Goal: Task Accomplishment & Management: Complete application form

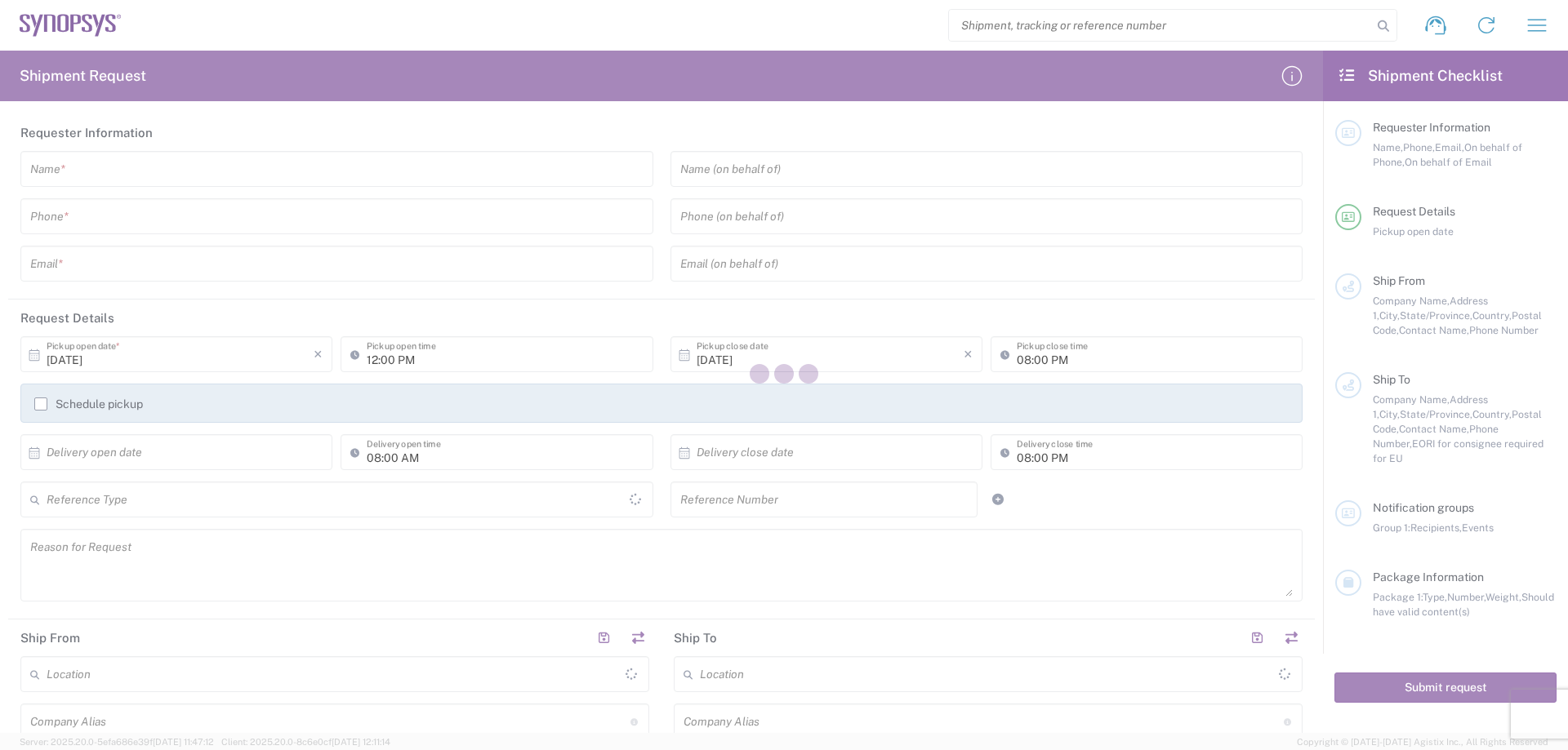
type input "[GEOGRAPHIC_DATA]"
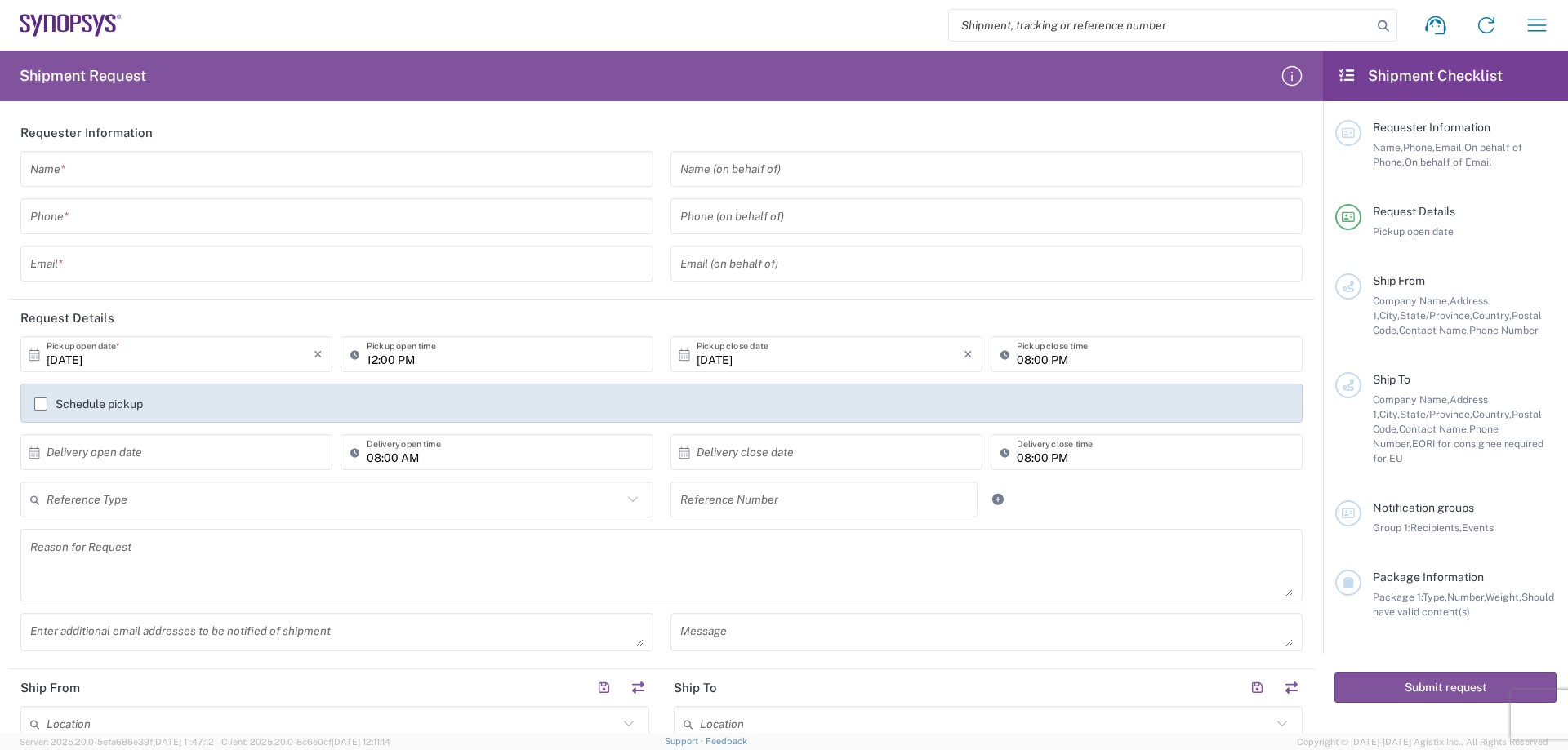
click at [108, 171] on input "text" at bounding box center [337, 170] width 613 height 29
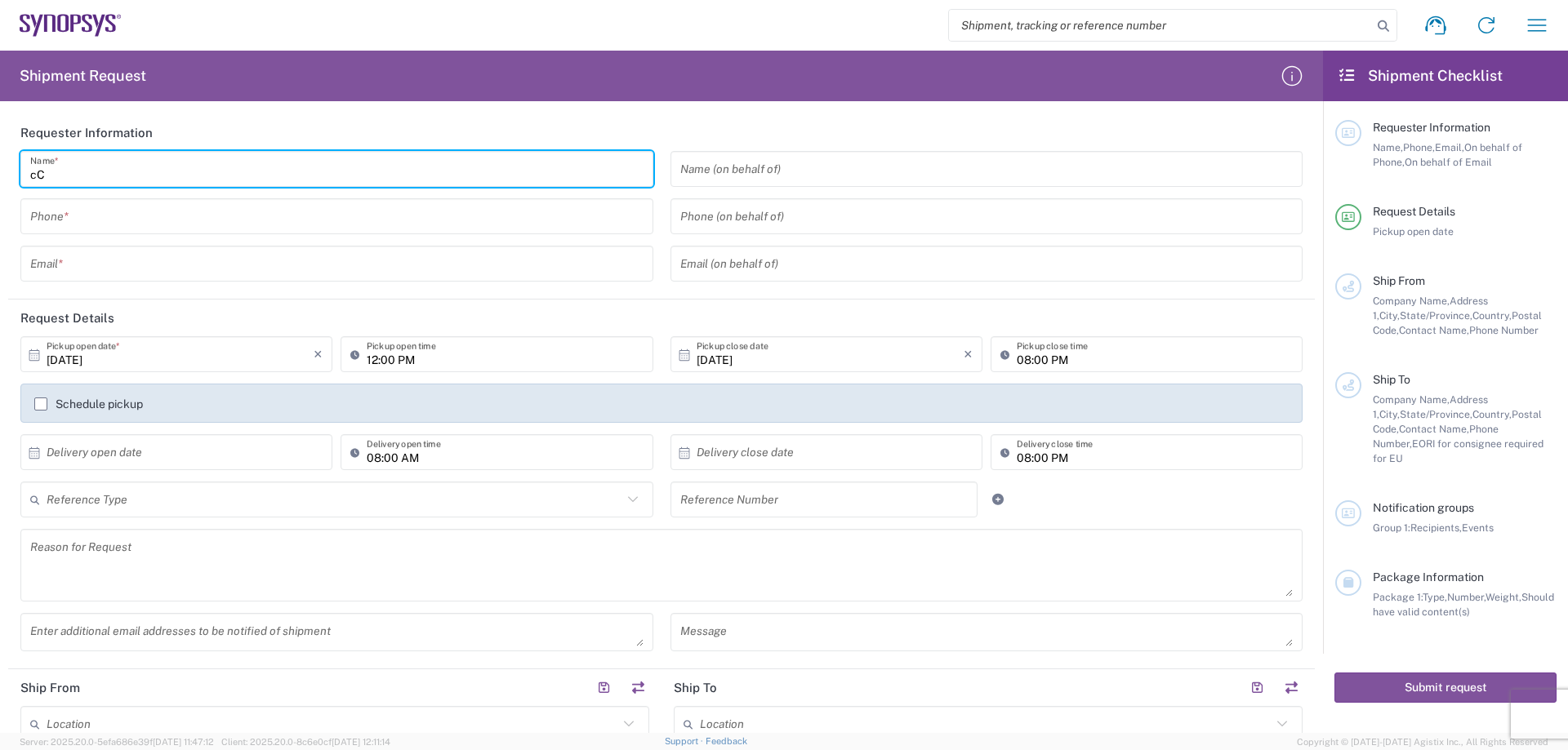
type input "c"
type input "Crystal"
click at [107, 214] on input "tel" at bounding box center [337, 217] width 613 height 29
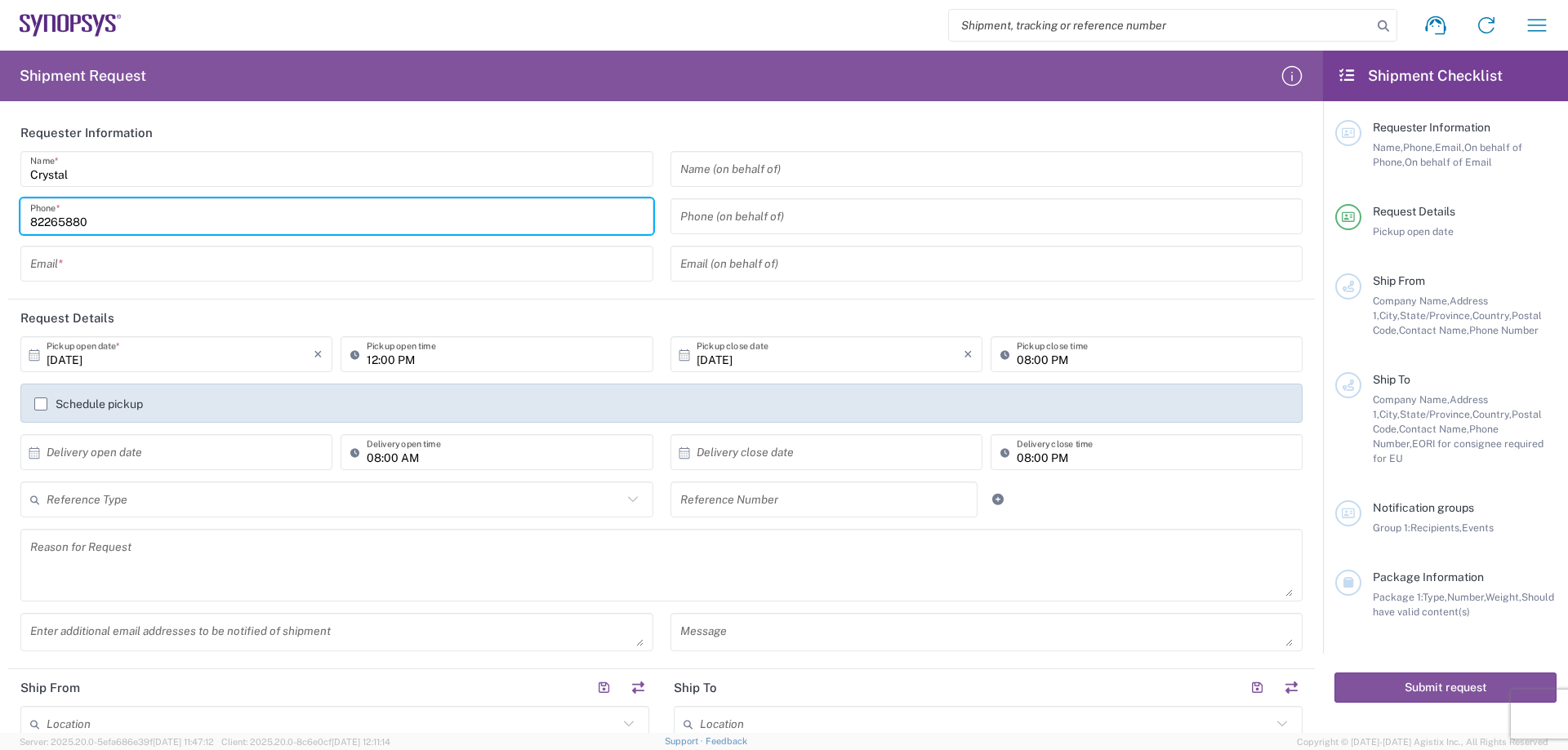
type input "82265880"
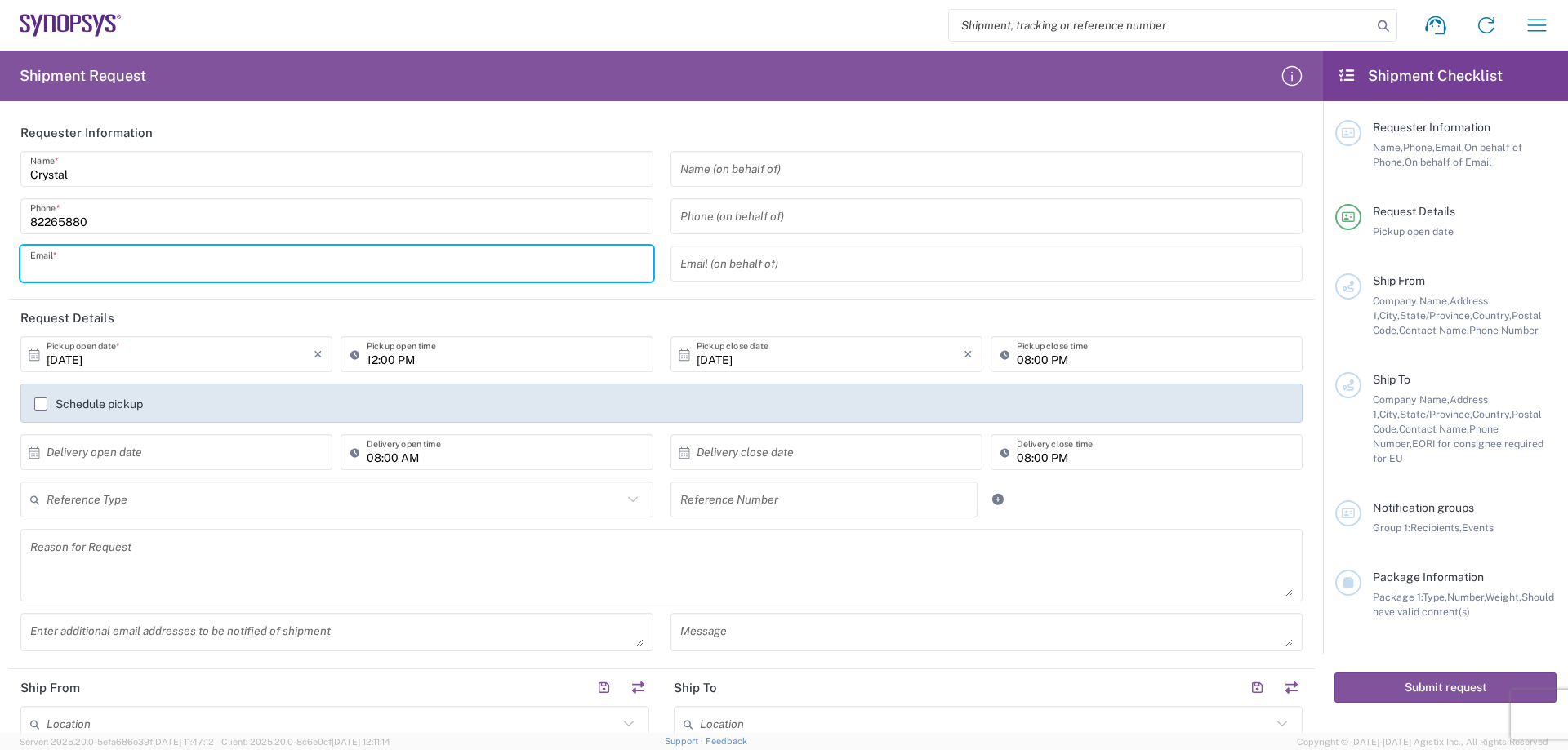
click at [79, 275] on input "text" at bounding box center [337, 264] width 613 height 29
type input "[EMAIL_ADDRESS][DOMAIN_NAME]"
click at [367, 360] on input "12:00 PM" at bounding box center [505, 354] width 276 height 29
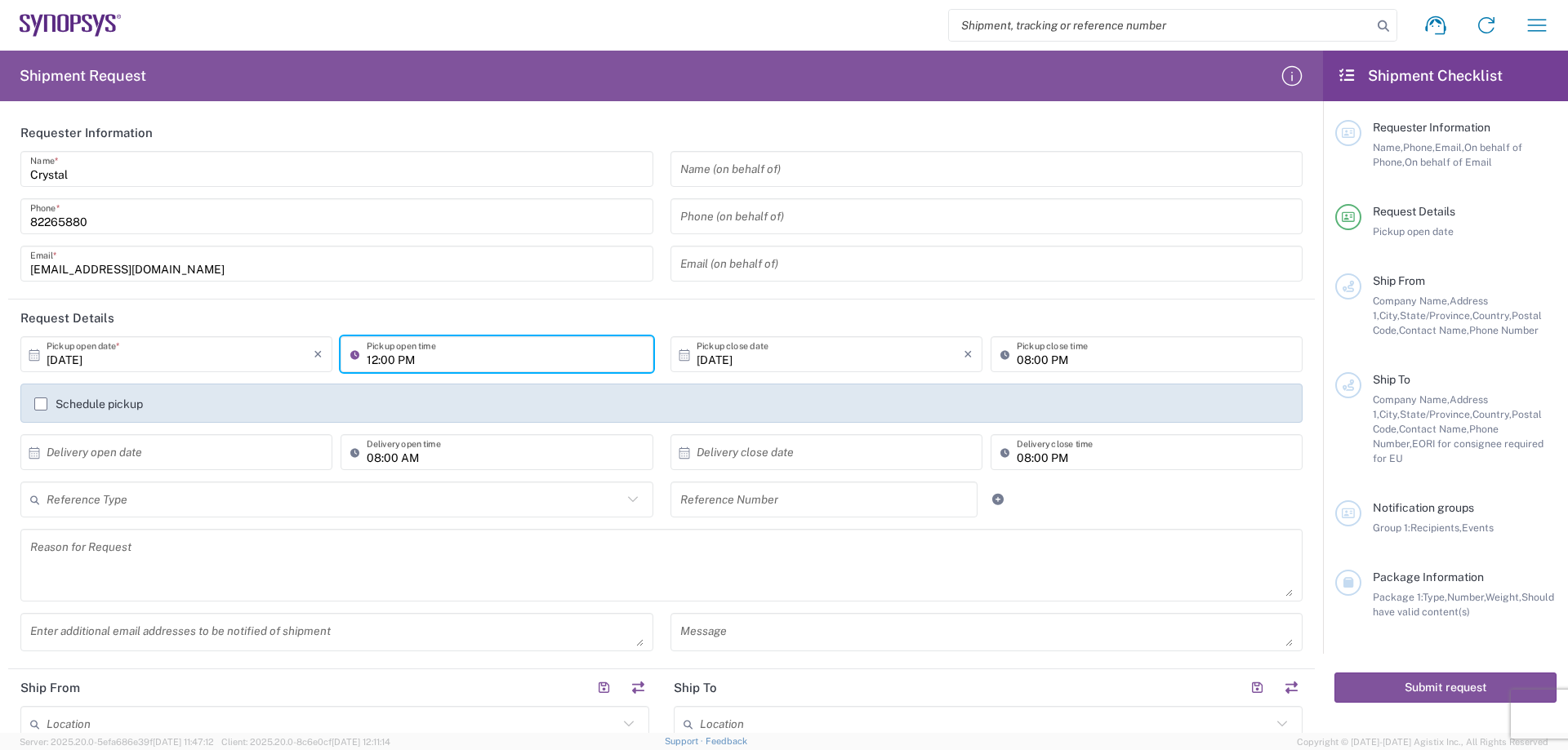
click at [380, 355] on input "12:00 PM" at bounding box center [505, 354] width 276 height 29
click at [367, 360] on input "12:00 PM" at bounding box center [505, 354] width 276 height 29
type input "16:00 PM"
click at [1017, 364] on input "08:00 PM" at bounding box center [1155, 354] width 276 height 29
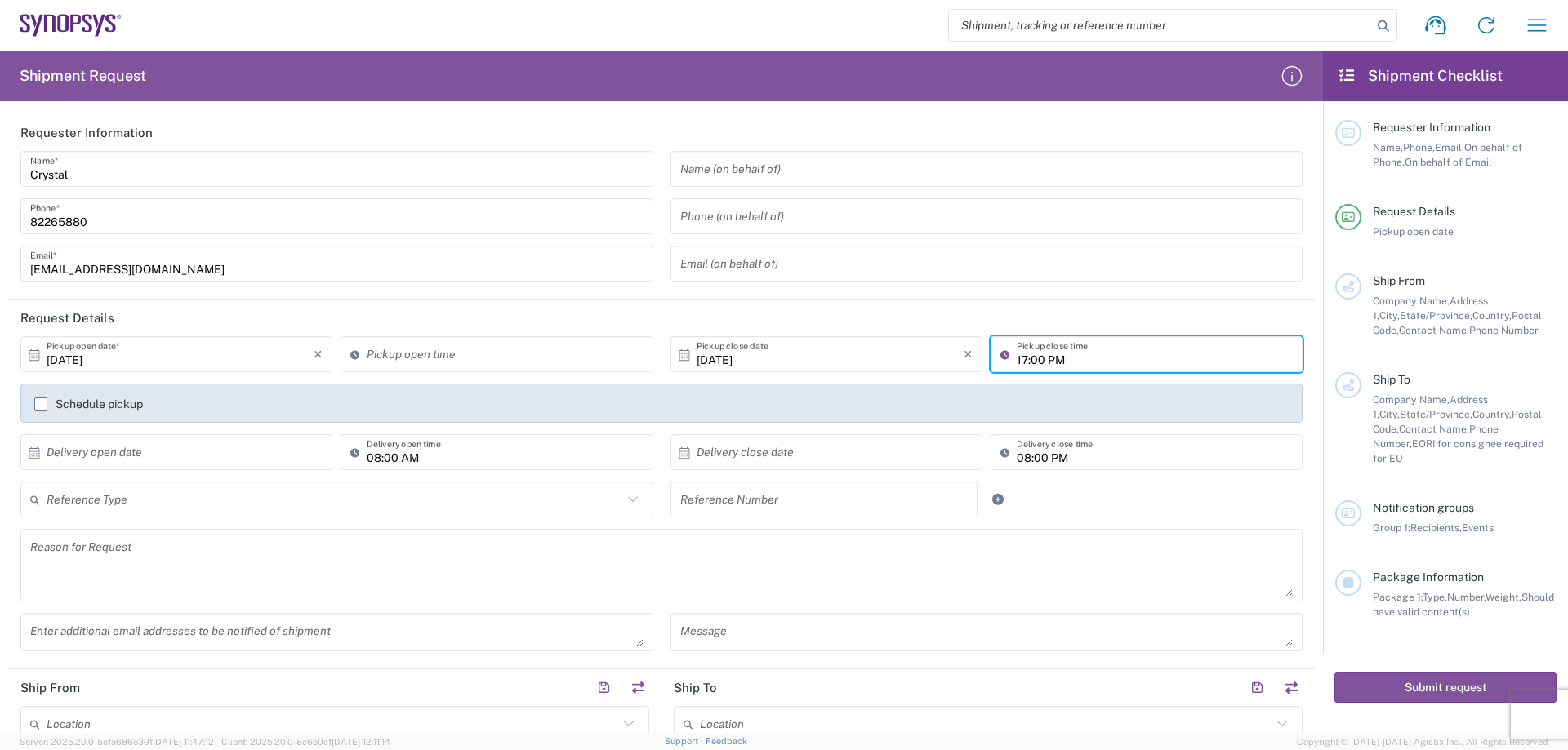
click at [1023, 360] on input "17:00 PM" at bounding box center [1155, 354] width 276 height 29
type input "17:30 PM"
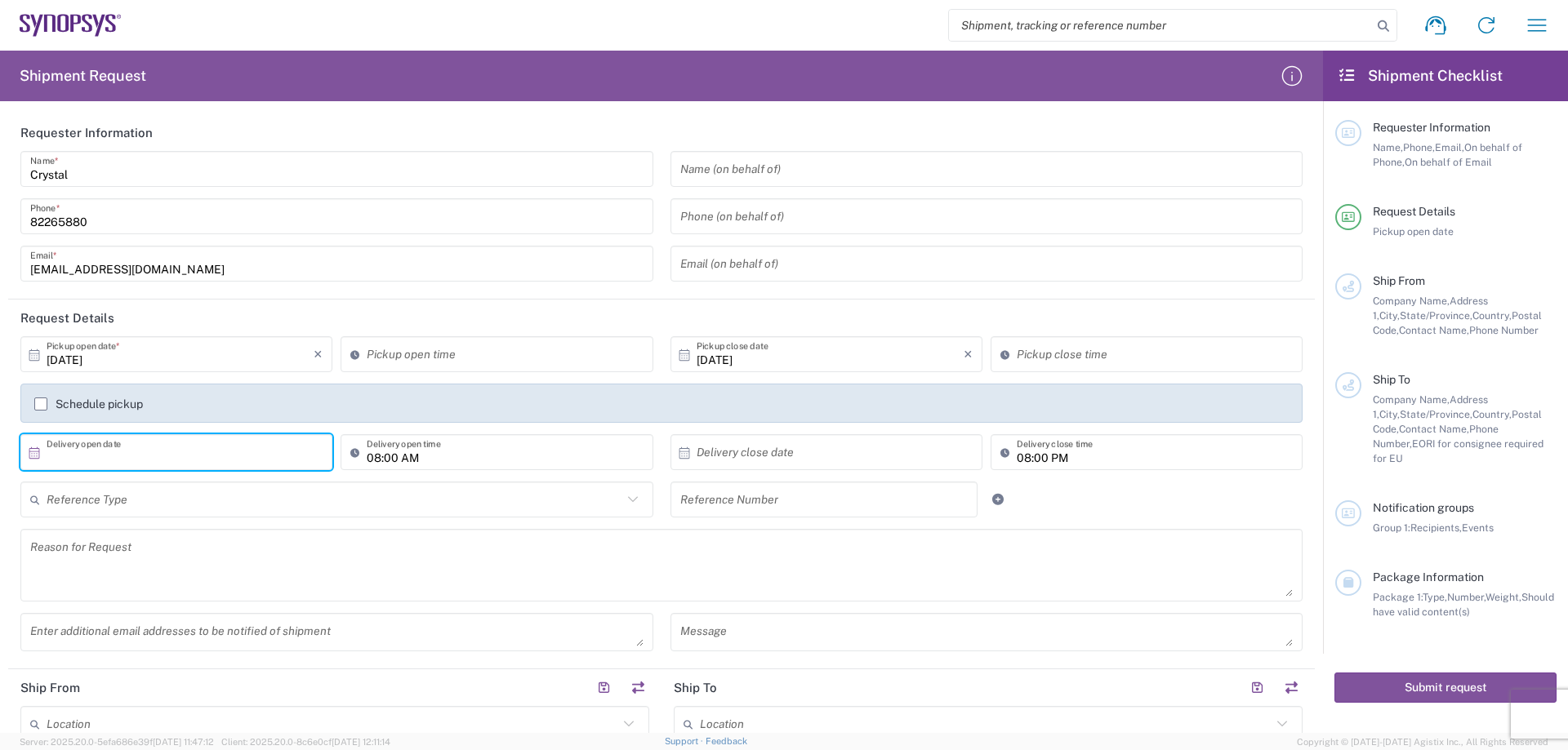
click at [191, 456] on input "text" at bounding box center [180, 453] width 267 height 29
click at [180, 557] on span "8" at bounding box center [179, 554] width 23 height 22
type input "[DATE]"
click at [373, 449] on input "08:00 AM" at bounding box center [505, 453] width 276 height 29
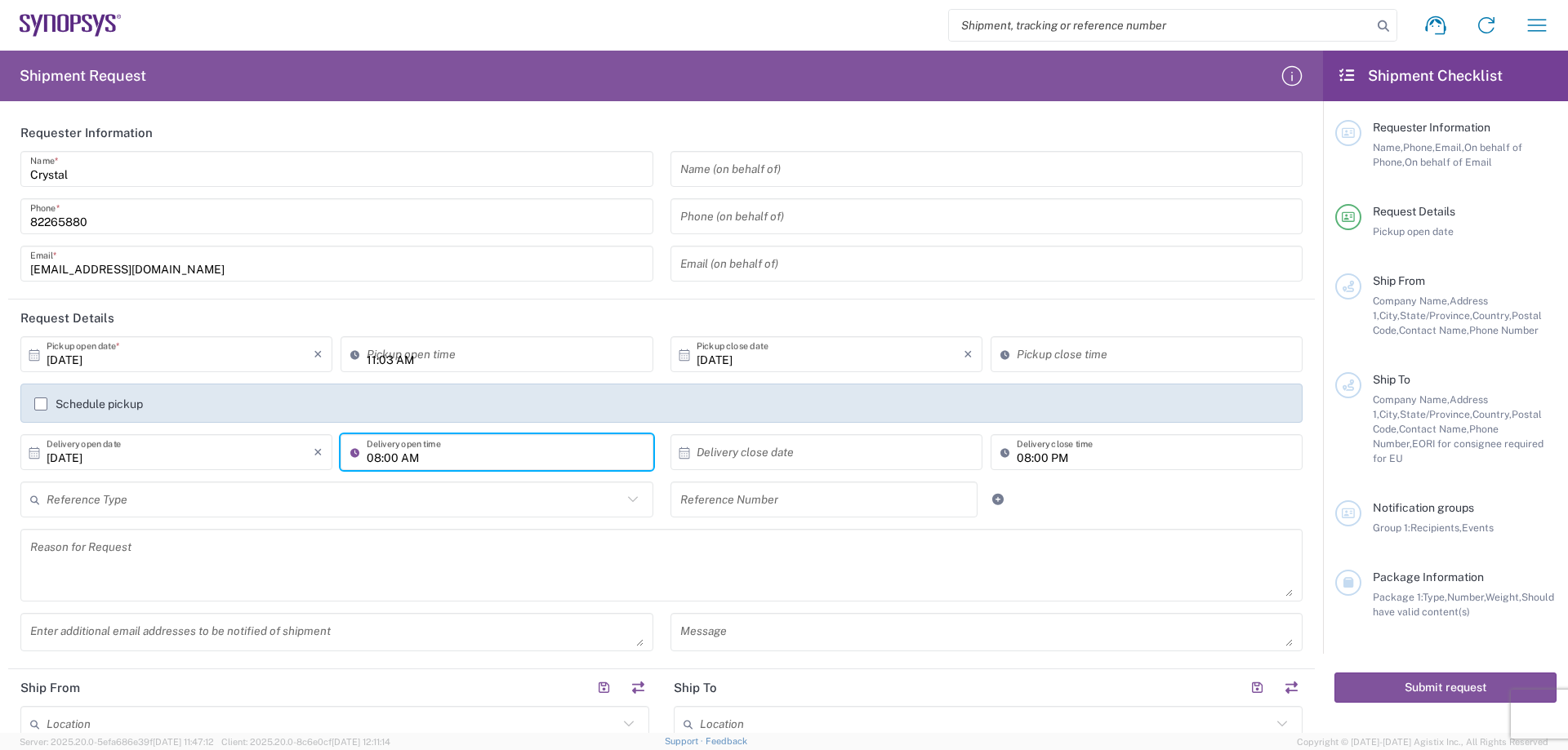
click at [393, 343] on input "11:03 AM" at bounding box center [505, 354] width 276 height 29
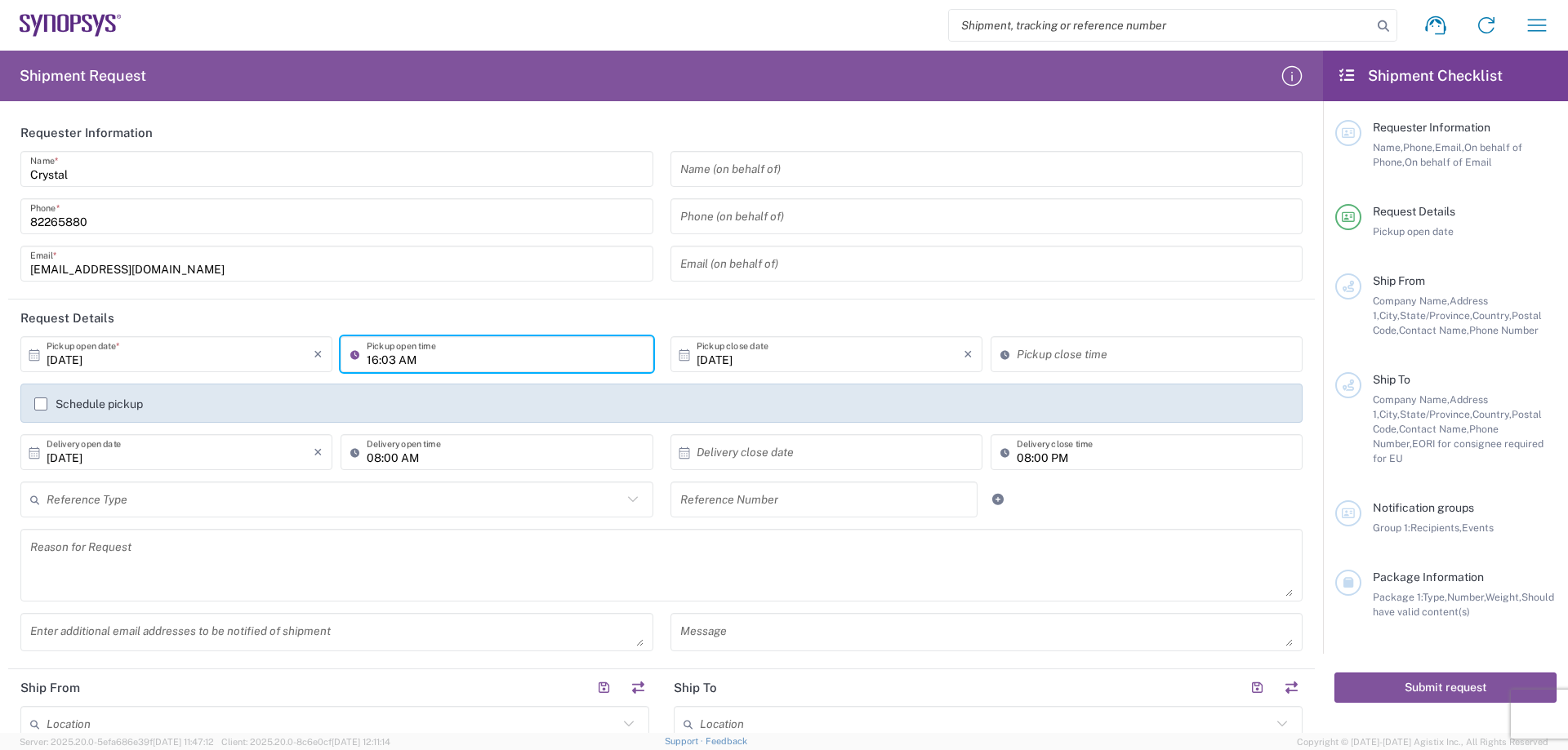
click at [389, 363] on input "16:03 AM" at bounding box center [505, 354] width 276 height 29
click at [402, 356] on input "16:00 AM" at bounding box center [505, 354] width 276 height 29
type input "16:00 PM"
type input "11:03 AM"
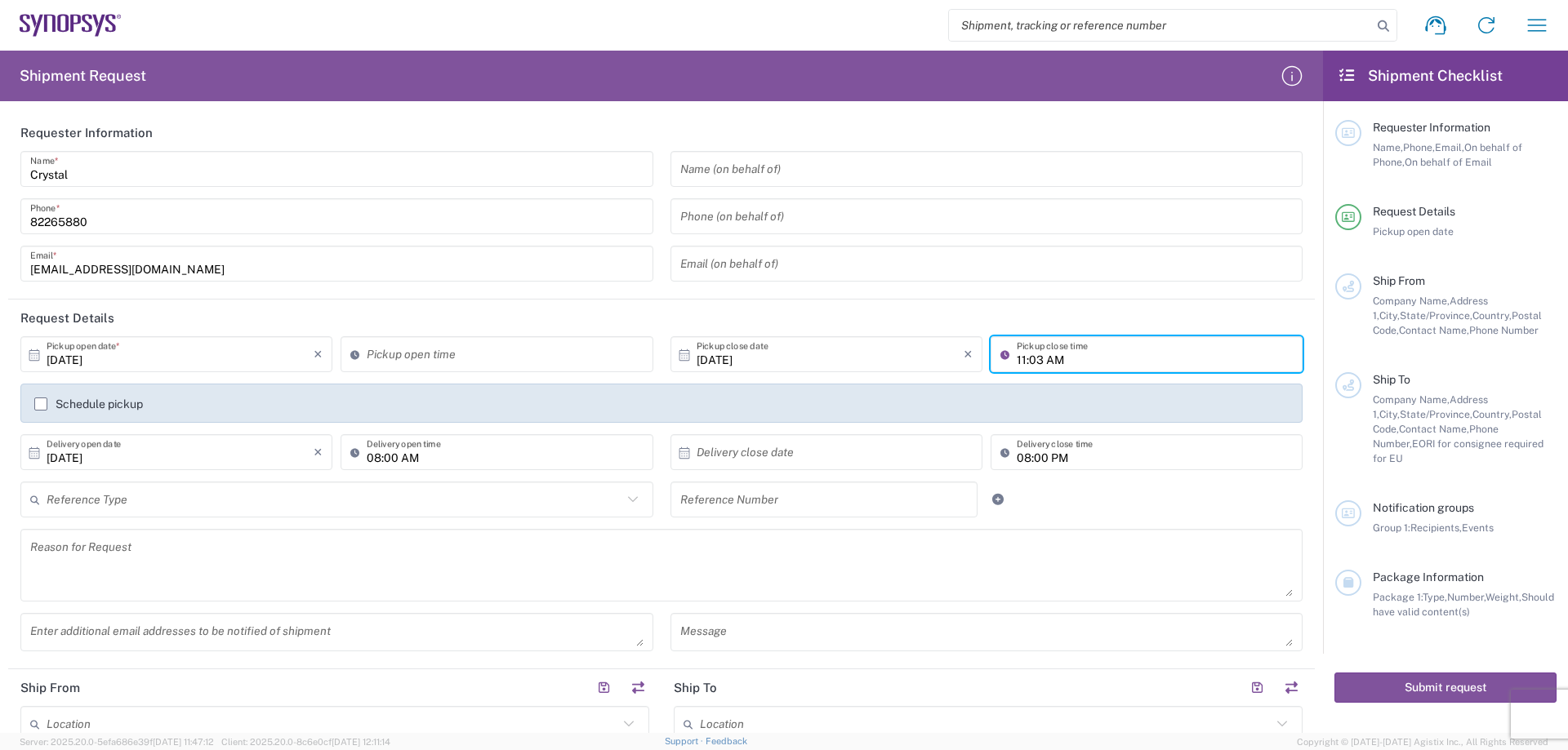
click at [1017, 362] on input "11:03 AM" at bounding box center [1155, 354] width 276 height 29
click at [395, 327] on header "Request Details" at bounding box center [661, 318] width 1307 height 37
click at [400, 352] on input "11:03 AM" at bounding box center [505, 354] width 276 height 29
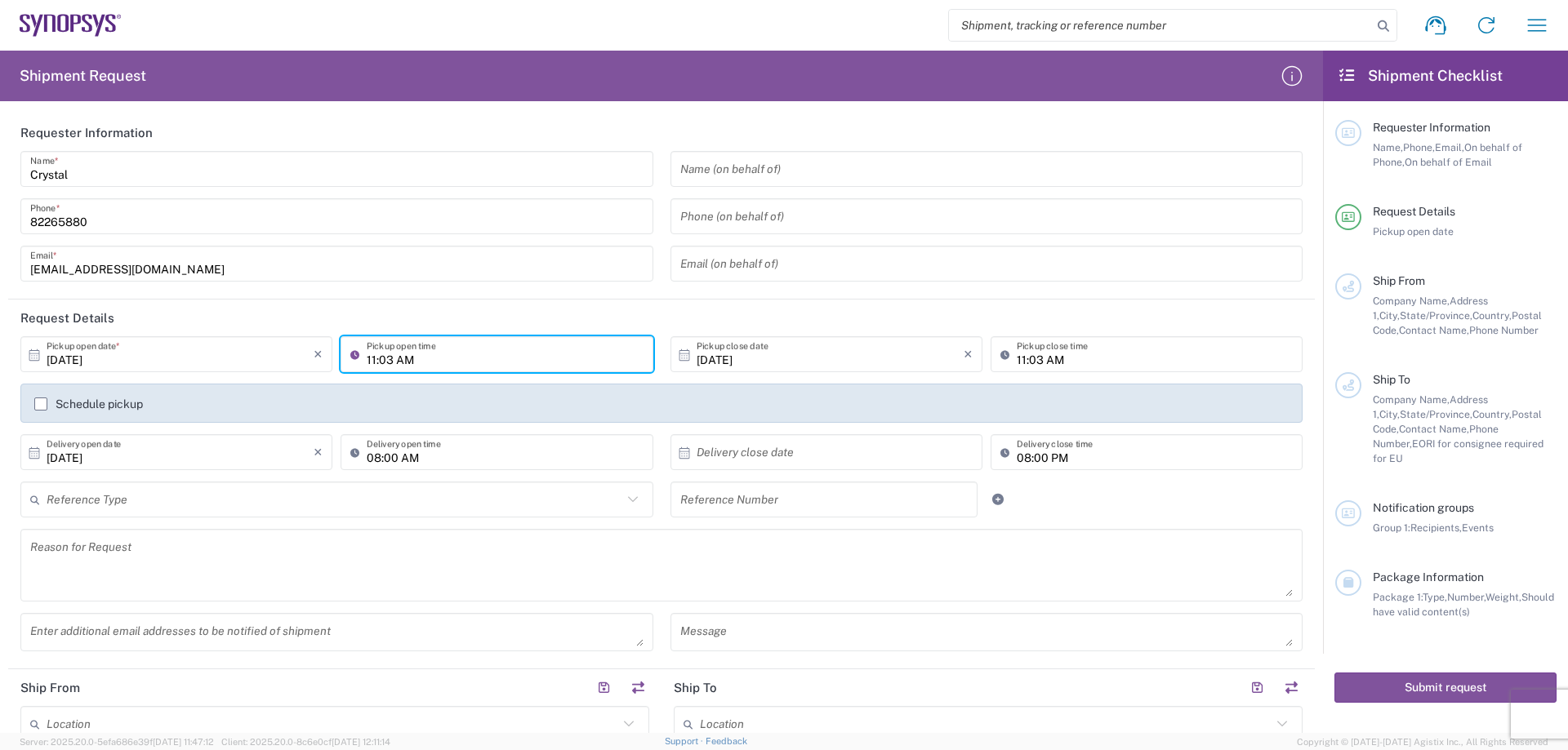
click at [370, 366] on input "11:03 AM" at bounding box center [505, 354] width 276 height 29
click at [391, 362] on input "16:03 AM" at bounding box center [505, 354] width 276 height 29
click at [425, 361] on input "16:00 AM" at bounding box center [505, 354] width 276 height 29
type input "16:00 PM"
click at [547, 582] on textarea at bounding box center [661, 565] width 1263 height 63
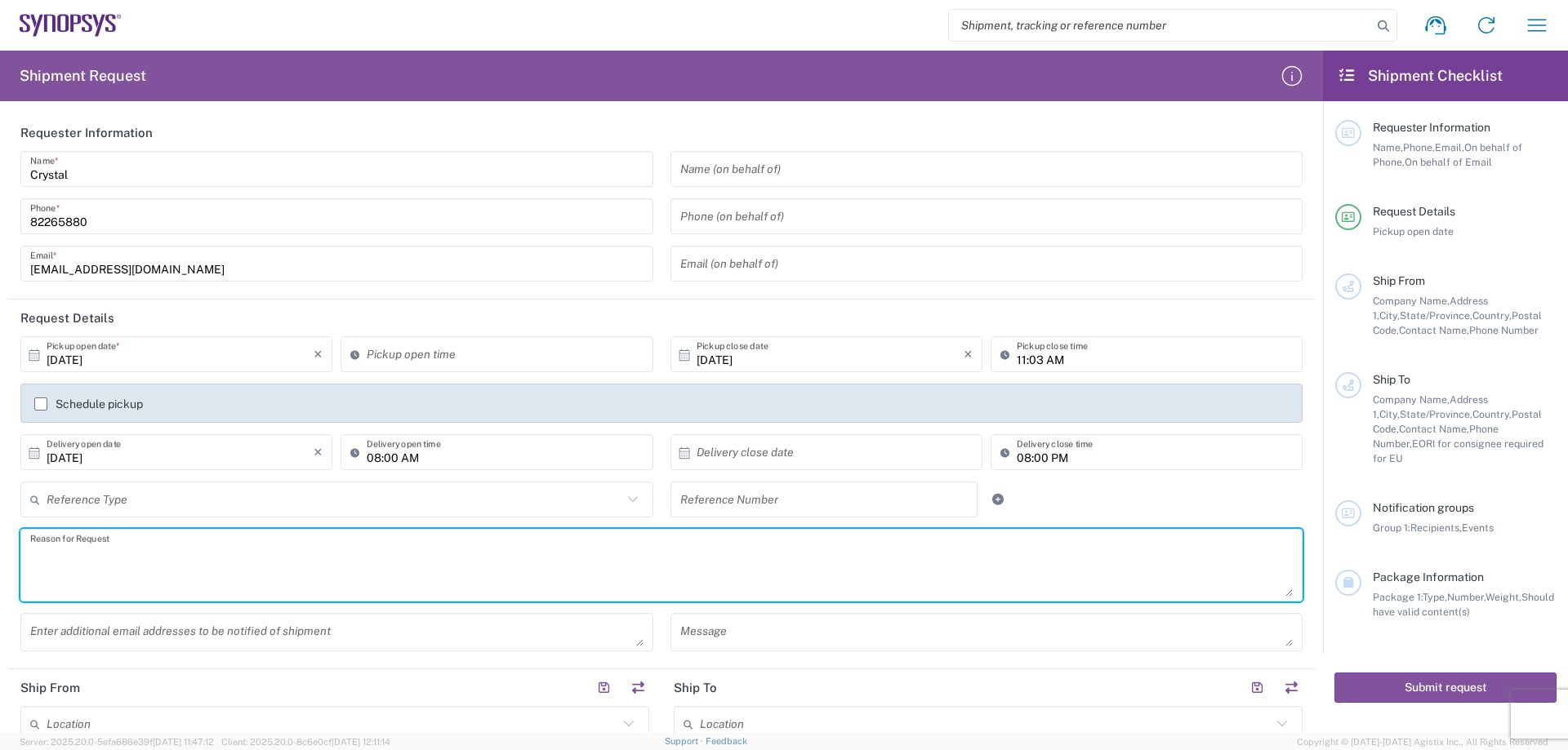
click at [409, 462] on input "08:00 AM" at bounding box center [505, 453] width 276 height 29
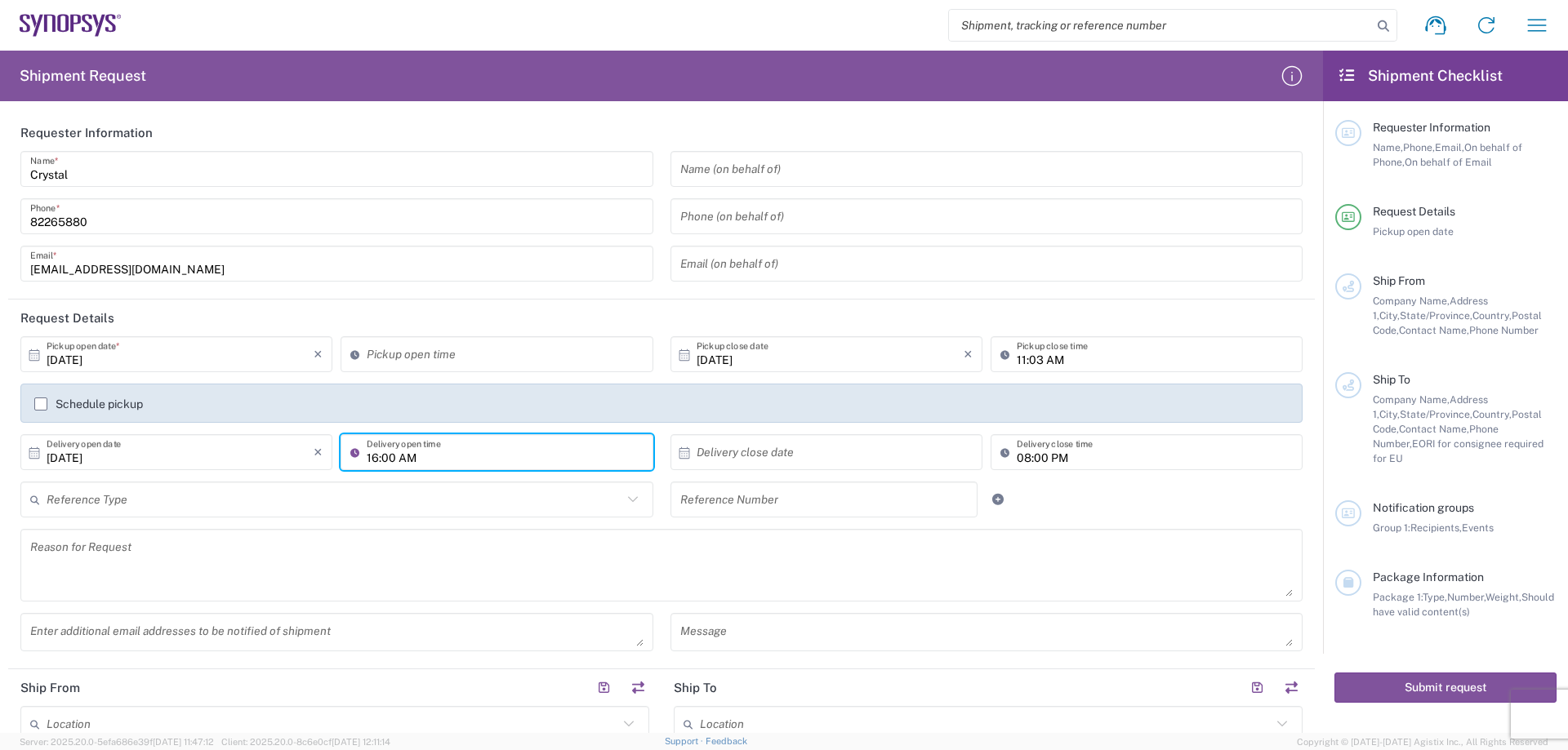
click at [406, 458] on input "16:00 AM" at bounding box center [505, 453] width 276 height 29
type input "16:00 PM"
click at [718, 462] on input "text" at bounding box center [830, 453] width 267 height 29
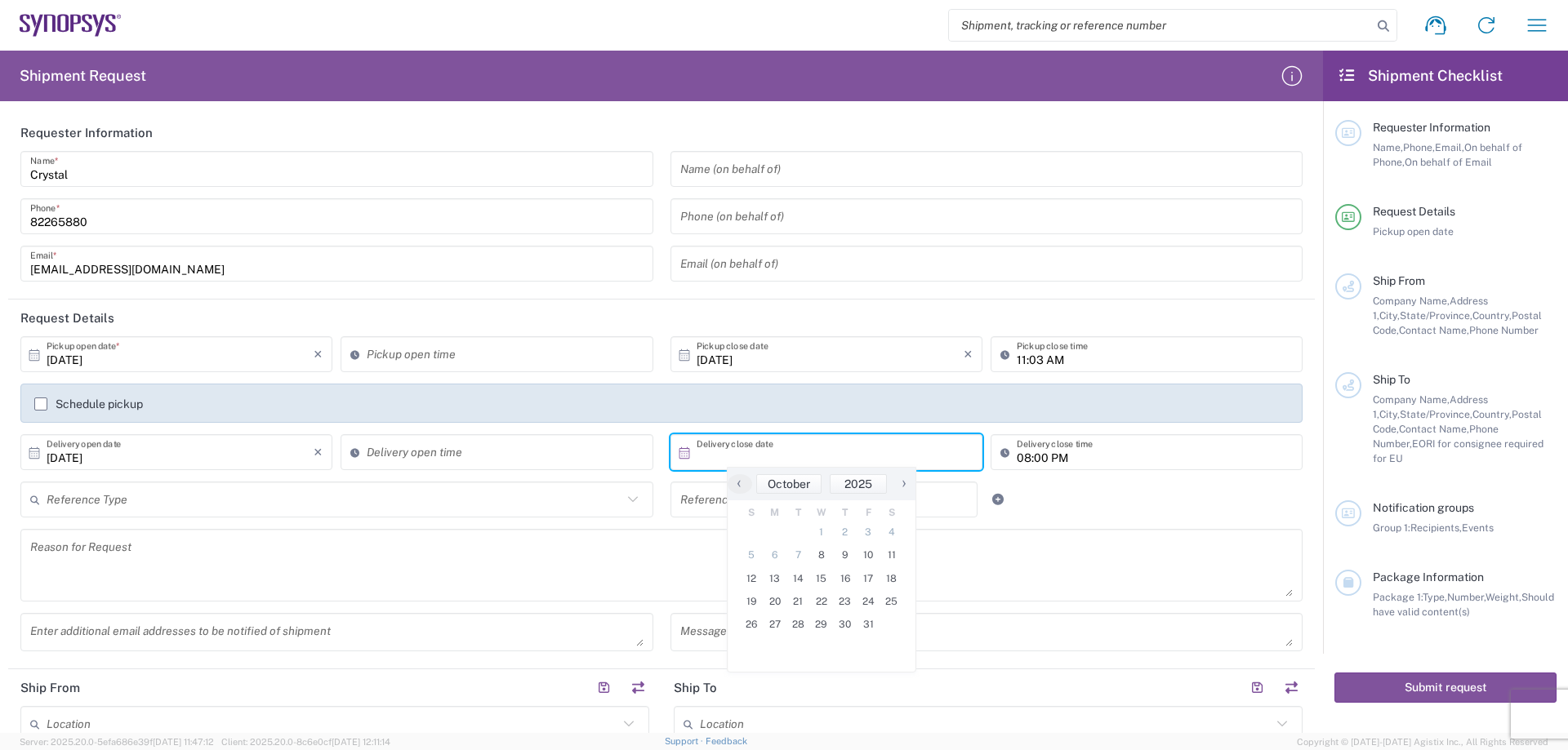
click at [45, 407] on label "Schedule pickup" at bounding box center [88, 404] width 109 height 13
click at [41, 404] on input "Schedule pickup" at bounding box center [41, 404] width 0 height 0
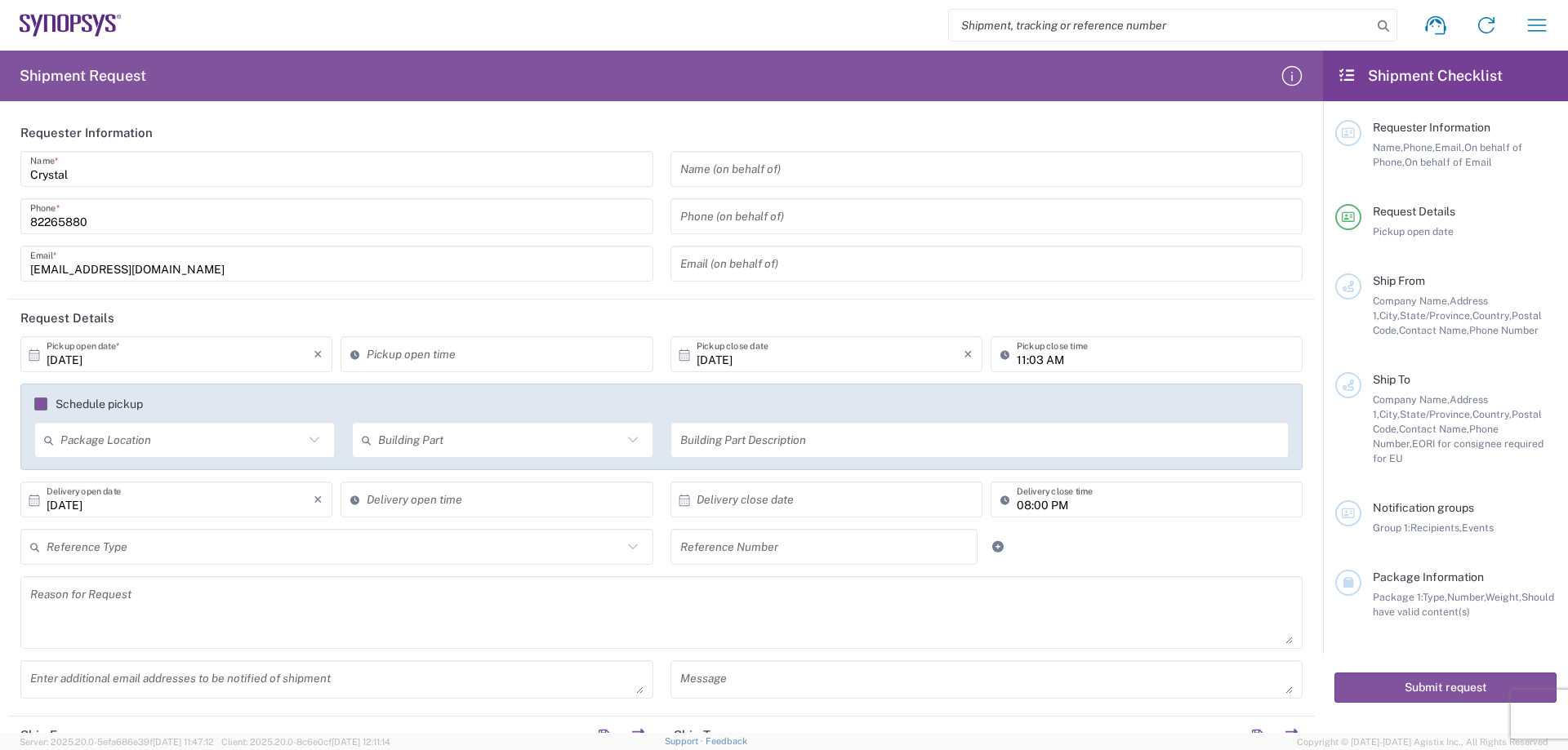
click at [44, 411] on div "Schedule pickup" at bounding box center [661, 409] width 1272 height 24
click at [41, 398] on label "Schedule pickup" at bounding box center [88, 404] width 109 height 13
click at [33, 404] on input "Schedule pickup" at bounding box center [33, 404] width 0 height 0
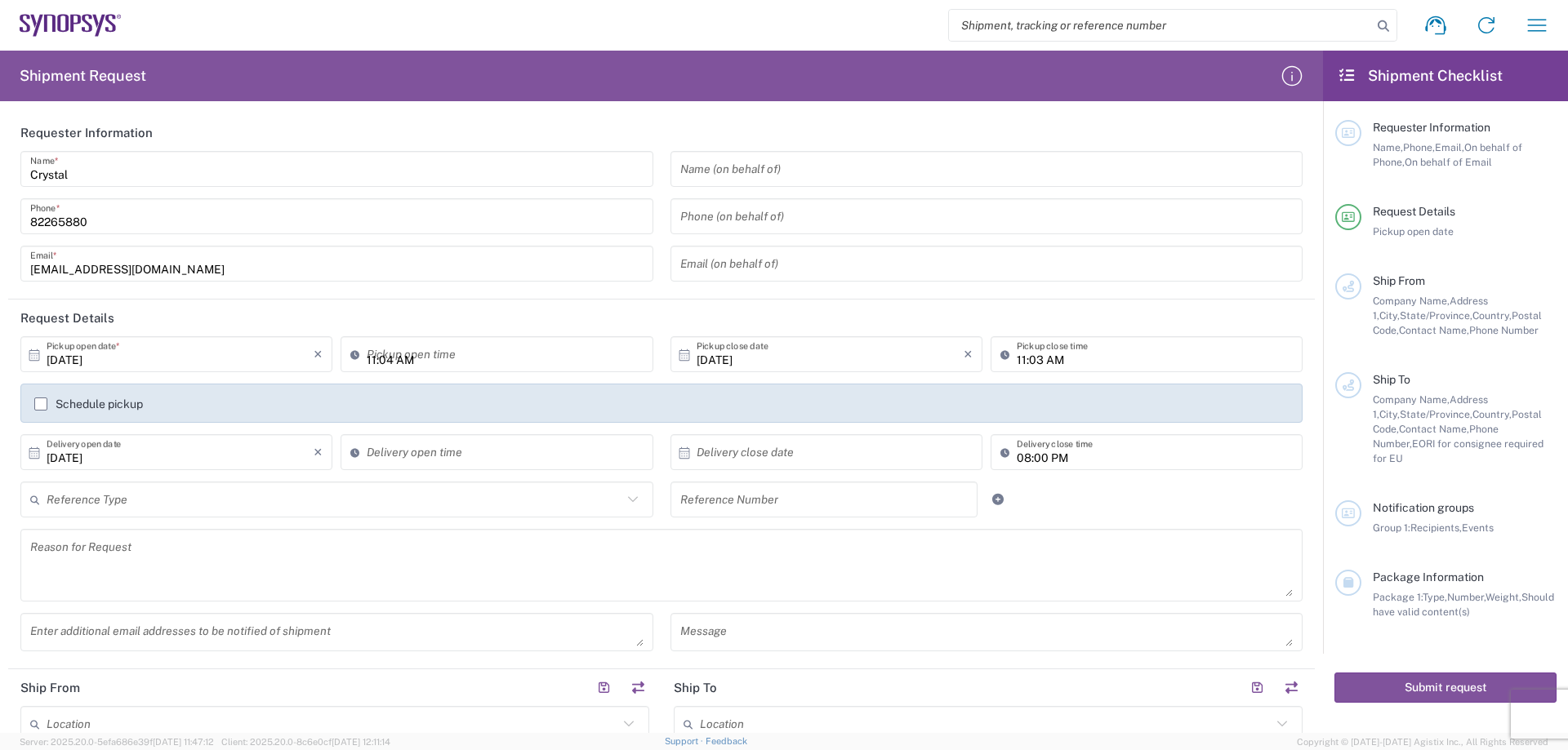
click at [452, 357] on input "11:04 AM" at bounding box center [505, 354] width 276 height 29
click at [383, 360] on input "16:04 AM" at bounding box center [505, 354] width 276 height 29
click at [404, 365] on input "16:00 AM" at bounding box center [505, 354] width 276 height 29
type input "16:00 PM"
click at [1044, 364] on input "11:03 AM" at bounding box center [1155, 354] width 276 height 29
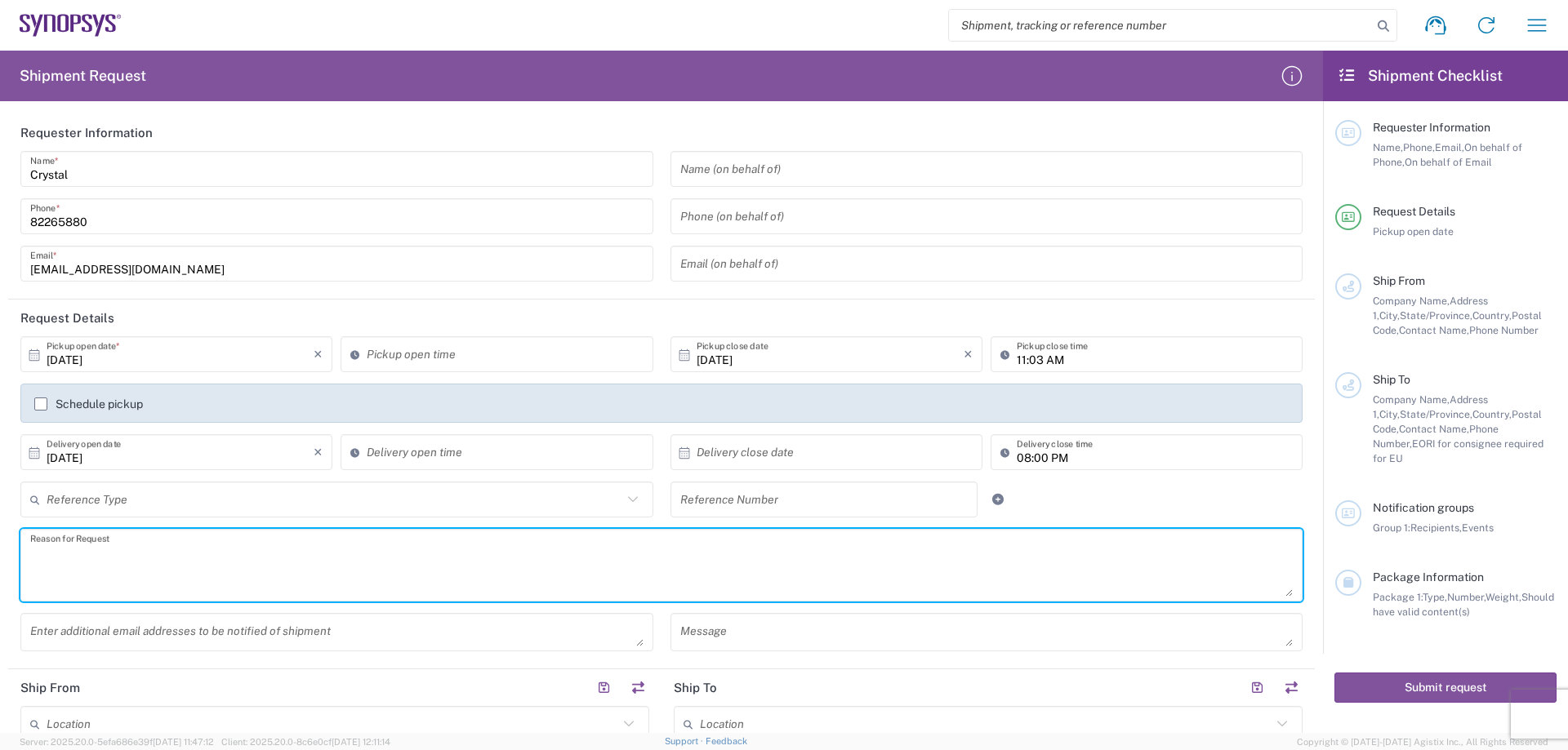
click at [126, 572] on textarea at bounding box center [661, 565] width 1263 height 63
click at [186, 577] on textarea at bounding box center [661, 565] width 1263 height 63
paste textarea "USB3.1 Type C [DEMOGRAPHIC_DATA] to [DEMOGRAPHIC_DATA] 2.0M Passive Cable for H…"
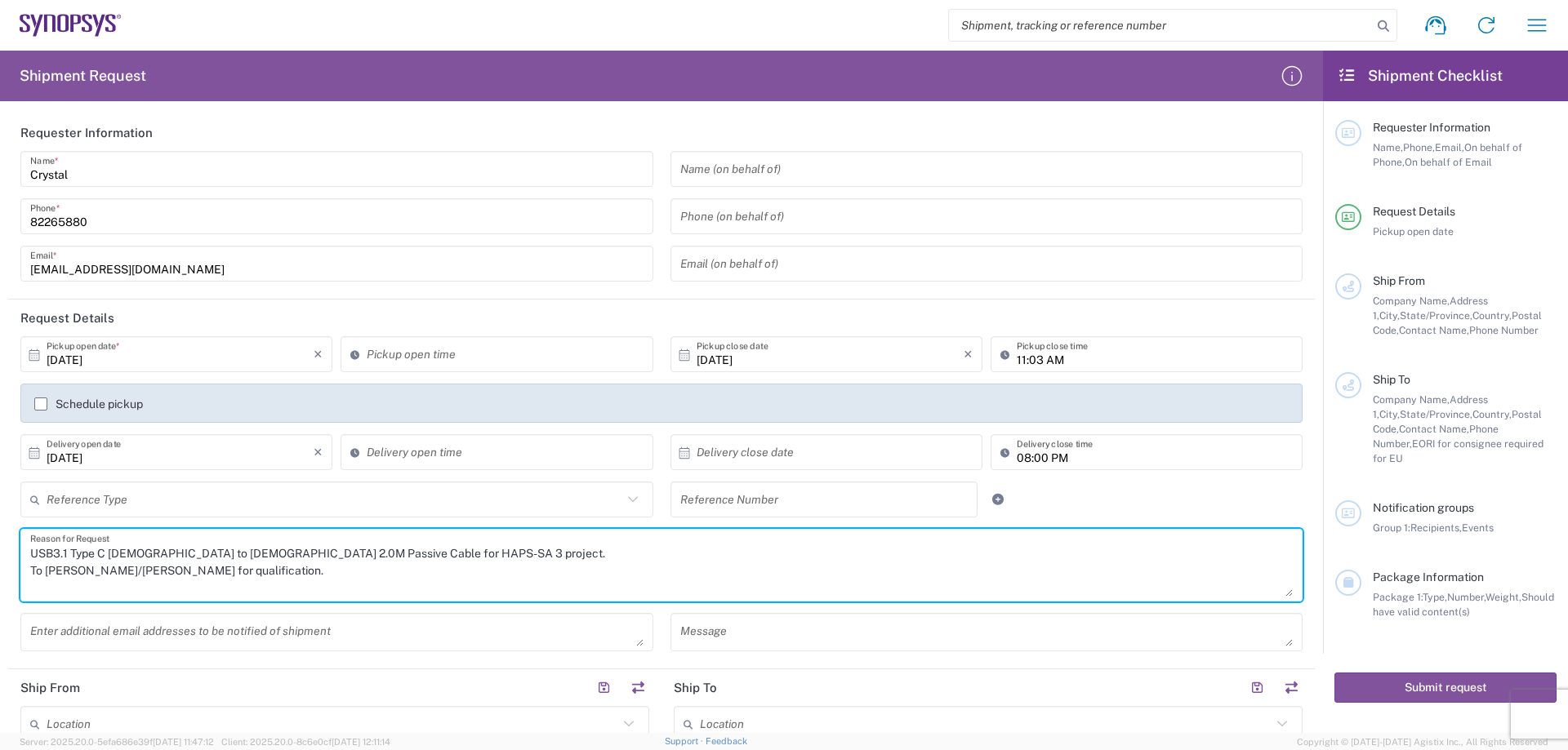
type textarea "USB3.1 Type C [DEMOGRAPHIC_DATA] to [DEMOGRAPHIC_DATA] 2.0M Passive Cable for H…"
click at [16, 630] on div "Enter additional email addresses to be notified of shipment" at bounding box center [337, 638] width 650 height 50
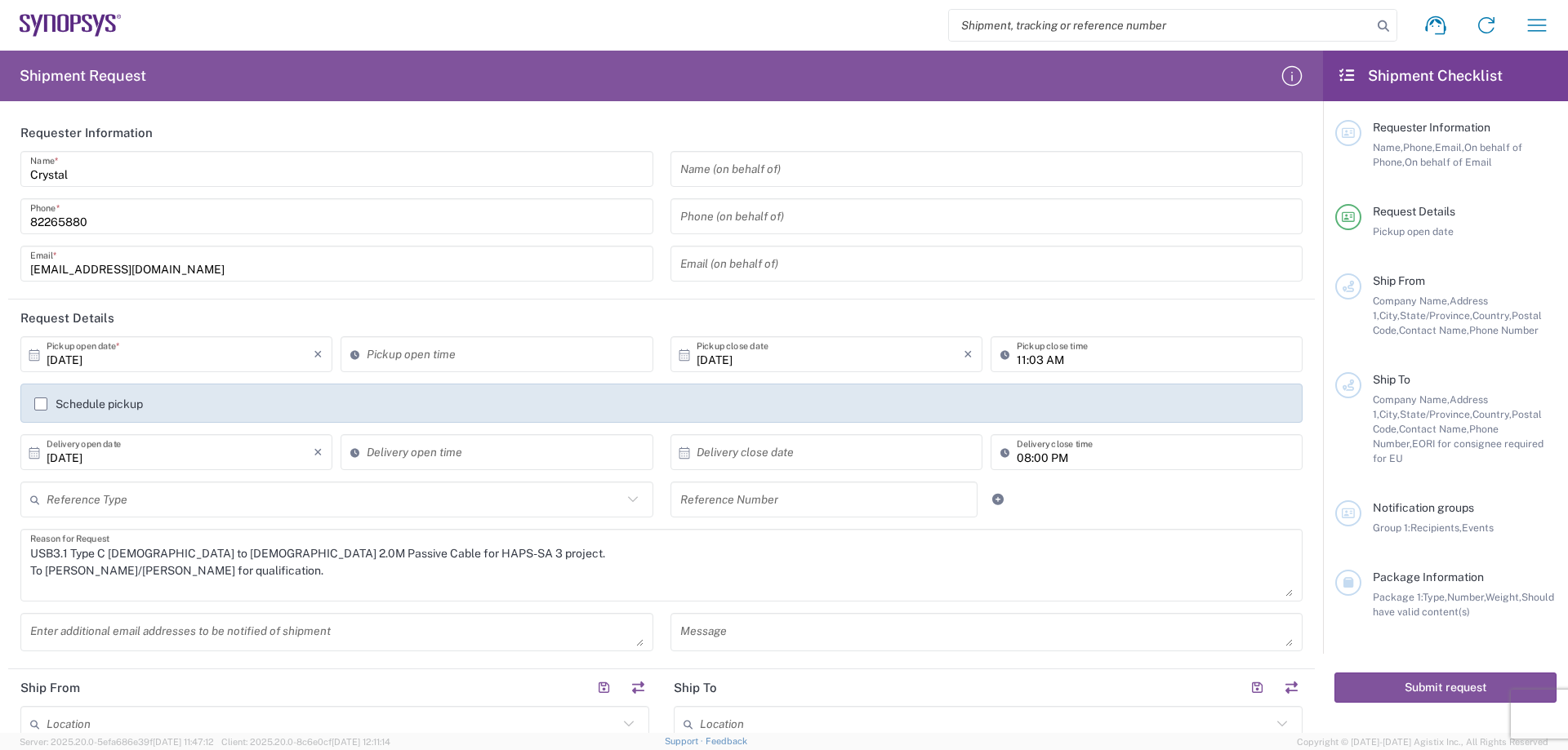
click at [39, 406] on label "Schedule pickup" at bounding box center [88, 404] width 109 height 13
click at [41, 404] on input "Schedule pickup" at bounding box center [41, 404] width 0 height 0
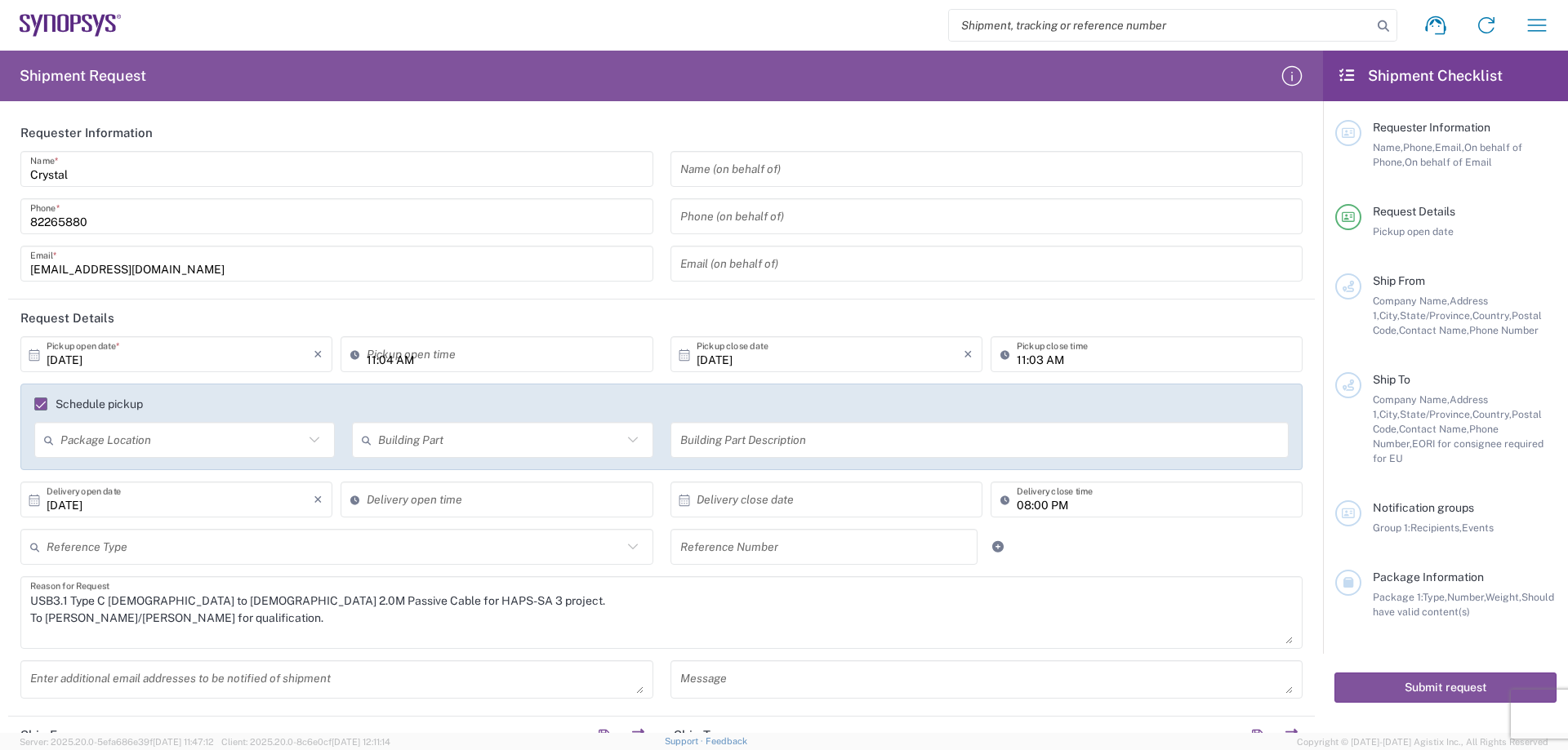
click at [406, 361] on input "11:04 AM" at bounding box center [505, 354] width 276 height 29
click at [393, 356] on input "16:04 AM" at bounding box center [505, 354] width 276 height 29
click at [398, 354] on input "16:00 AM" at bounding box center [505, 354] width 276 height 29
type input "16:00 PM"
click at [529, 305] on header "Request Details" at bounding box center [661, 318] width 1307 height 37
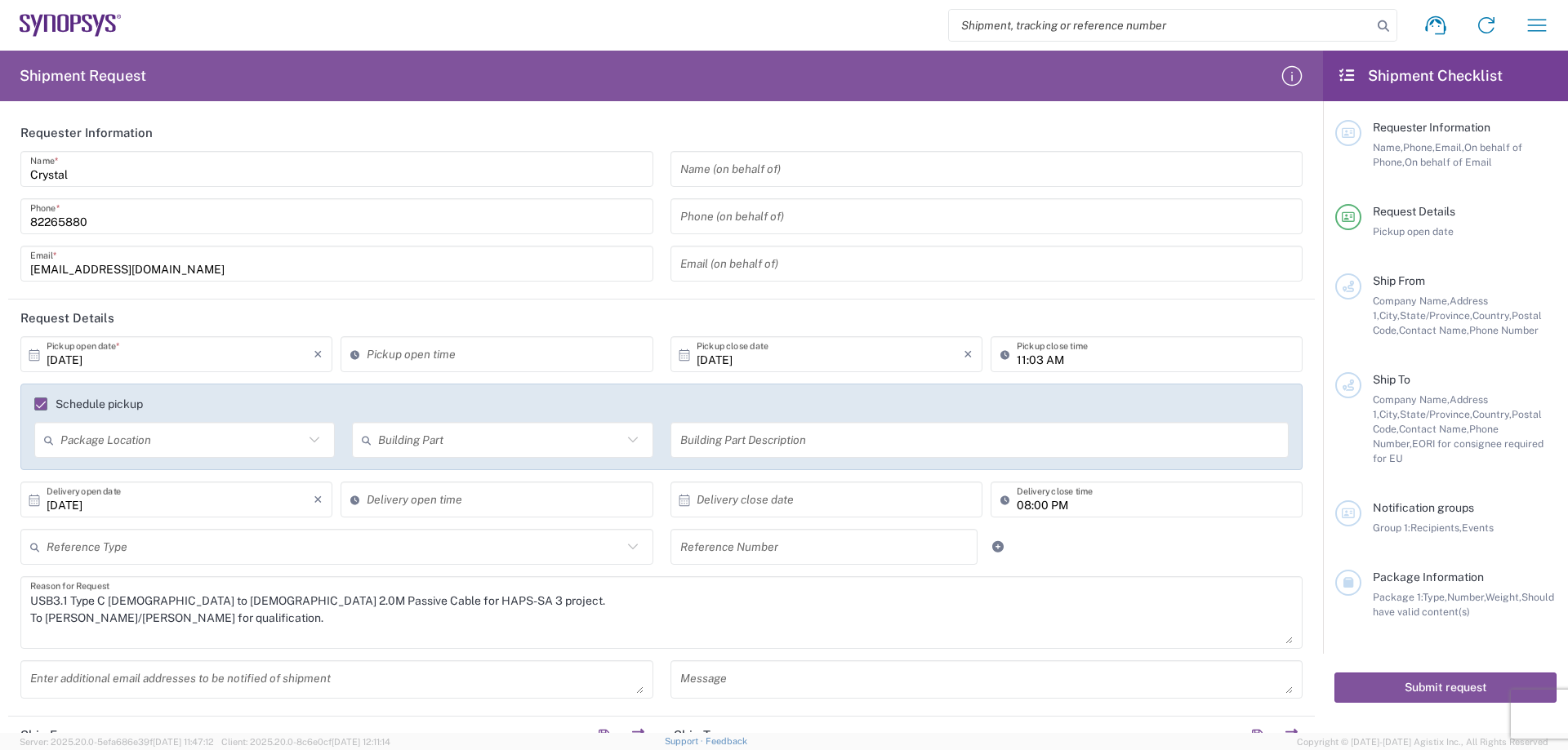
click at [48, 406] on label "Schedule pickup" at bounding box center [88, 404] width 109 height 13
click at [33, 404] on input "Schedule pickup" at bounding box center [33, 404] width 0 height 0
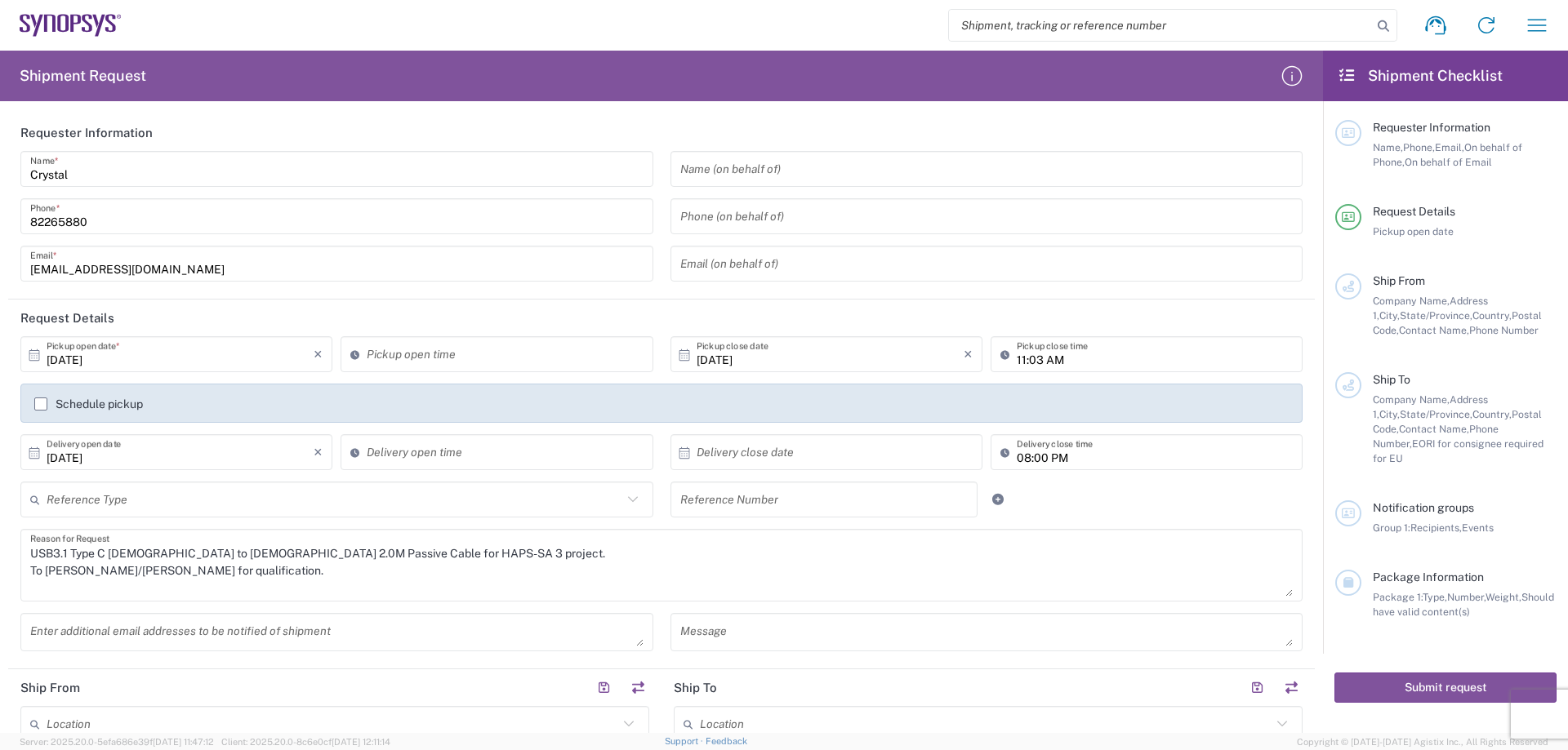
type input "11:04 AM"
click at [406, 353] on input "11:04 AM" at bounding box center [505, 354] width 276 height 29
click at [1038, 353] on input "11:03 AM" at bounding box center [1155, 354] width 276 height 29
click at [801, 459] on input "text" at bounding box center [830, 453] width 267 height 29
click at [830, 562] on span "8" at bounding box center [822, 554] width 23 height 22
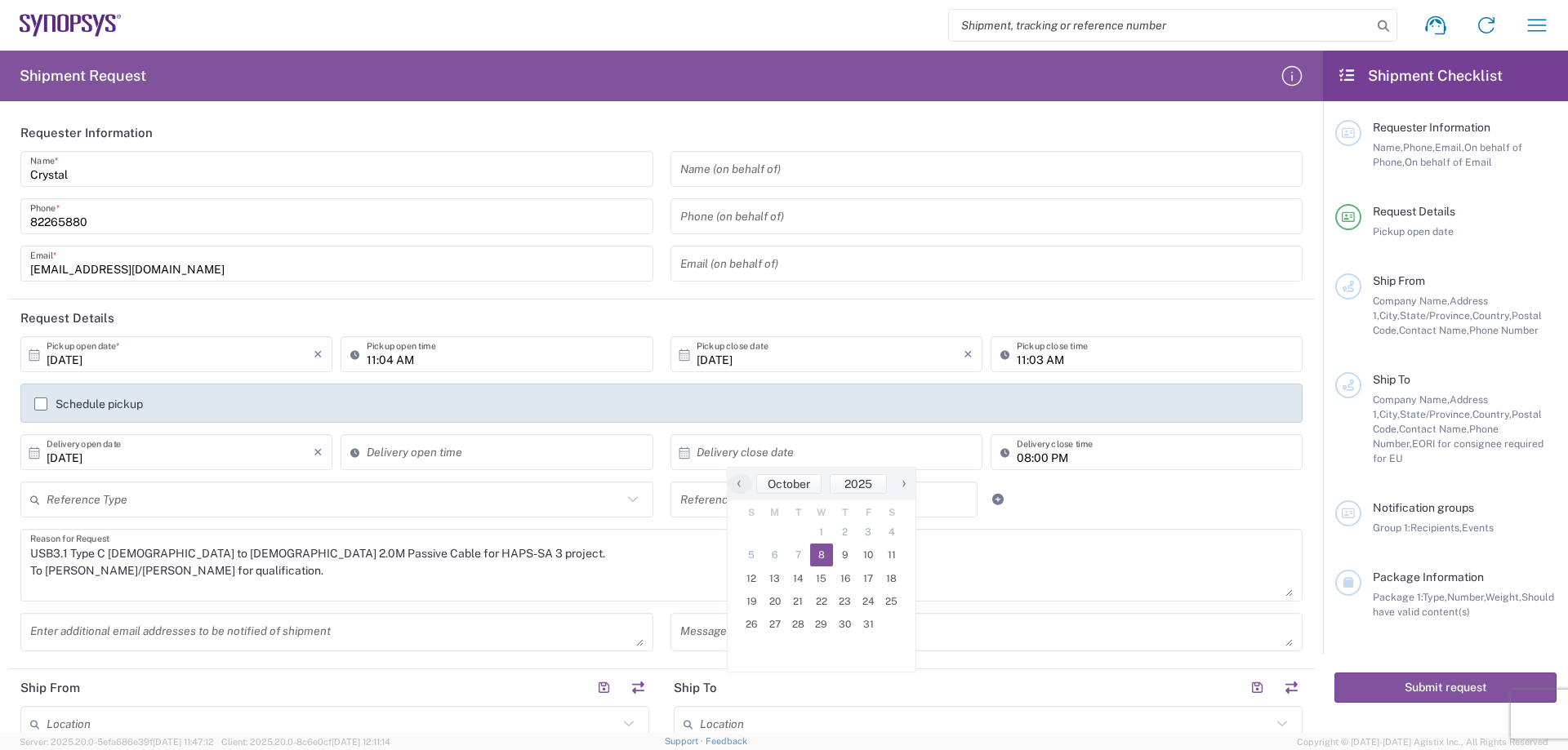
type input "[DATE]"
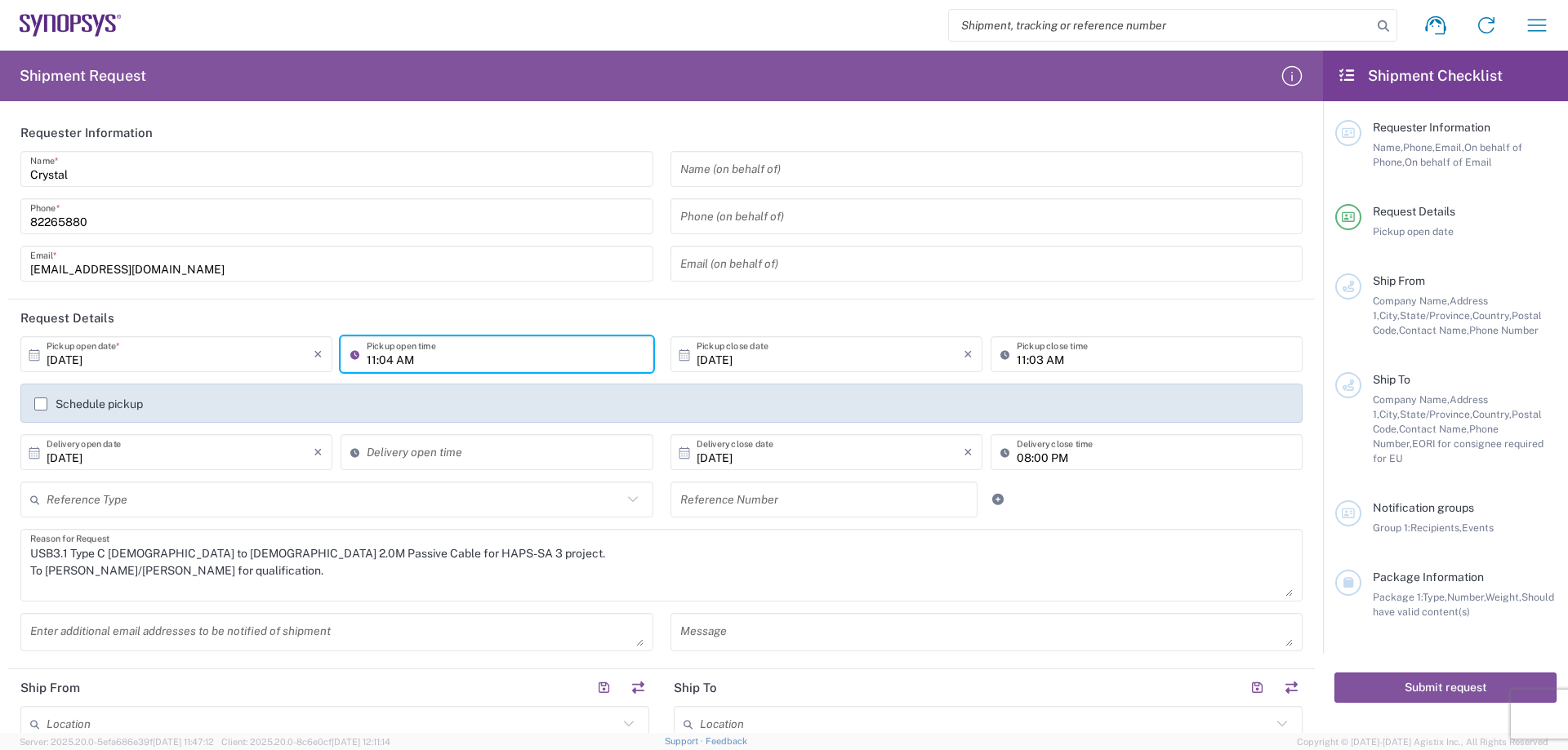
click at [392, 362] on input "11:04 AM" at bounding box center [505, 354] width 276 height 29
click at [382, 362] on input "11:04 AM" at bounding box center [505, 354] width 276 height 29
click at [371, 362] on input "11:04 AM" at bounding box center [505, 354] width 276 height 29
drag, startPoint x: 374, startPoint y: 359, endPoint x: 384, endPoint y: 359, distance: 10.0
click at [377, 359] on input "16:04 AM" at bounding box center [505, 354] width 276 height 29
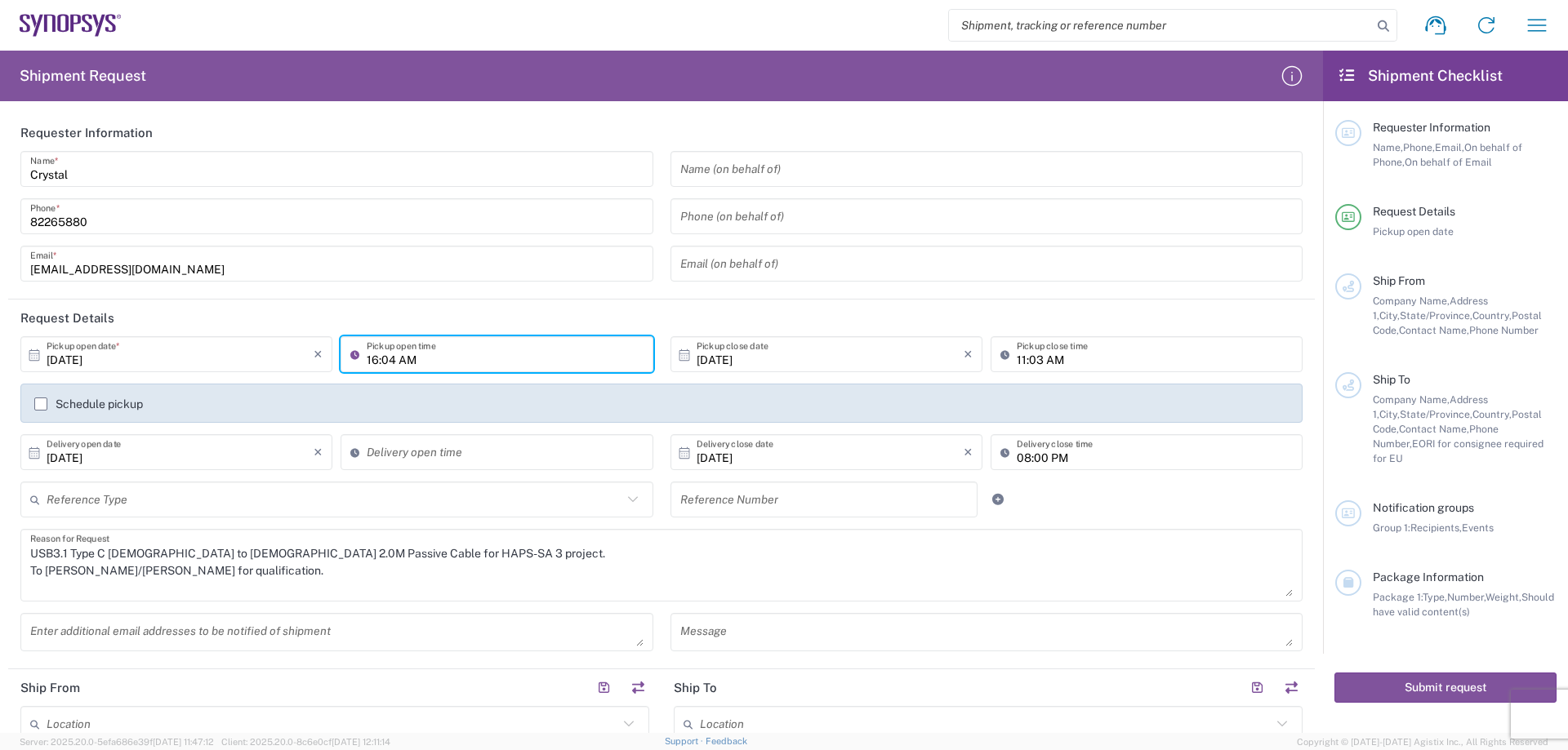
click at [384, 359] on input "16:04 AM" at bounding box center [505, 354] width 276 height 29
click at [403, 359] on input "16:00 AM" at bounding box center [505, 354] width 276 height 29
type input "16:00 PM"
type input "11:05 AM"
click at [592, 455] on input "11:05 AM" at bounding box center [505, 453] width 276 height 29
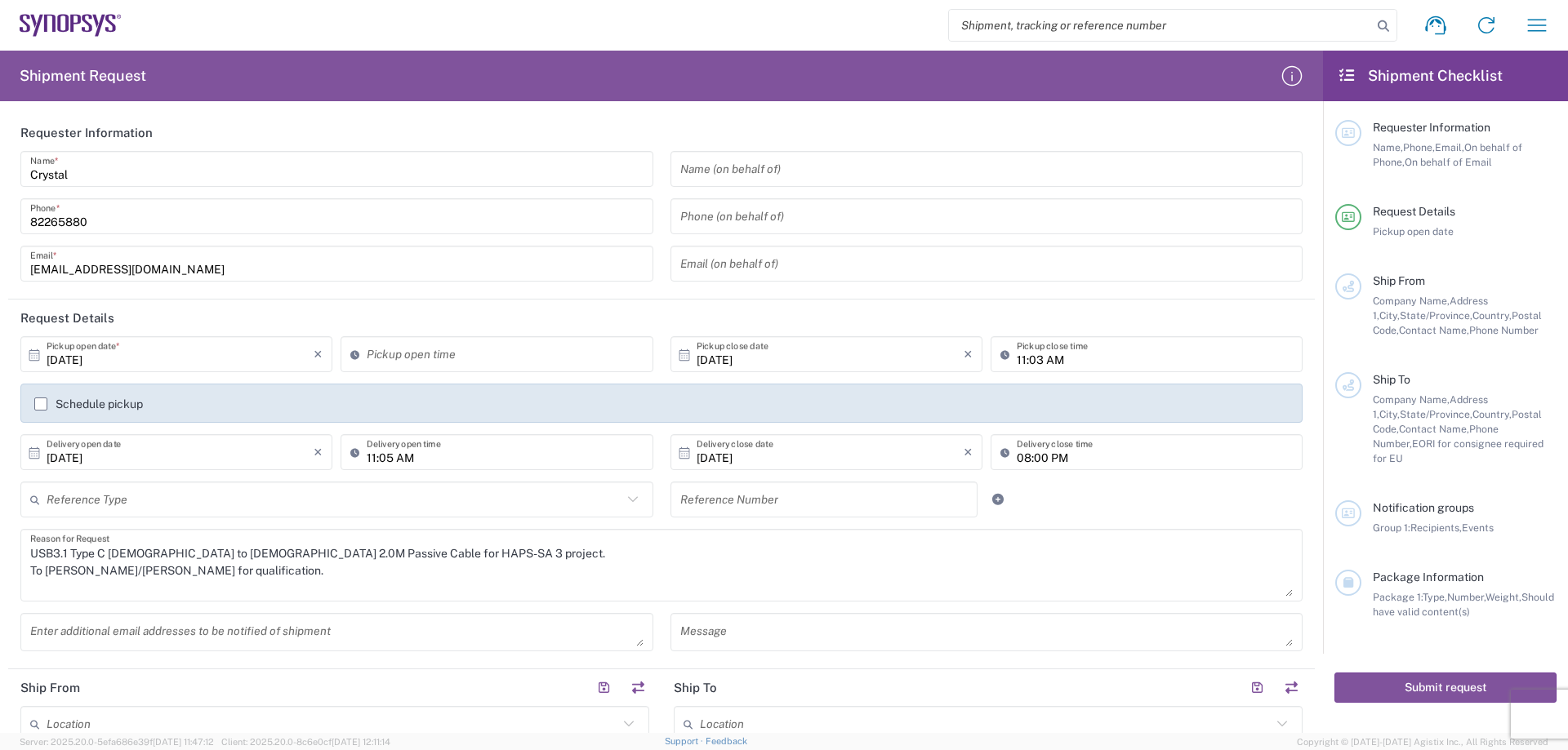
click at [41, 407] on label "Schedule pickup" at bounding box center [88, 404] width 109 height 13
click at [41, 404] on input "Schedule pickup" at bounding box center [41, 404] width 0 height 0
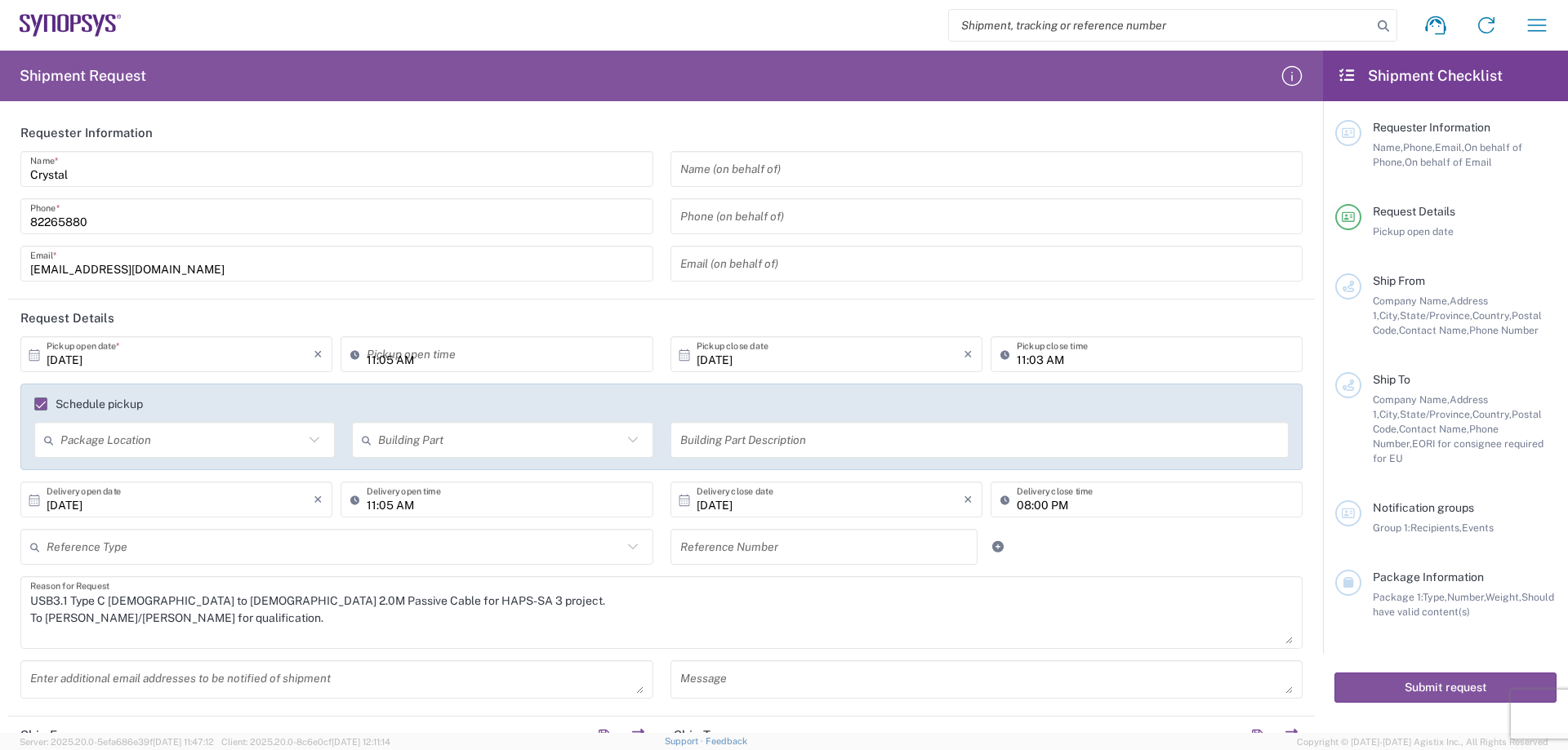
click at [391, 358] on input "11:05 AM" at bounding box center [505, 354] width 276 height 29
click at [402, 359] on input "16:05 AM" at bounding box center [505, 354] width 276 height 29
type input "16:05 PM"
click at [348, 318] on header "Request Details" at bounding box center [661, 318] width 1307 height 37
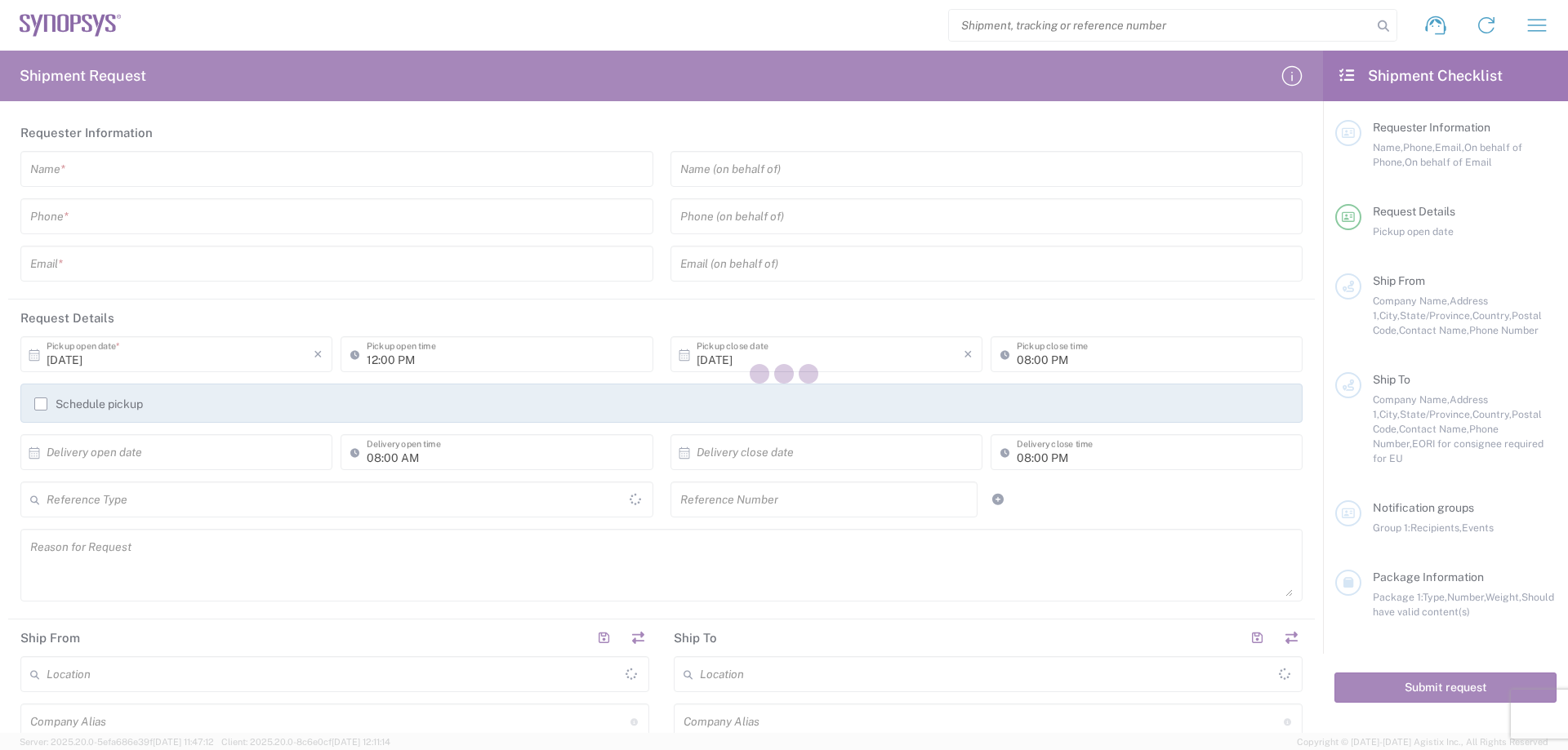
type input "[GEOGRAPHIC_DATA]"
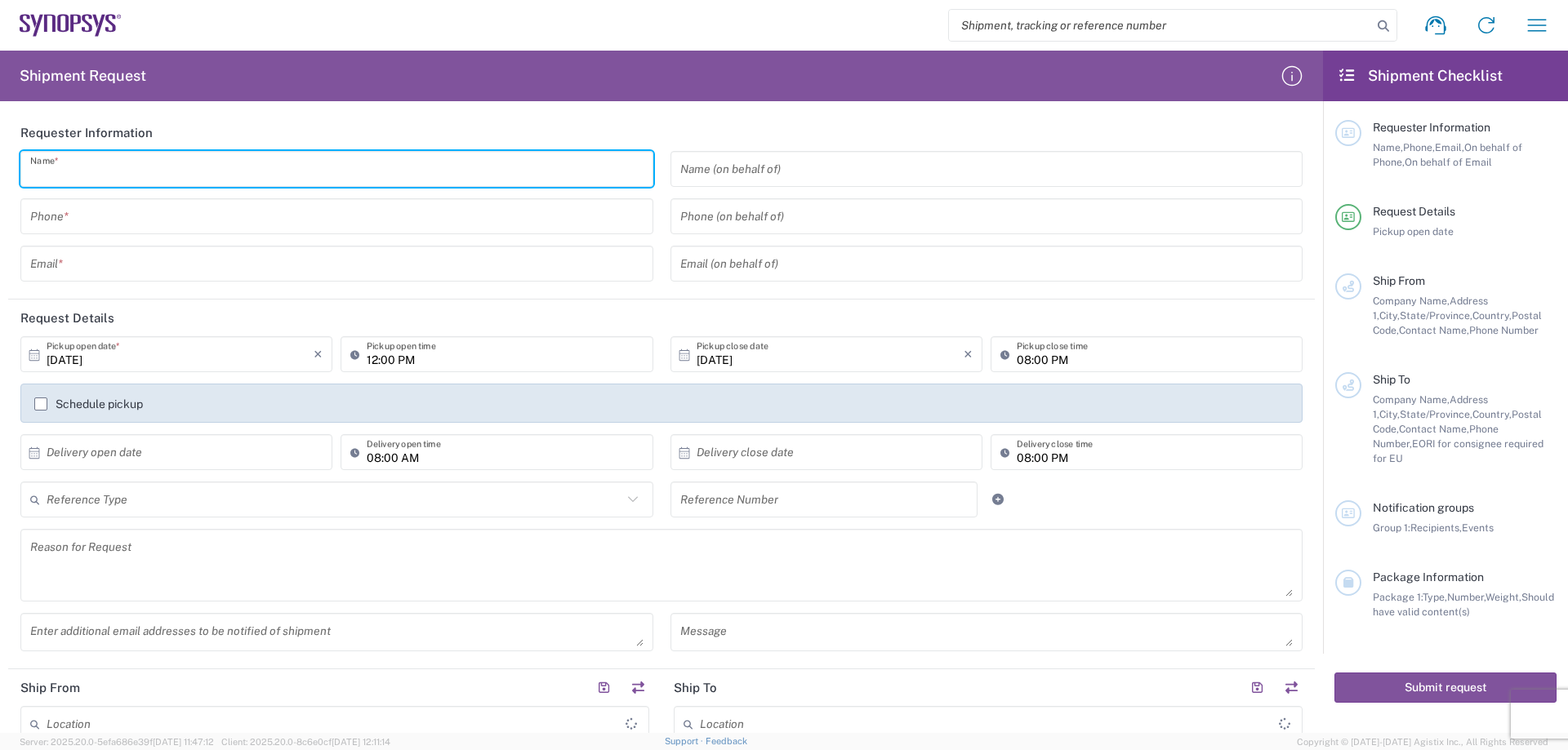
click at [99, 181] on input "text" at bounding box center [337, 170] width 613 height 29
type input "c"
type input "C"
type input "r"
type input "Crystal"
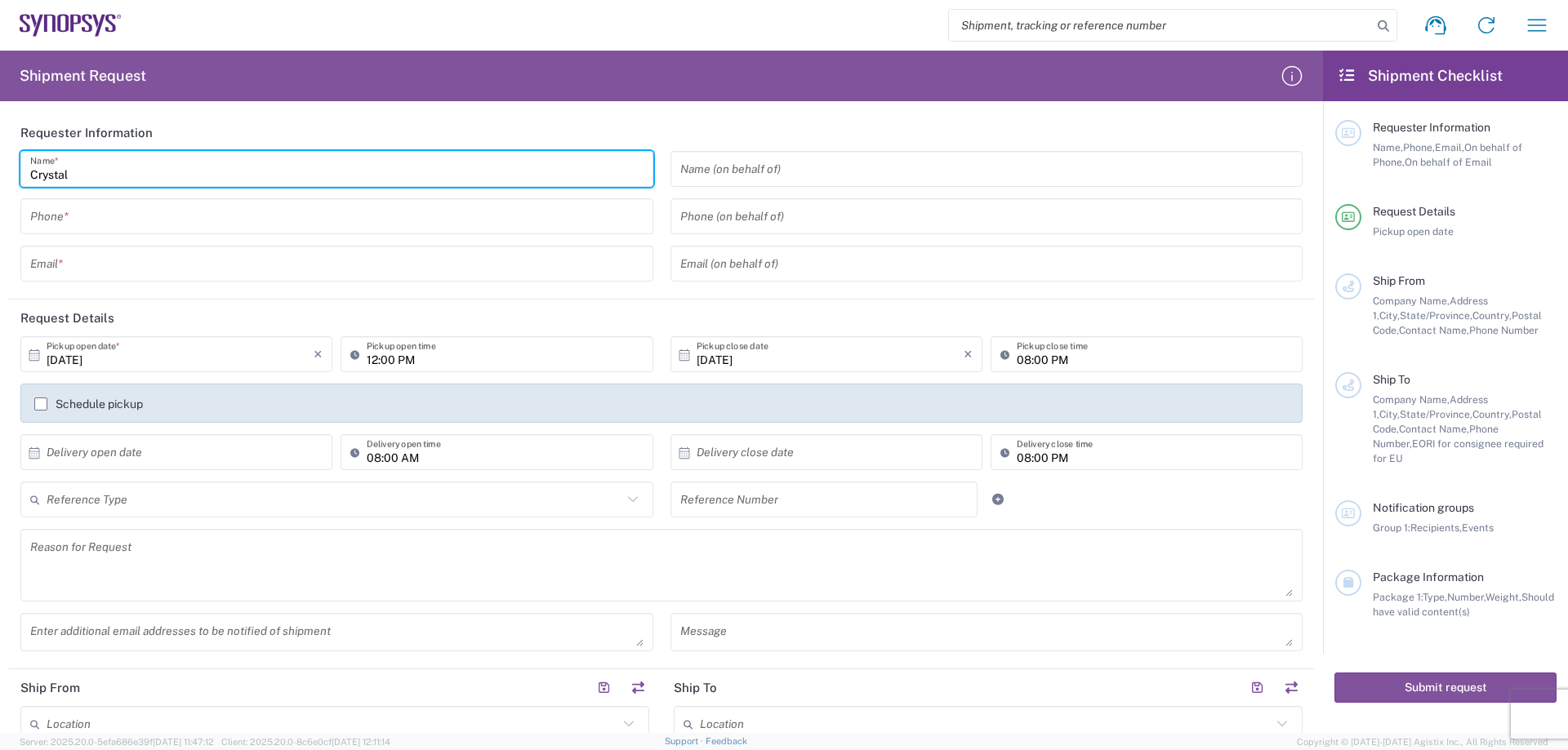
click at [194, 214] on input "tel" at bounding box center [337, 217] width 613 height 29
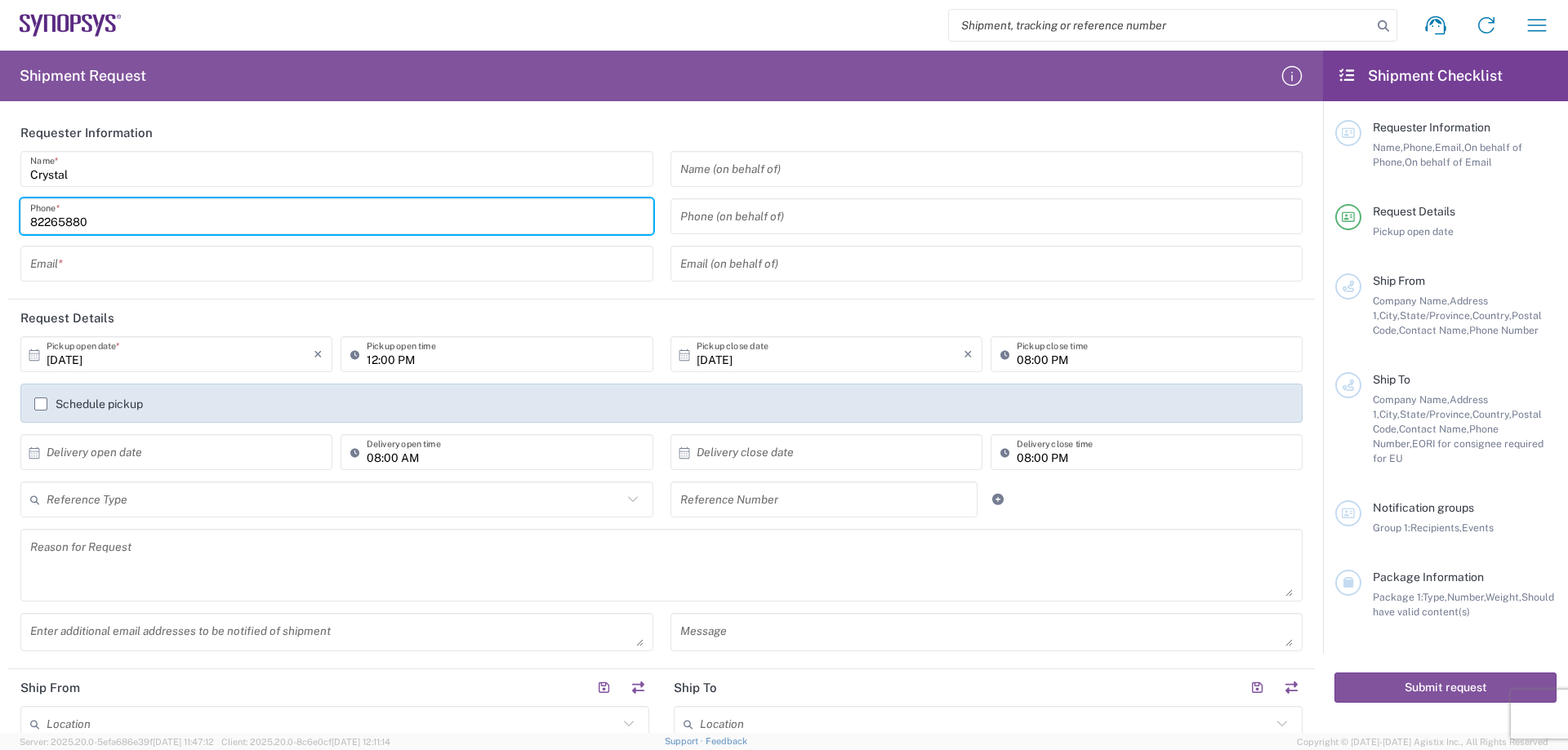
type input "82265880"
click at [175, 280] on div "Email *" at bounding box center [337, 264] width 633 height 36
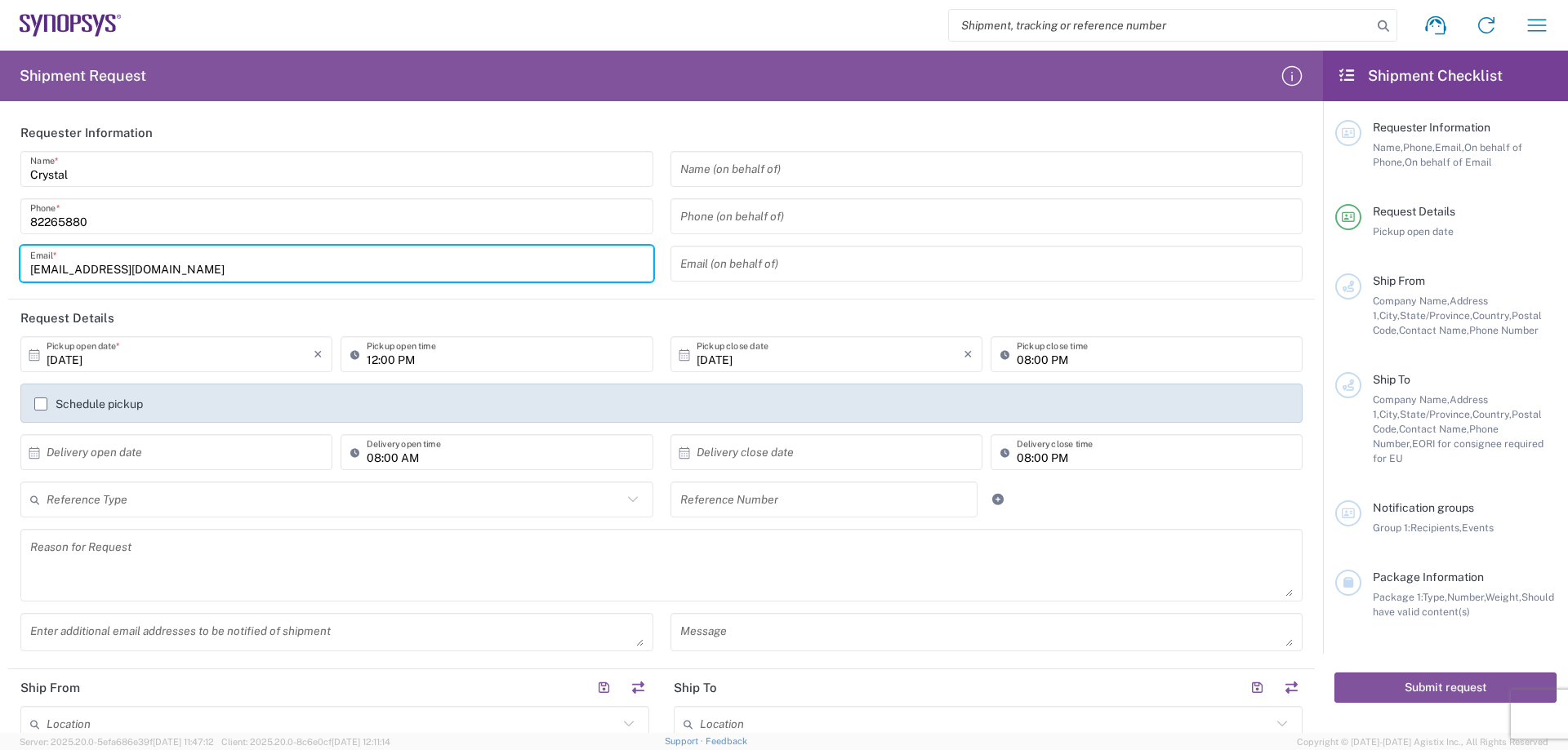
type input "[EMAIL_ADDRESS][DOMAIN_NAME]"
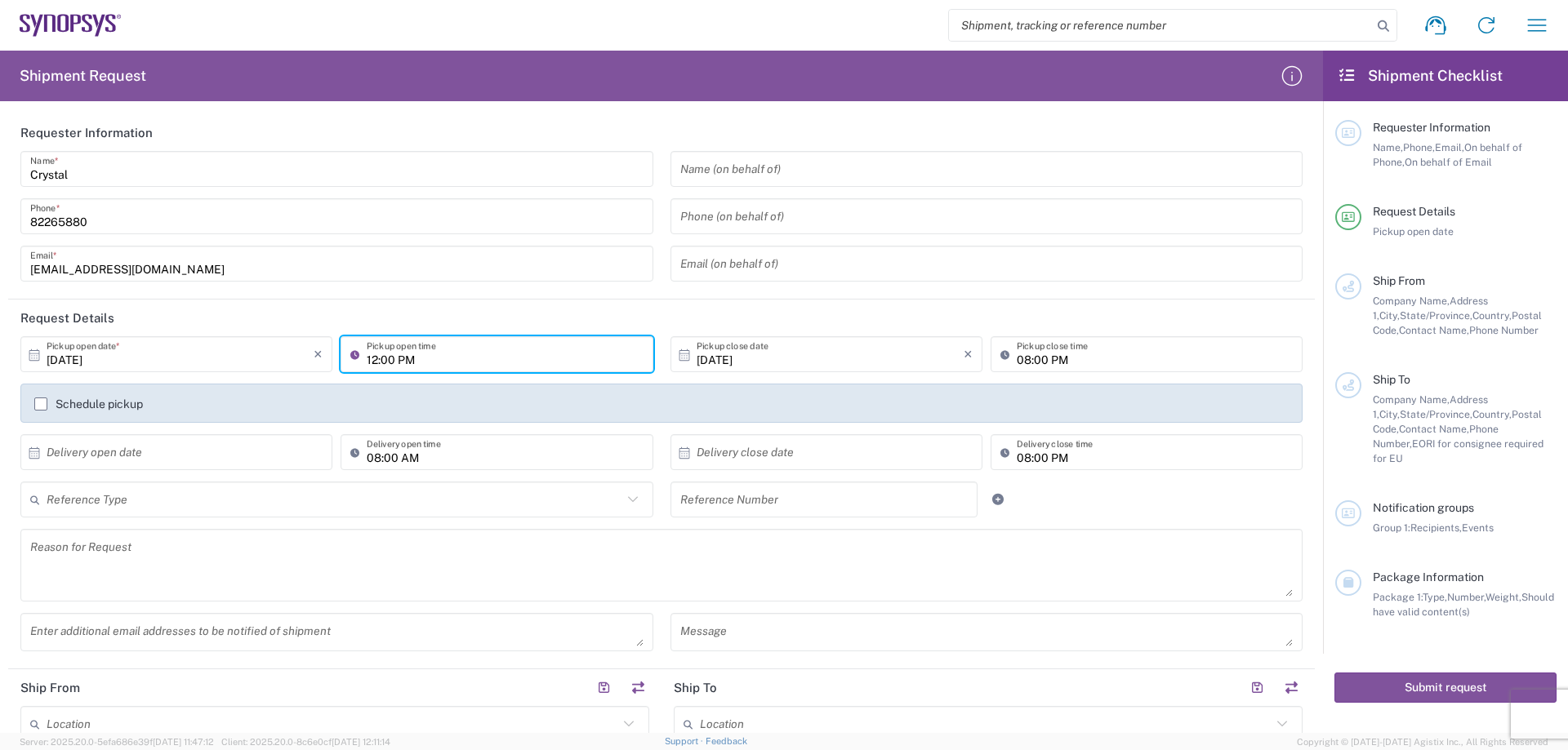
click at [374, 366] on input "12:00 PM" at bounding box center [505, 354] width 276 height 29
type input "16:00 PM"
click at [1019, 362] on input "08:00 PM" at bounding box center [1155, 354] width 276 height 29
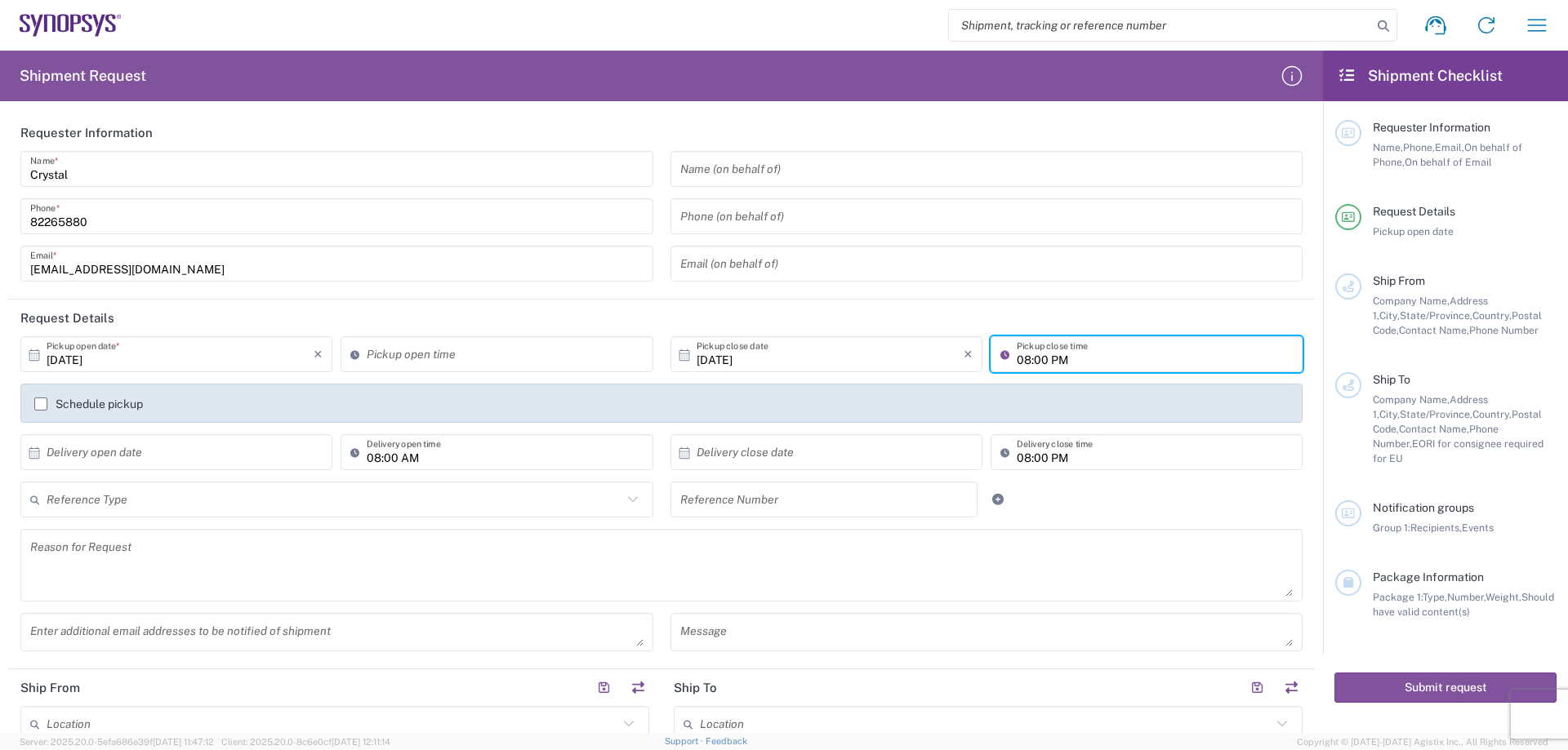
click at [171, 445] on input "text" at bounding box center [180, 453] width 267 height 29
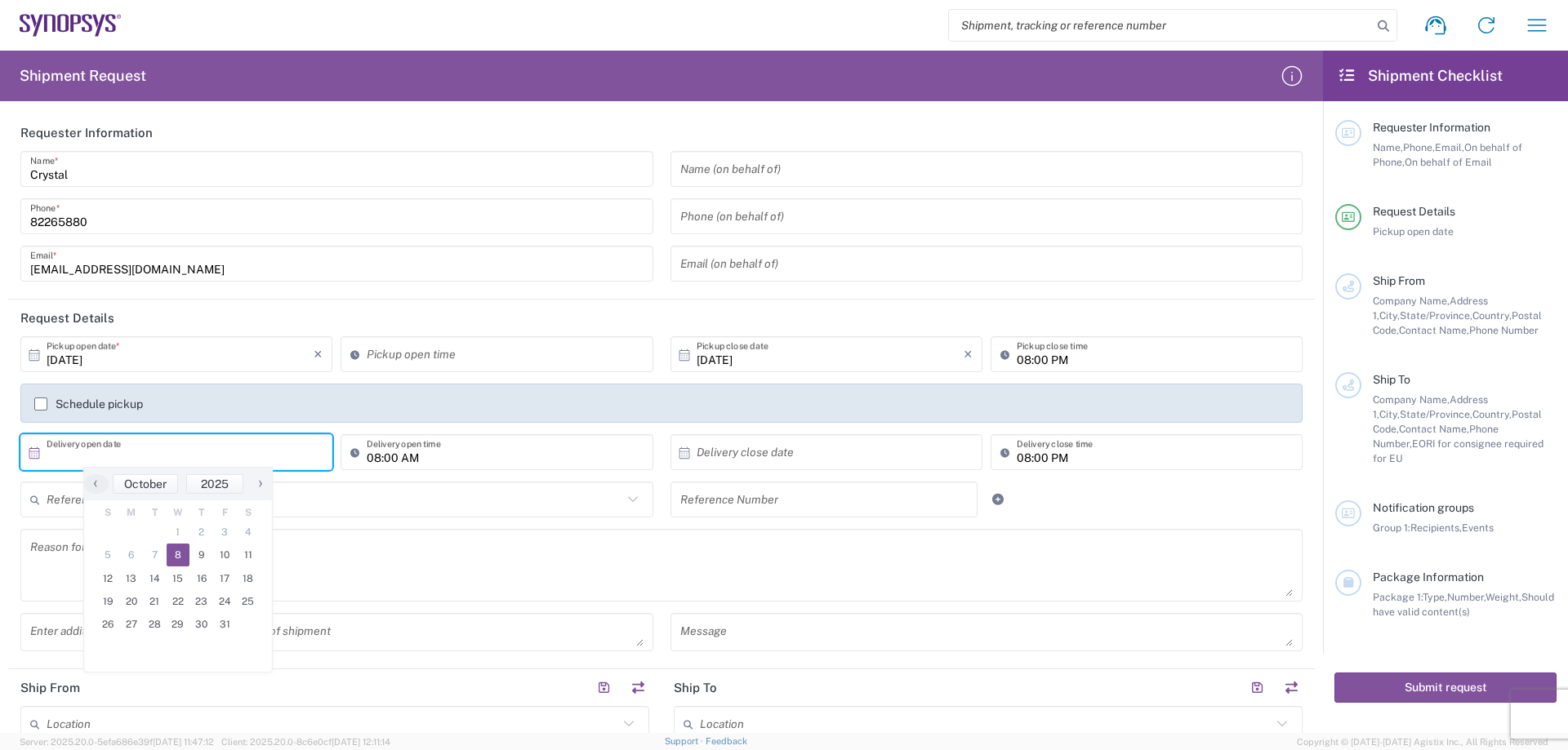
click at [180, 558] on span "8" at bounding box center [179, 554] width 23 height 22
type input "[DATE]"
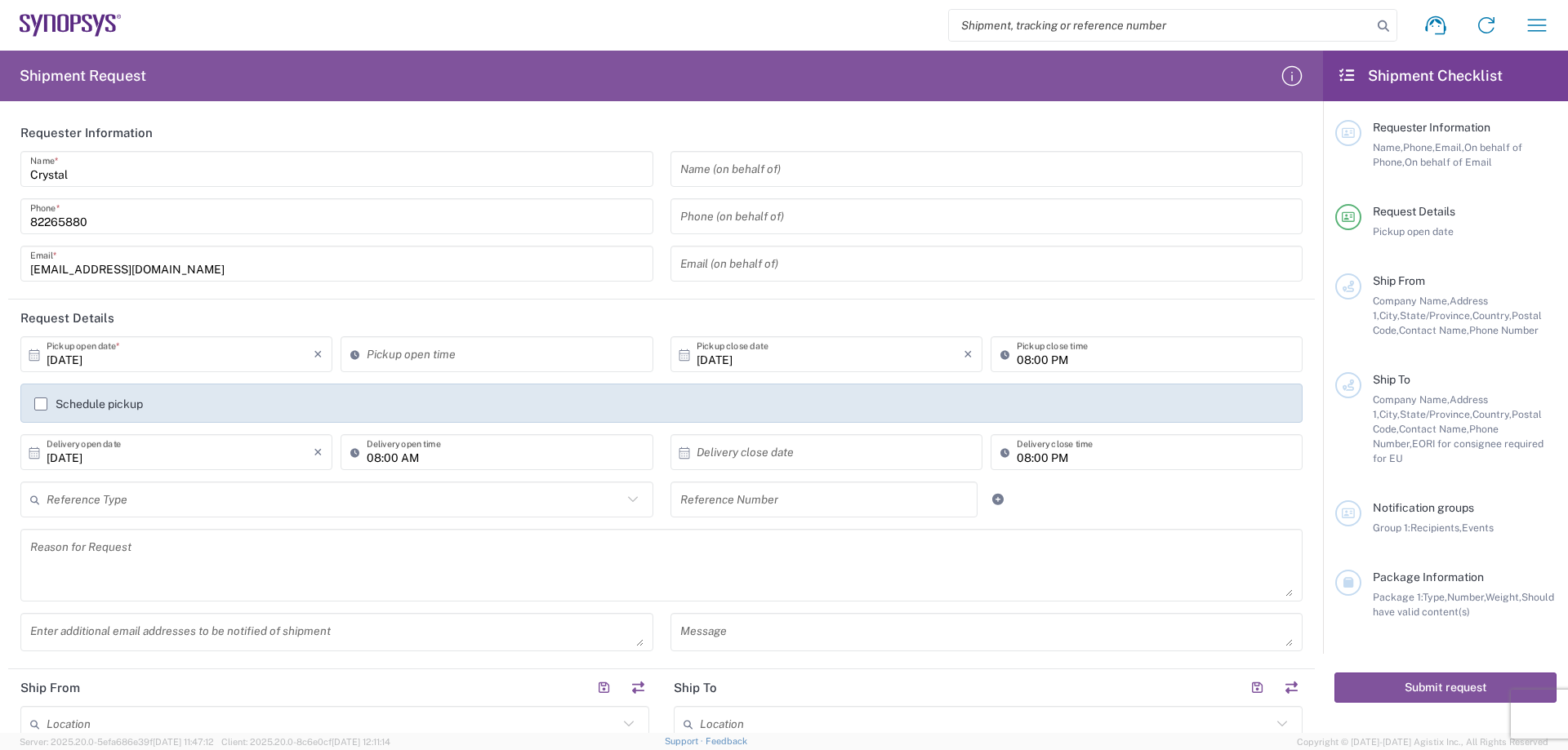
click at [368, 458] on input "08:00 AM" at bounding box center [505, 453] width 276 height 29
click at [397, 465] on input "16:00 AM" at bounding box center [505, 453] width 276 height 29
type input "16:00 PM"
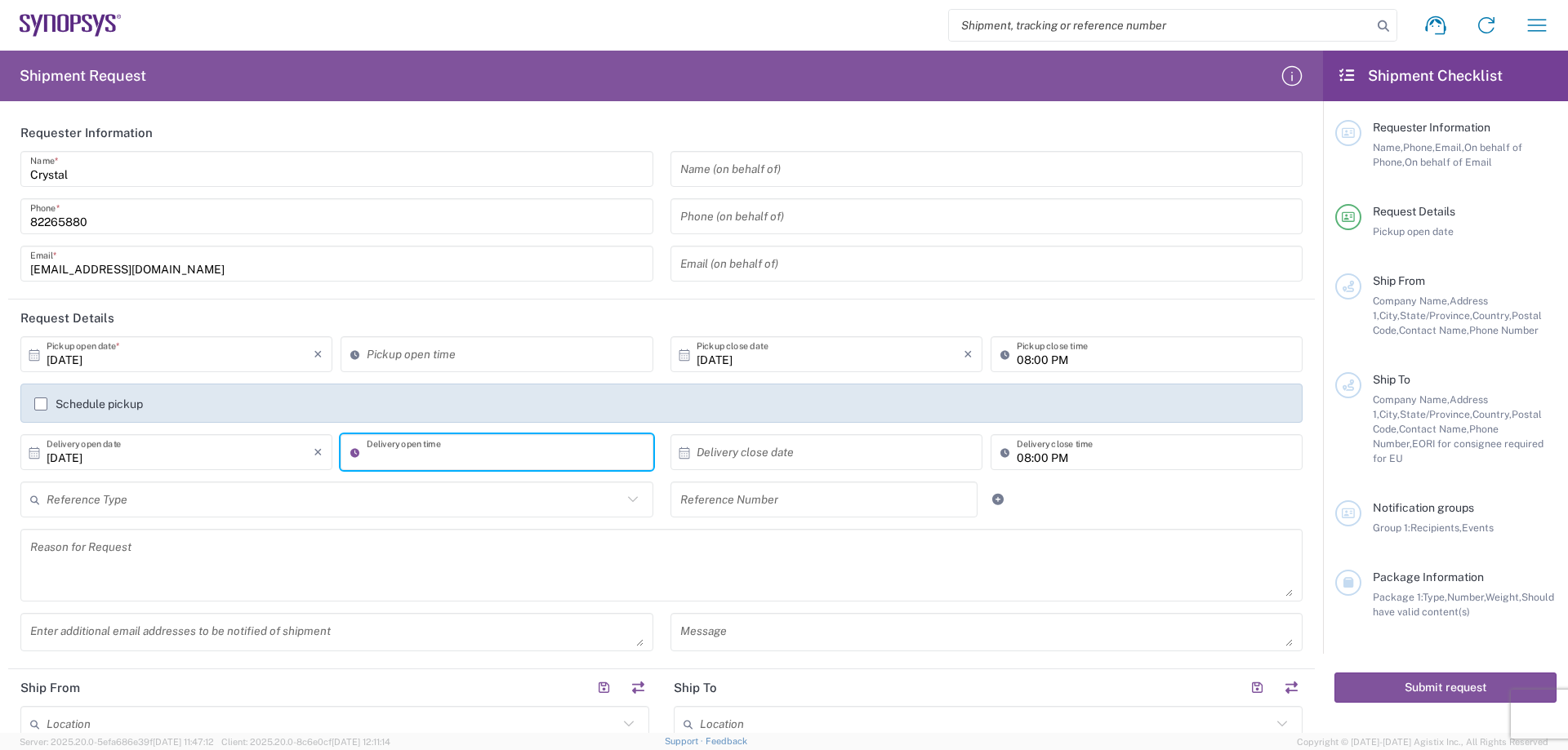
click at [1091, 522] on div "Reference Type Customer Ref Department Invoice Number Purchase Order RMA Refere…" at bounding box center [662, 505] width 1300 height 48
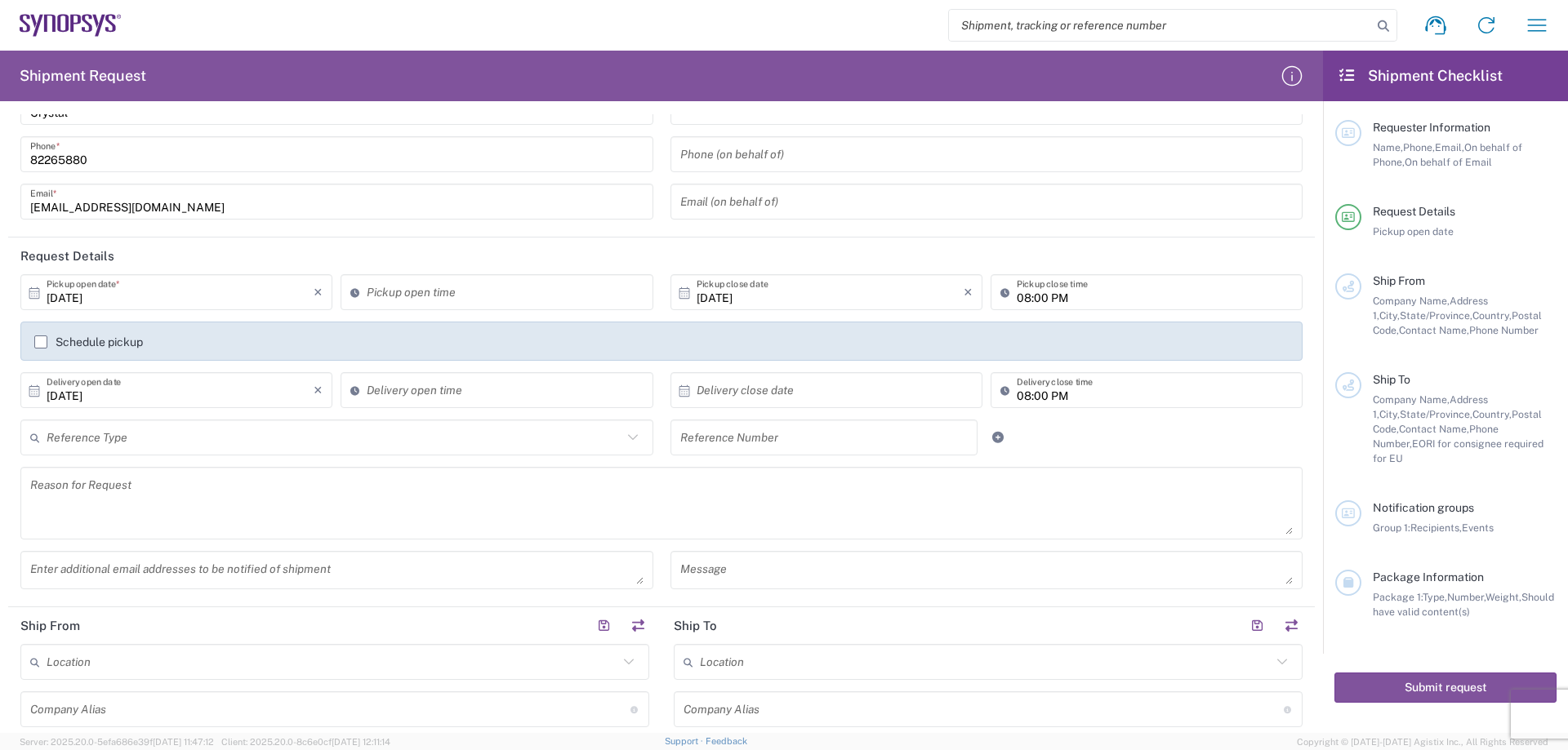
scroll to position [163, 0]
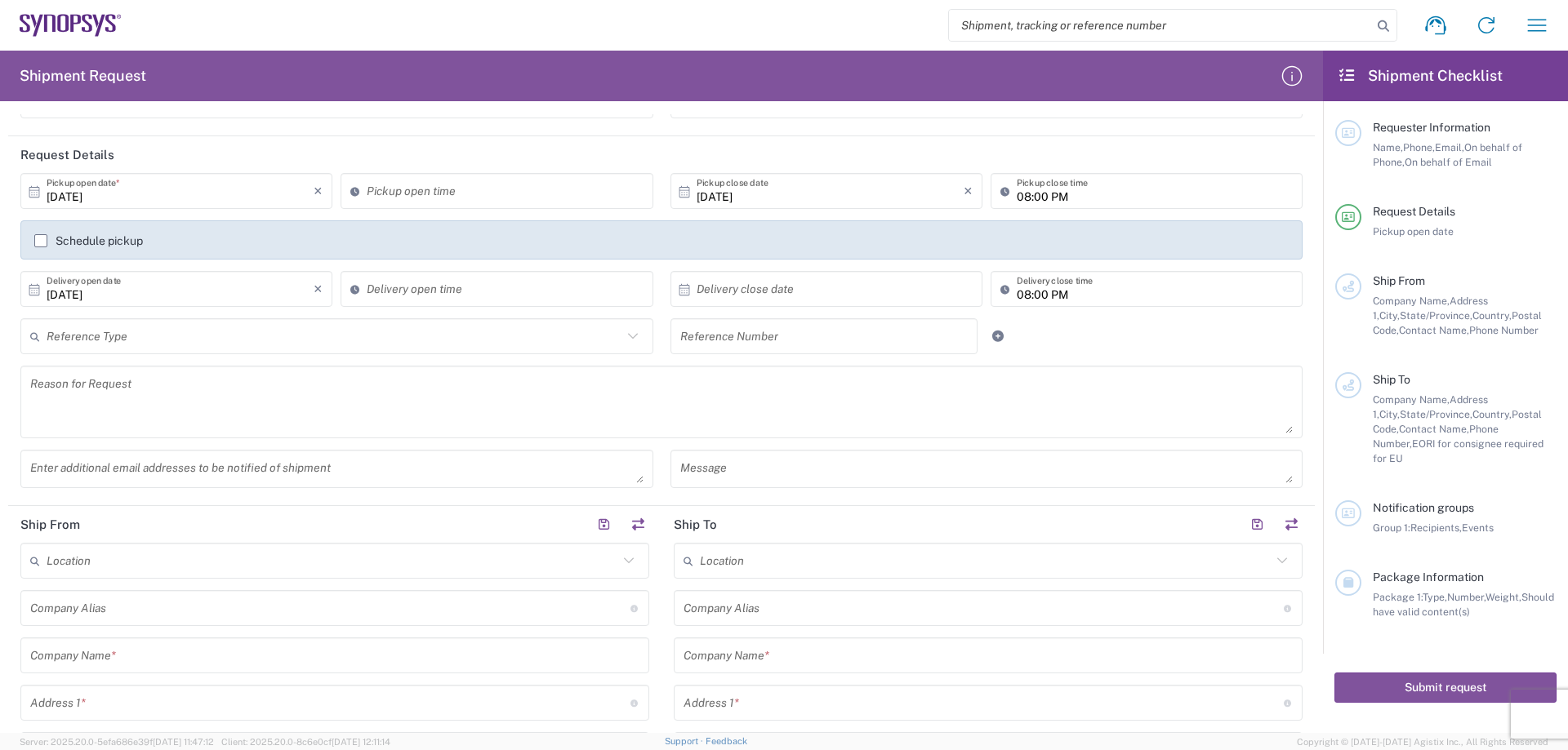
click at [148, 395] on textarea at bounding box center [661, 402] width 1263 height 63
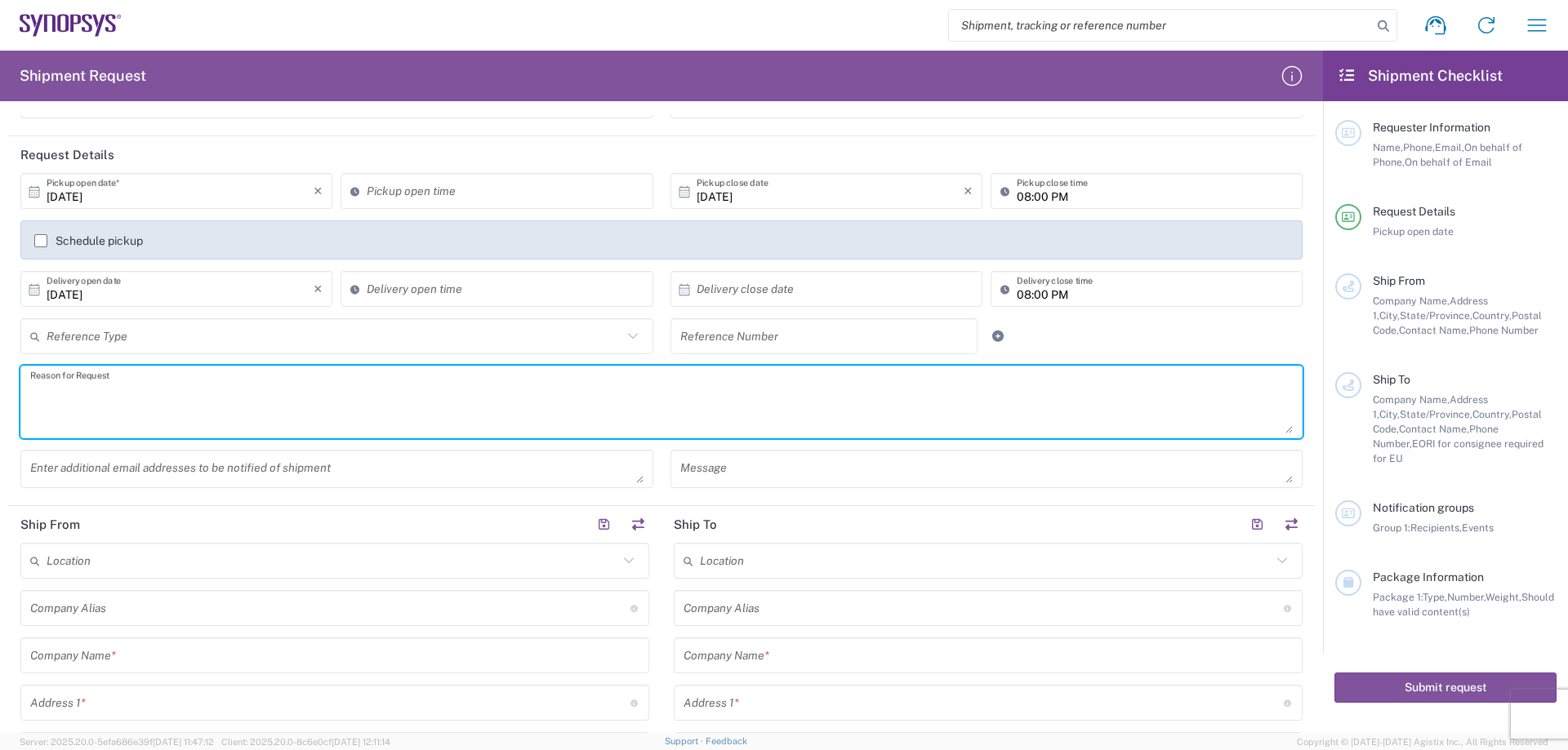
paste textarea "USB3.1 Type C [DEMOGRAPHIC_DATA] to [DEMOGRAPHIC_DATA] 2.0M Passive Cable for H…"
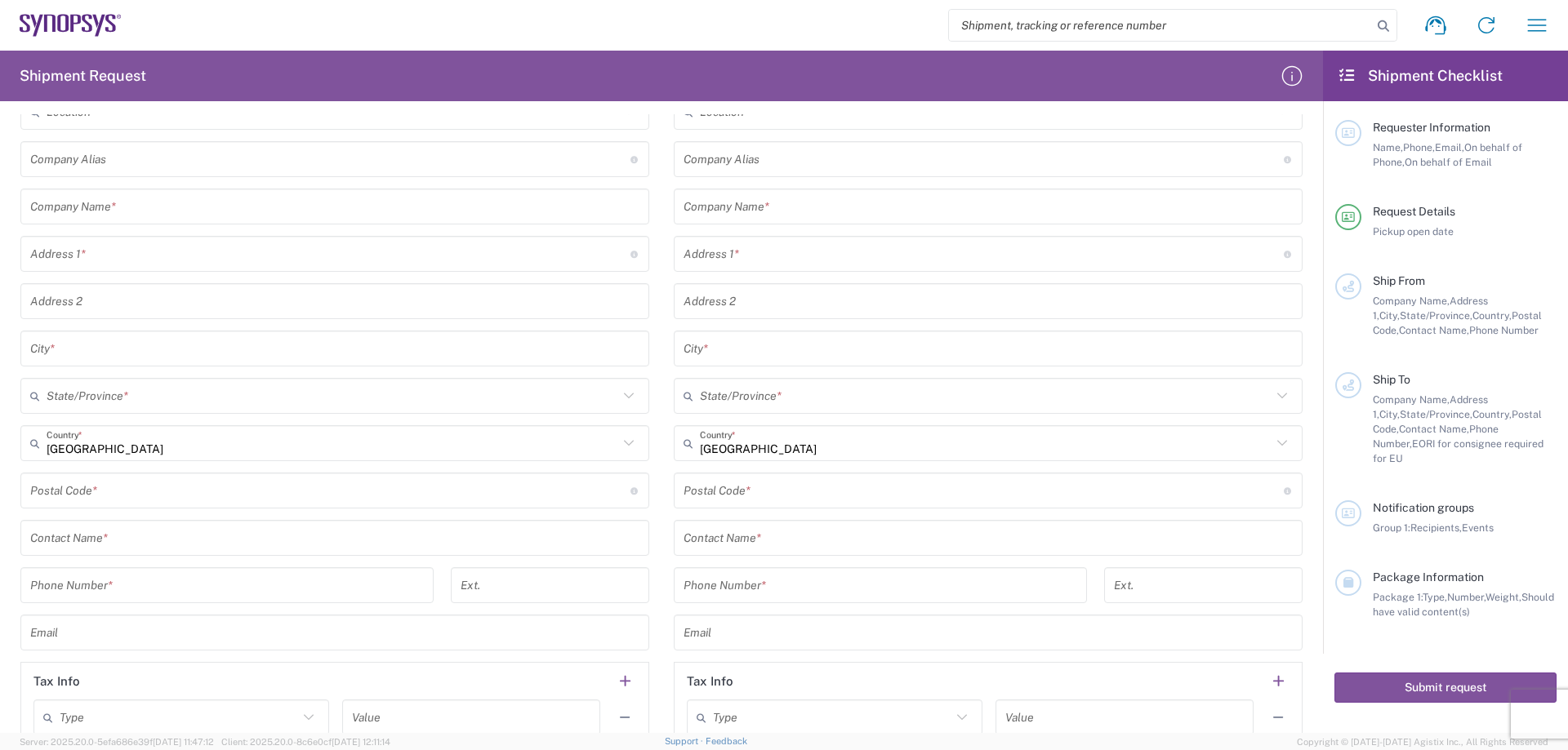
scroll to position [653, 0]
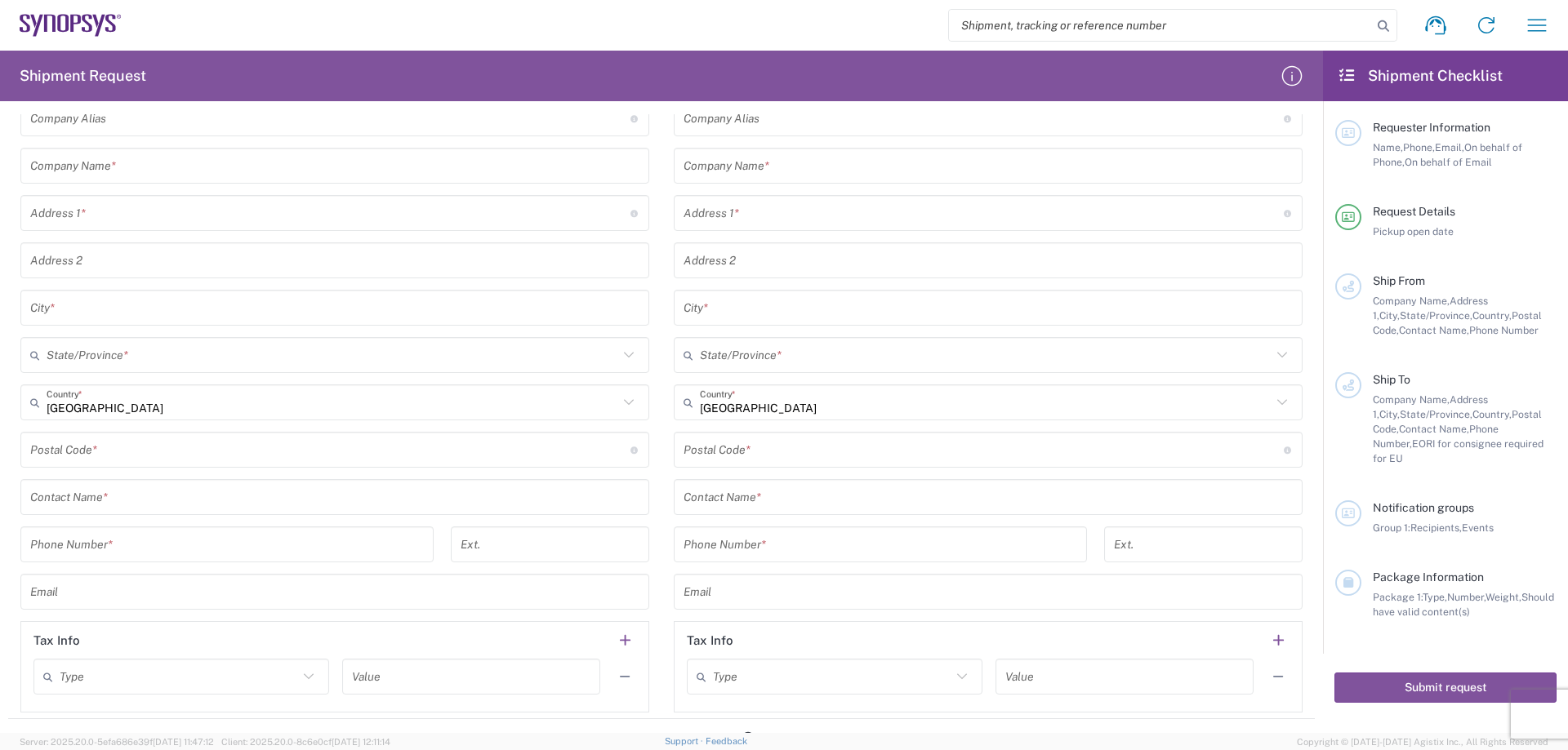
type textarea "USB3.1 Type C [DEMOGRAPHIC_DATA] to [DEMOGRAPHIC_DATA] 2.0M Passive Cable for H…"
click at [134, 415] on input "text" at bounding box center [332, 403] width 572 height 29
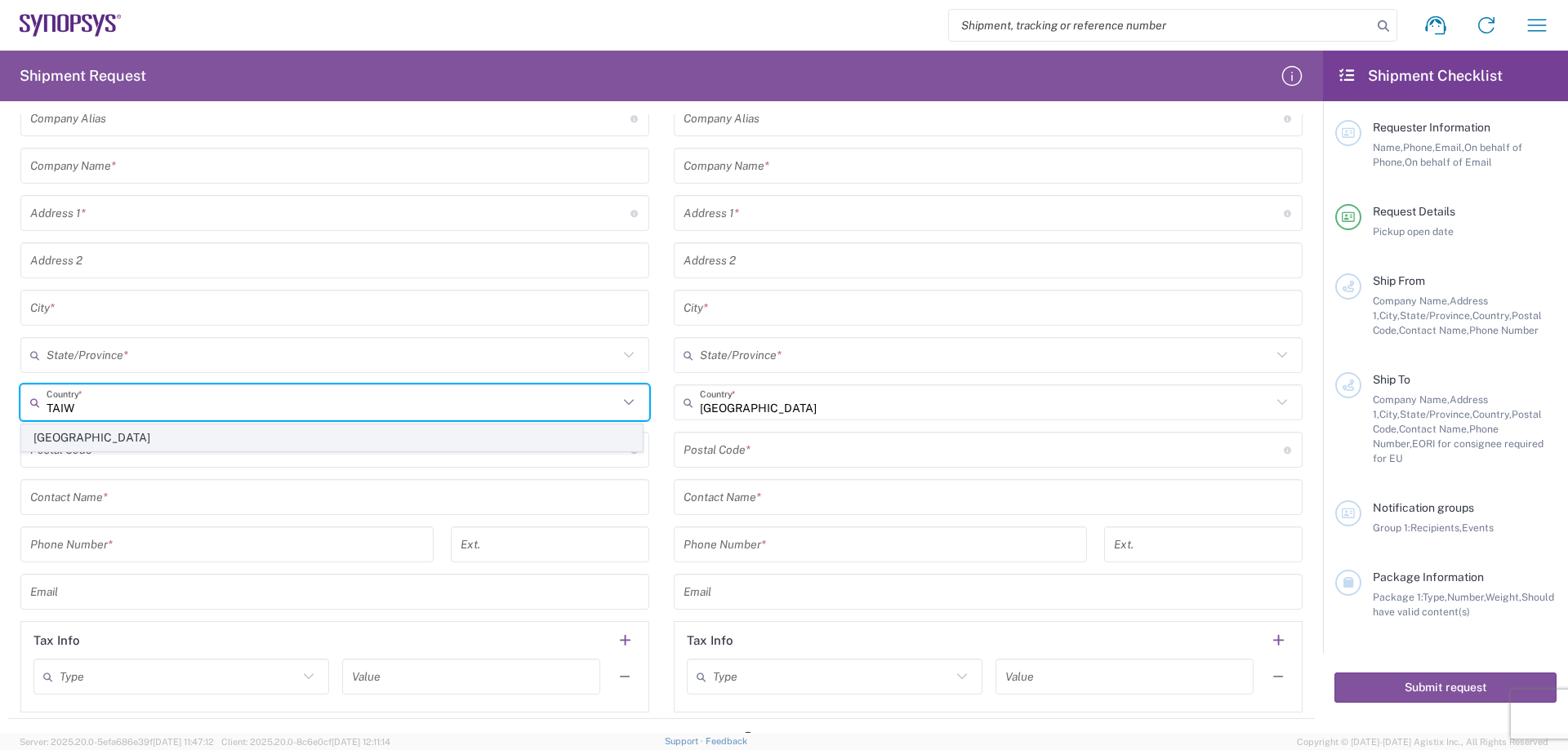
click at [128, 441] on span "[GEOGRAPHIC_DATA]" at bounding box center [332, 438] width 620 height 25
type input "[GEOGRAPHIC_DATA]"
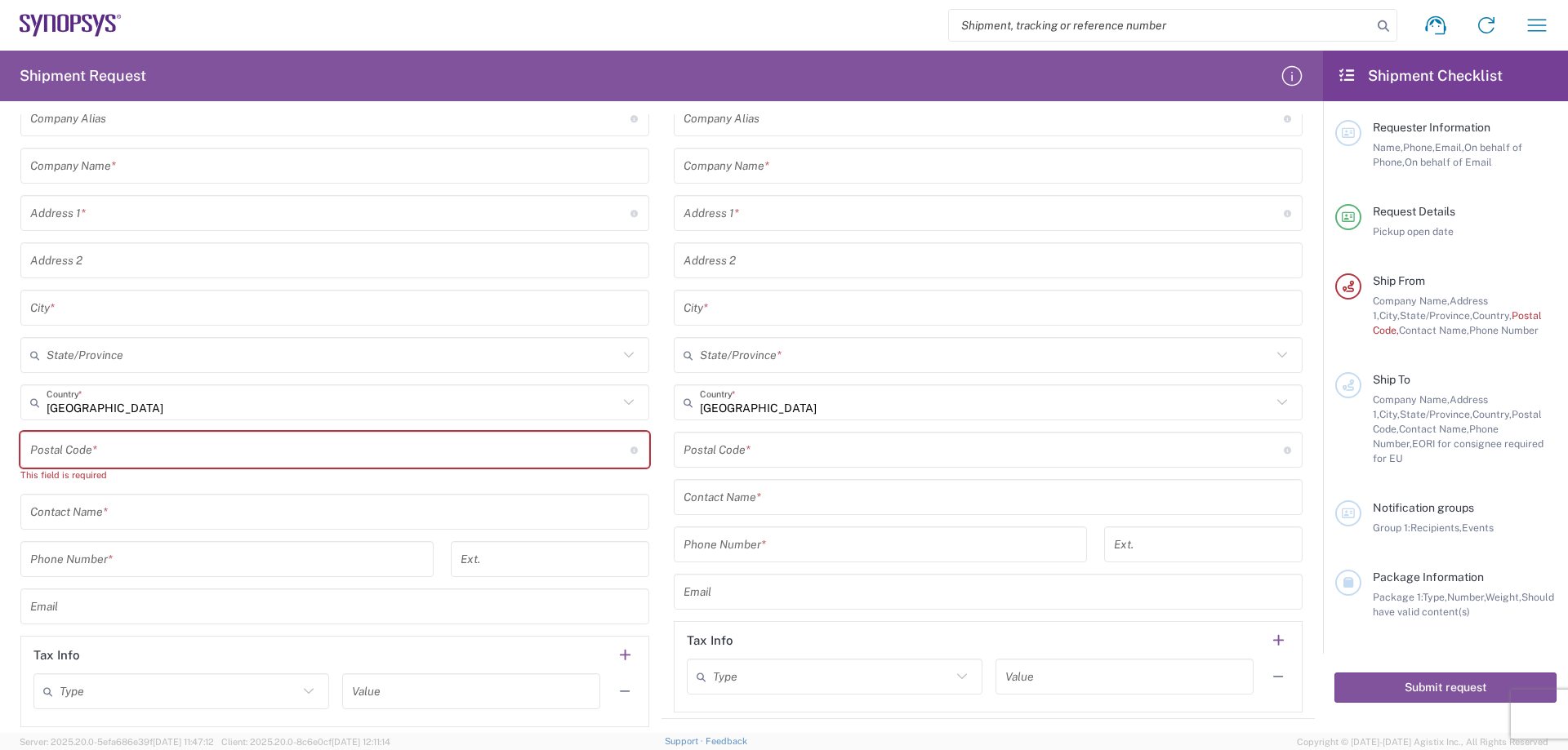
click at [125, 514] on input "text" at bounding box center [335, 512] width 609 height 29
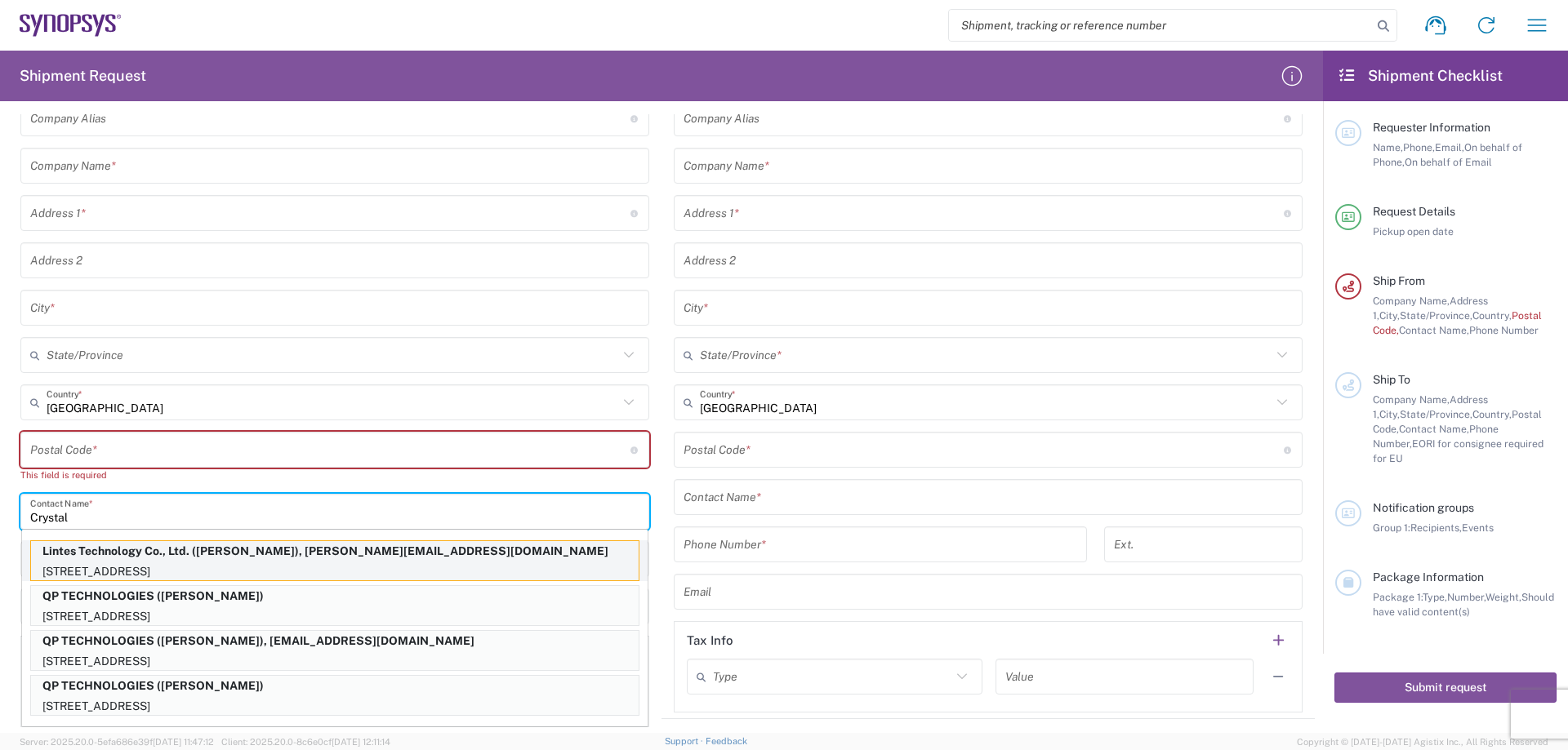
type input "Crystal"
click at [102, 562] on p "[STREET_ADDRESS]" at bounding box center [335, 571] width 608 height 21
type input "Lintes Technology Co., Ltd."
type input "[STREET_ADDRESS]"
type input "[GEOGRAPHIC_DATA]"
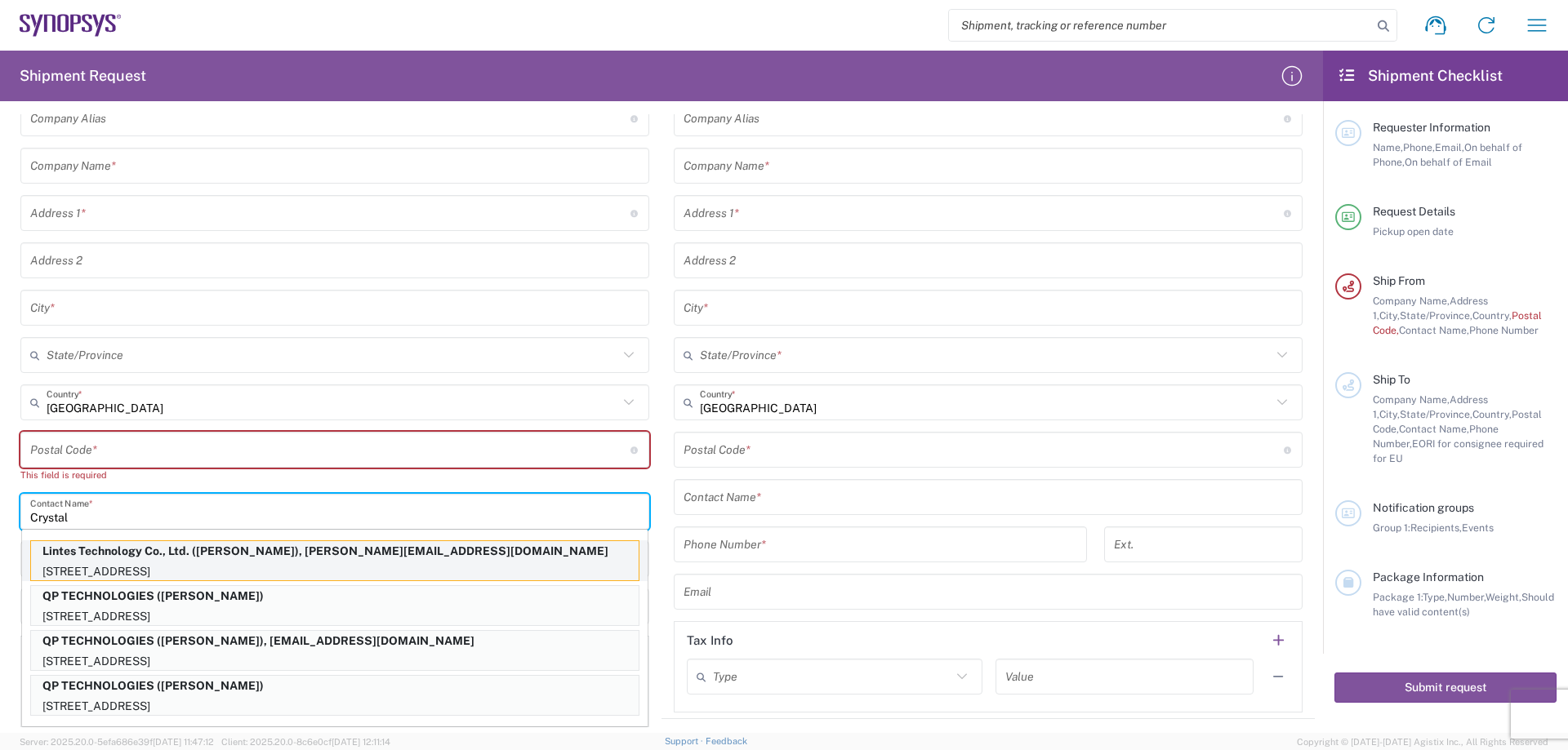
type input "[GEOGRAPHIC_DATA]"
type input "235"
type input "[PERSON_NAME]"
type input "886-2-8226-5880"
type input "[EMAIL_ADDRESS][DOMAIN_NAME]"
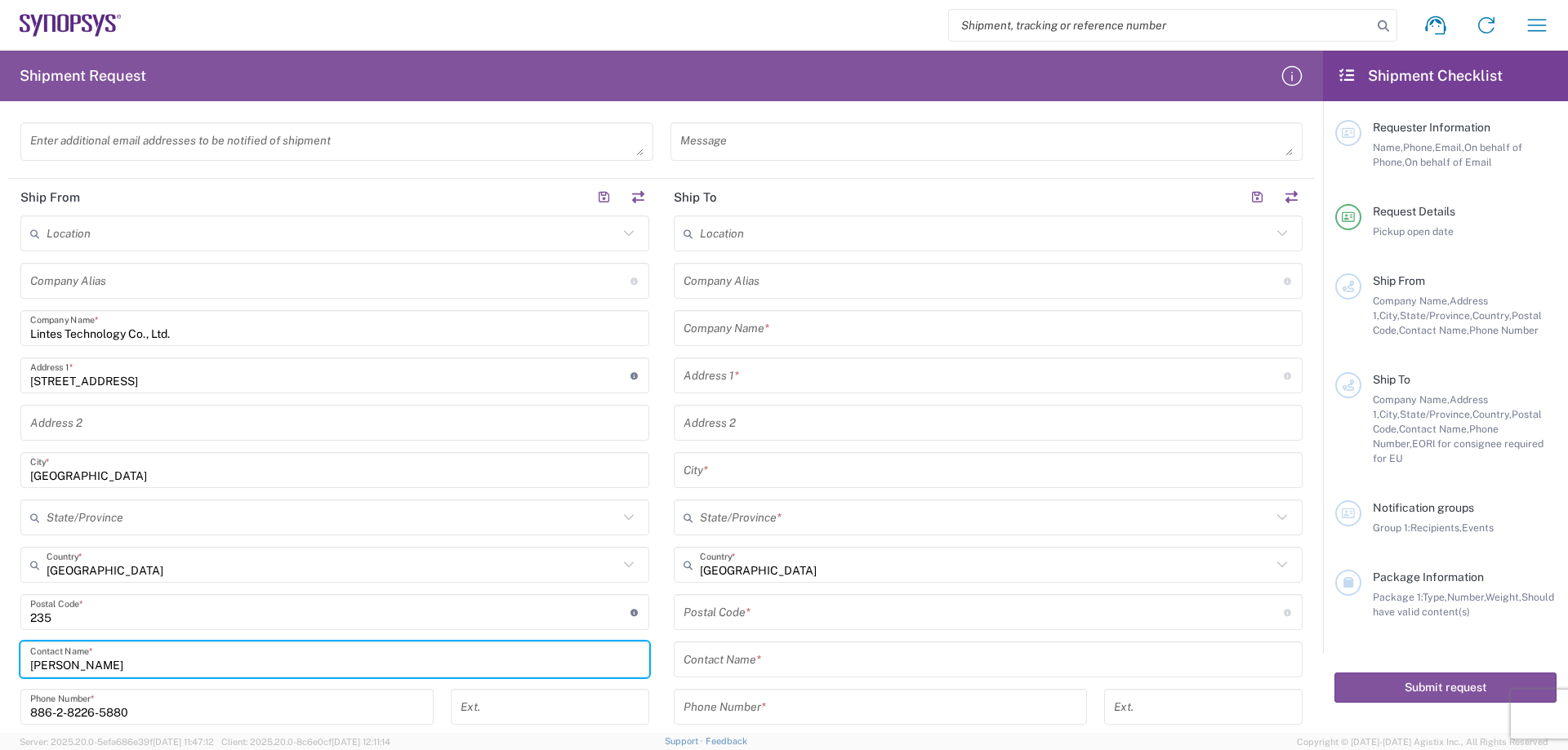
scroll to position [490, 0]
click at [778, 328] on input "text" at bounding box center [988, 329] width 609 height 29
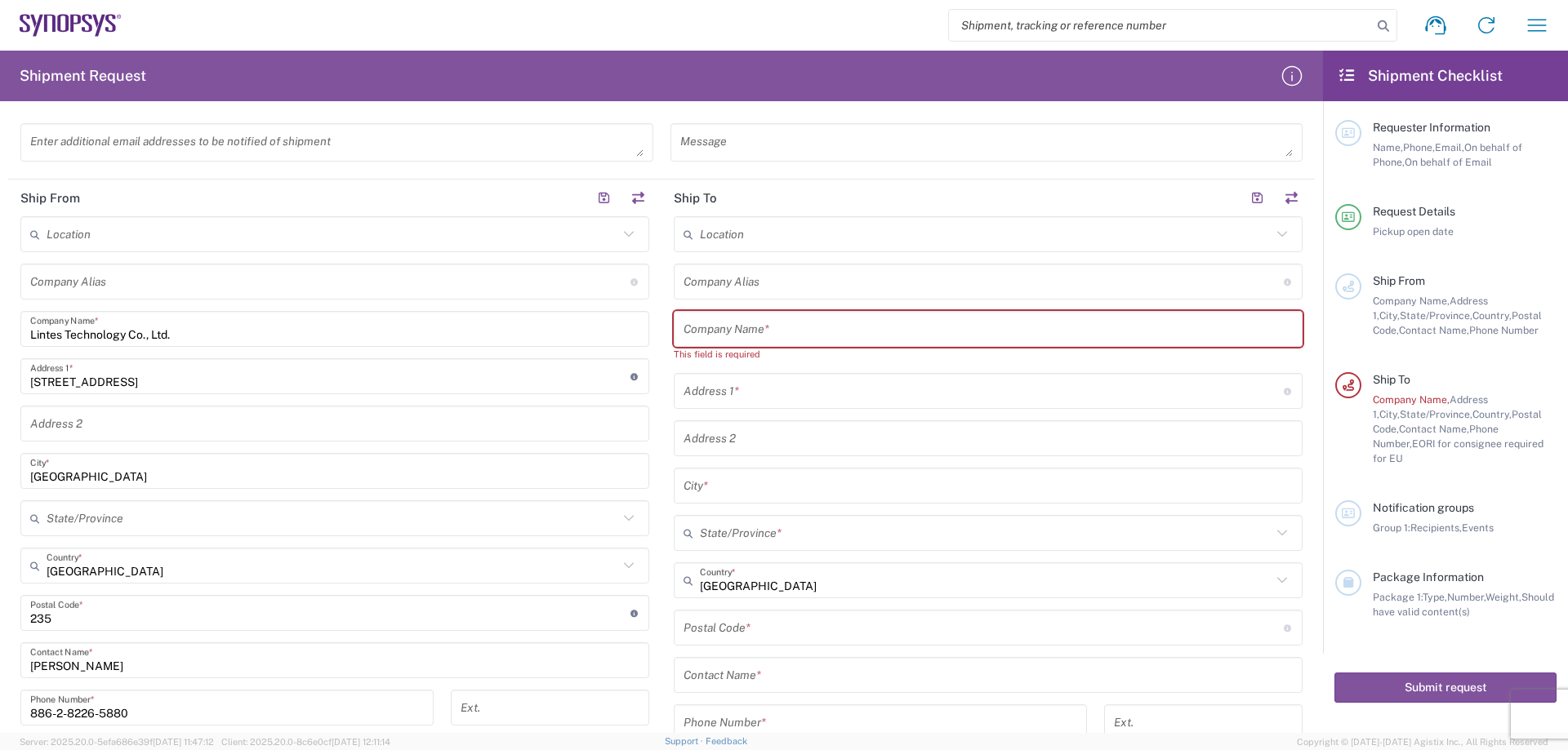
click at [705, 323] on input "text" at bounding box center [988, 329] width 609 height 29
paste input "Synopsys Inc."
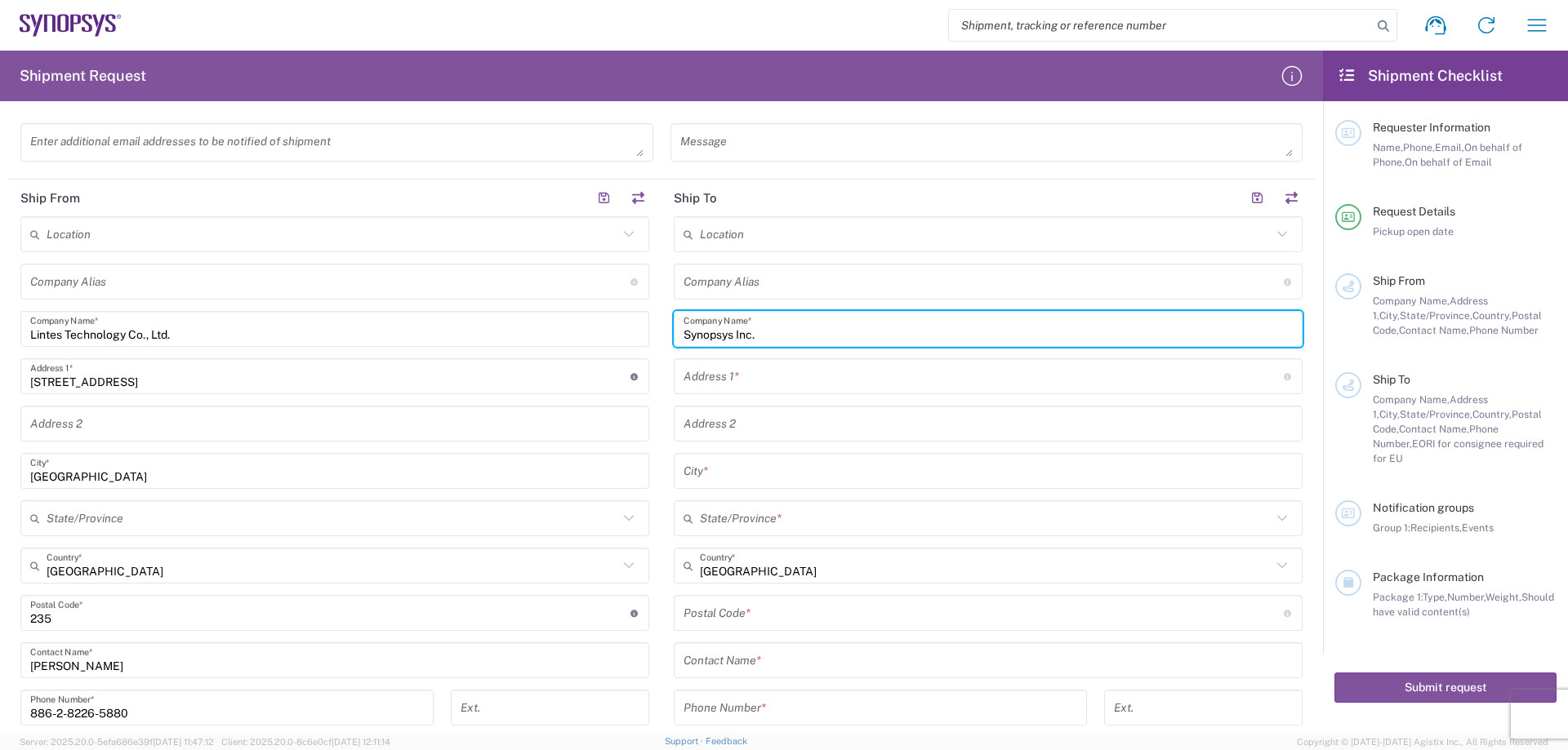
type input "Synopsys Inc."
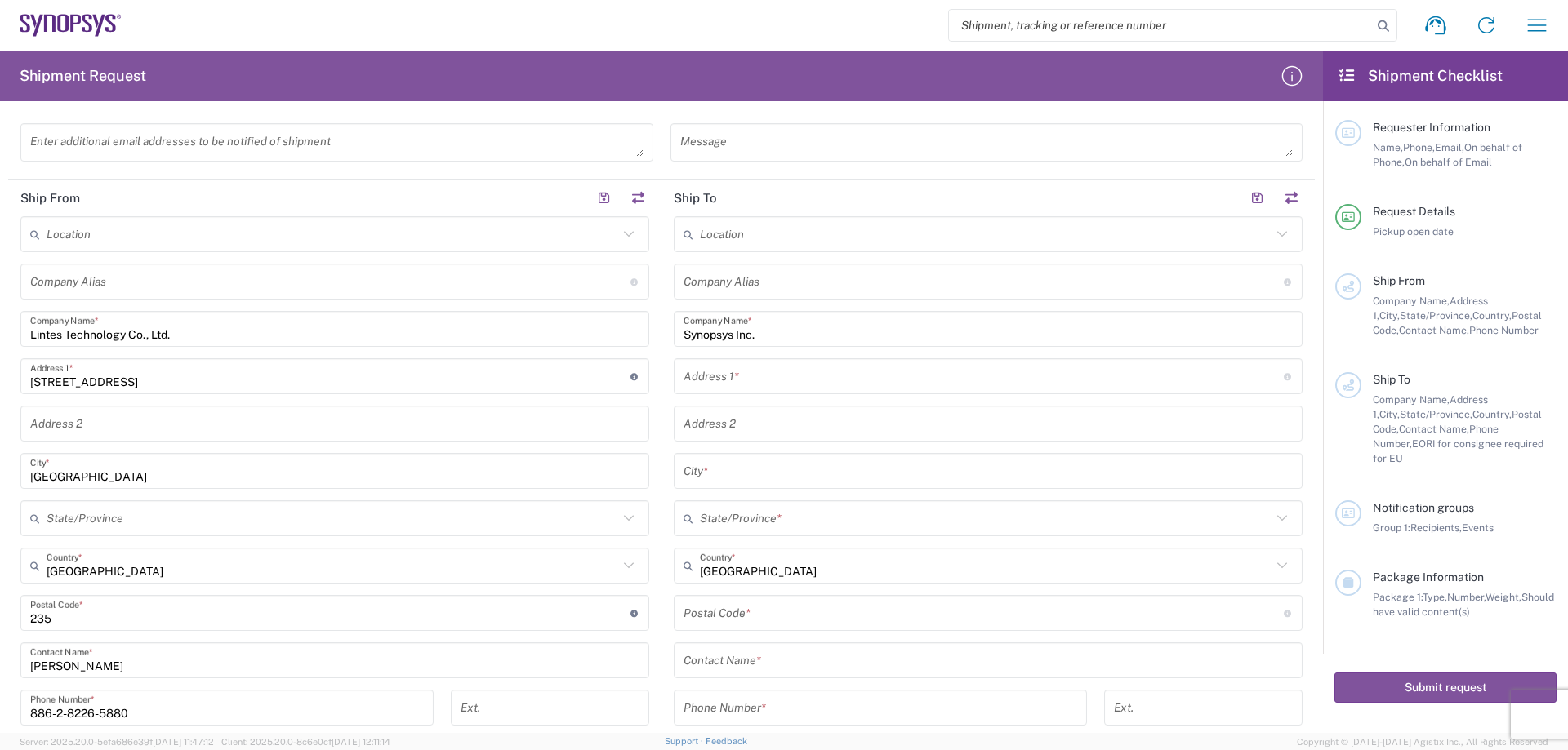
click at [713, 386] on input "text" at bounding box center [984, 377] width 600 height 29
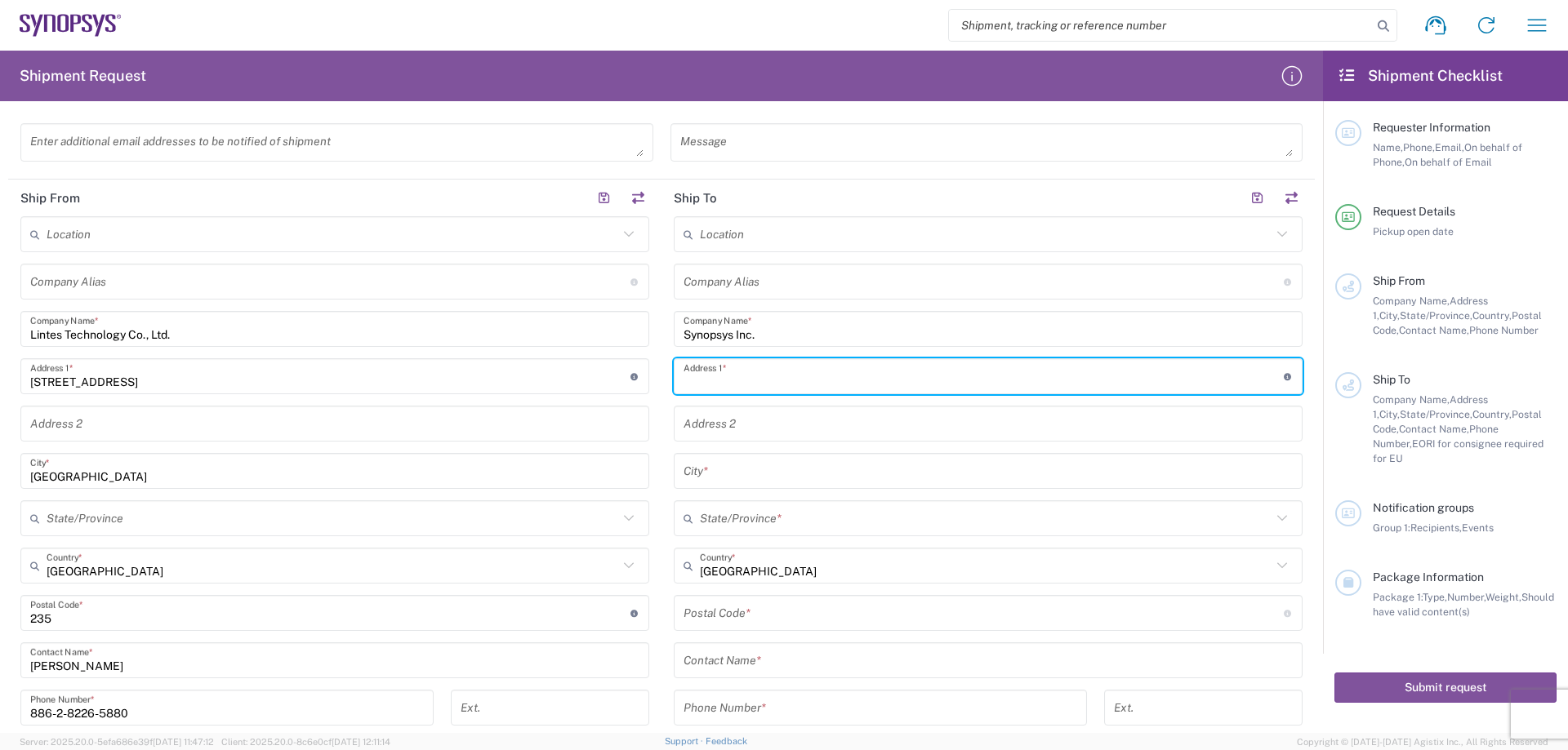
paste input "[STREET_ADDRESS]"
type input "[STREET_ADDRESS]"
click at [810, 422] on input "text" at bounding box center [988, 424] width 609 height 29
paste input "[GEOGRAPHIC_DATA], CA 94085"
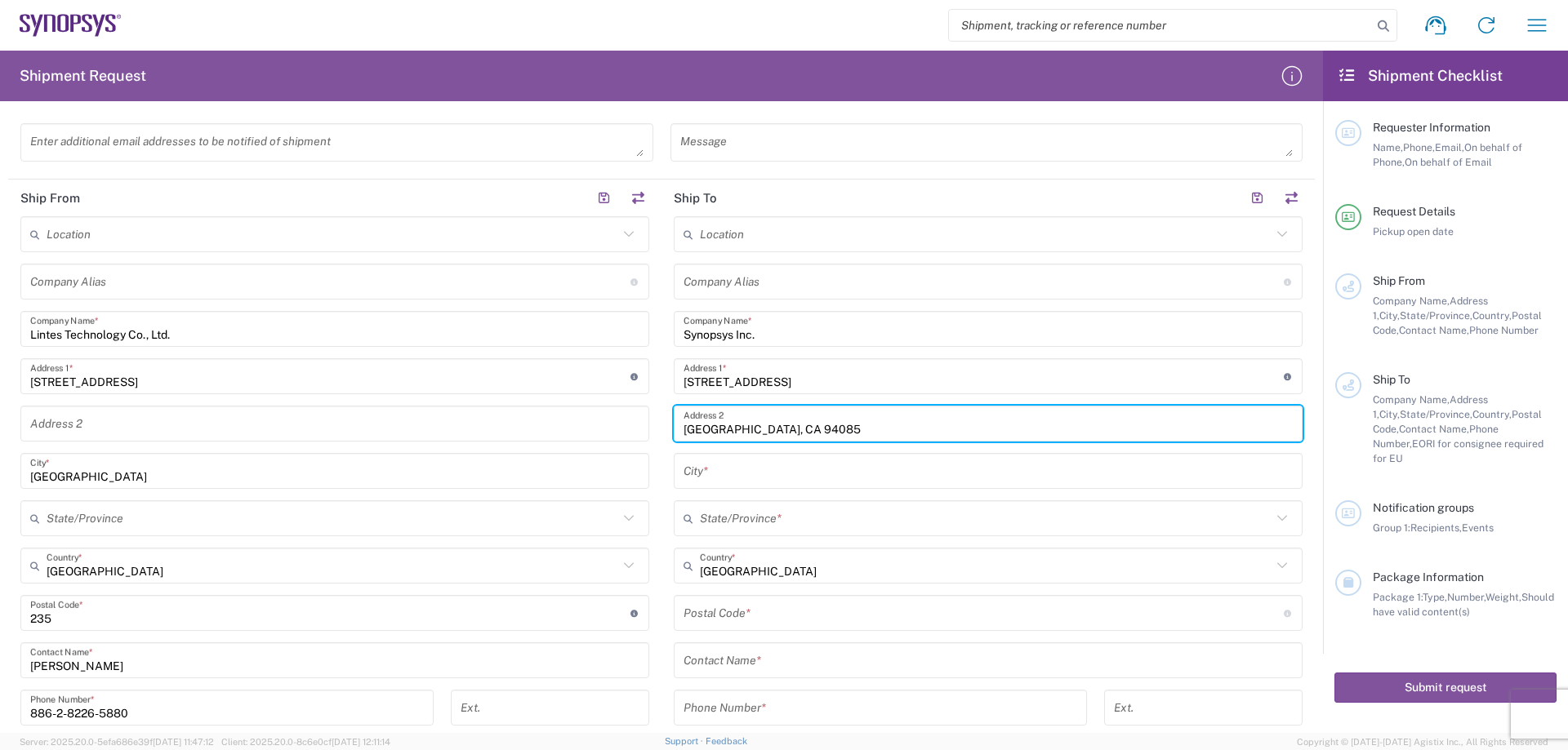
type input "[GEOGRAPHIC_DATA], CA 94085"
click at [653, 501] on main "Location [GEOGRAPHIC_DATA] DE04 Agrate Brianza IT01 [GEOGRAPHIC_DATA] DE02 [GEO…" at bounding box center [335, 545] width 653 height 659
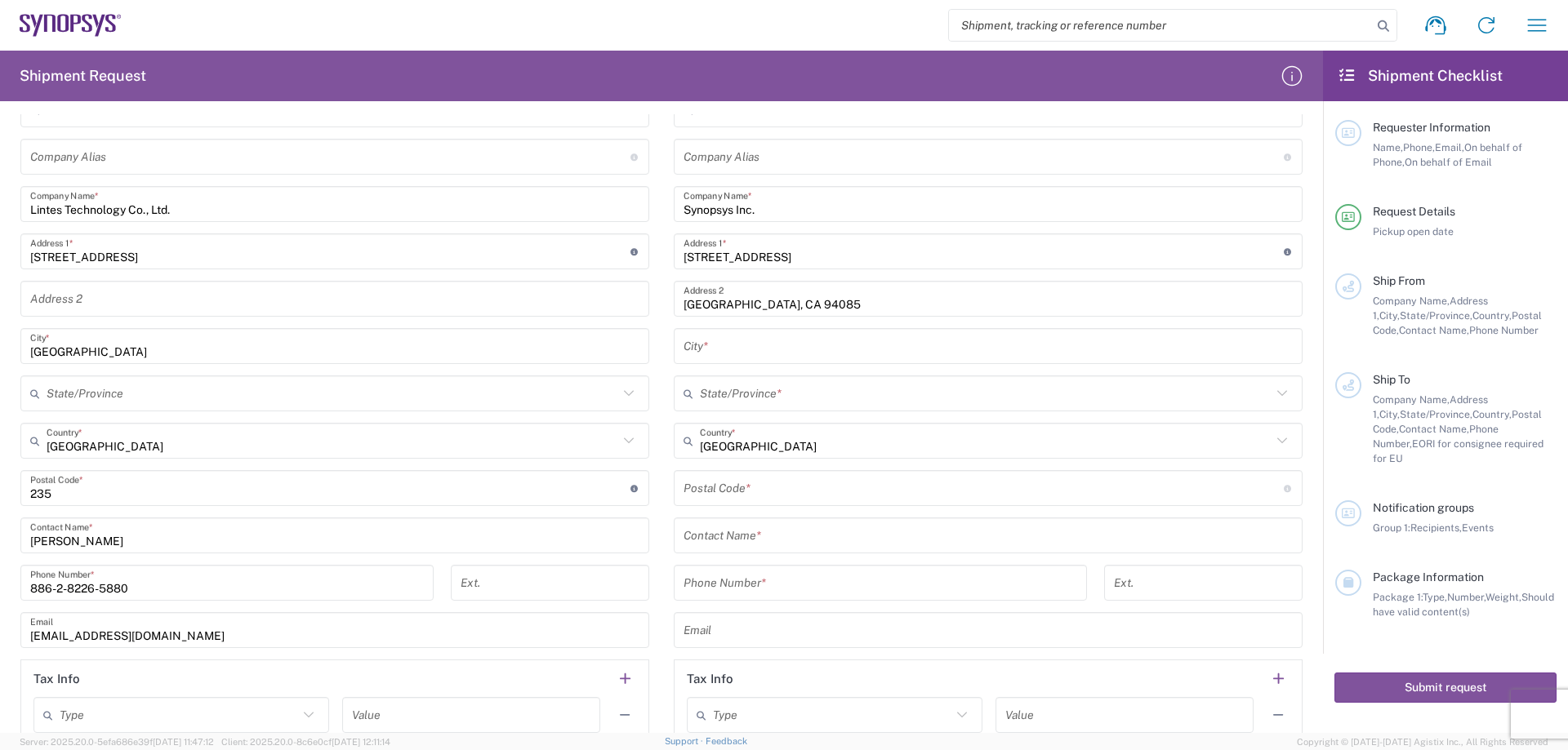
scroll to position [653, 0]
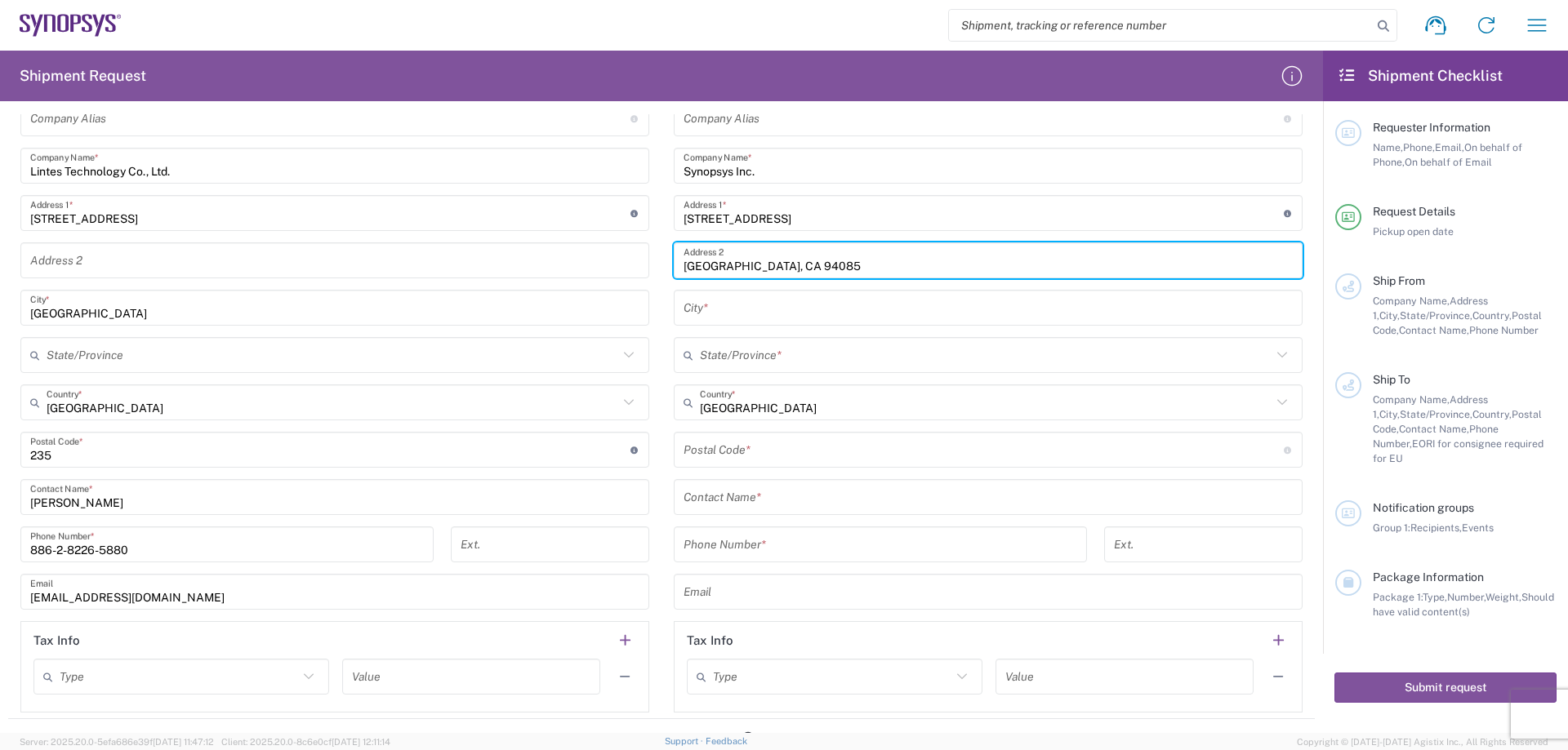
drag, startPoint x: 731, startPoint y: 267, endPoint x: 679, endPoint y: 268, distance: 52.0
click at [684, 268] on input "[GEOGRAPHIC_DATA], CA 94085" at bounding box center [988, 261] width 609 height 29
click at [724, 311] on input "text" at bounding box center [988, 309] width 609 height 29
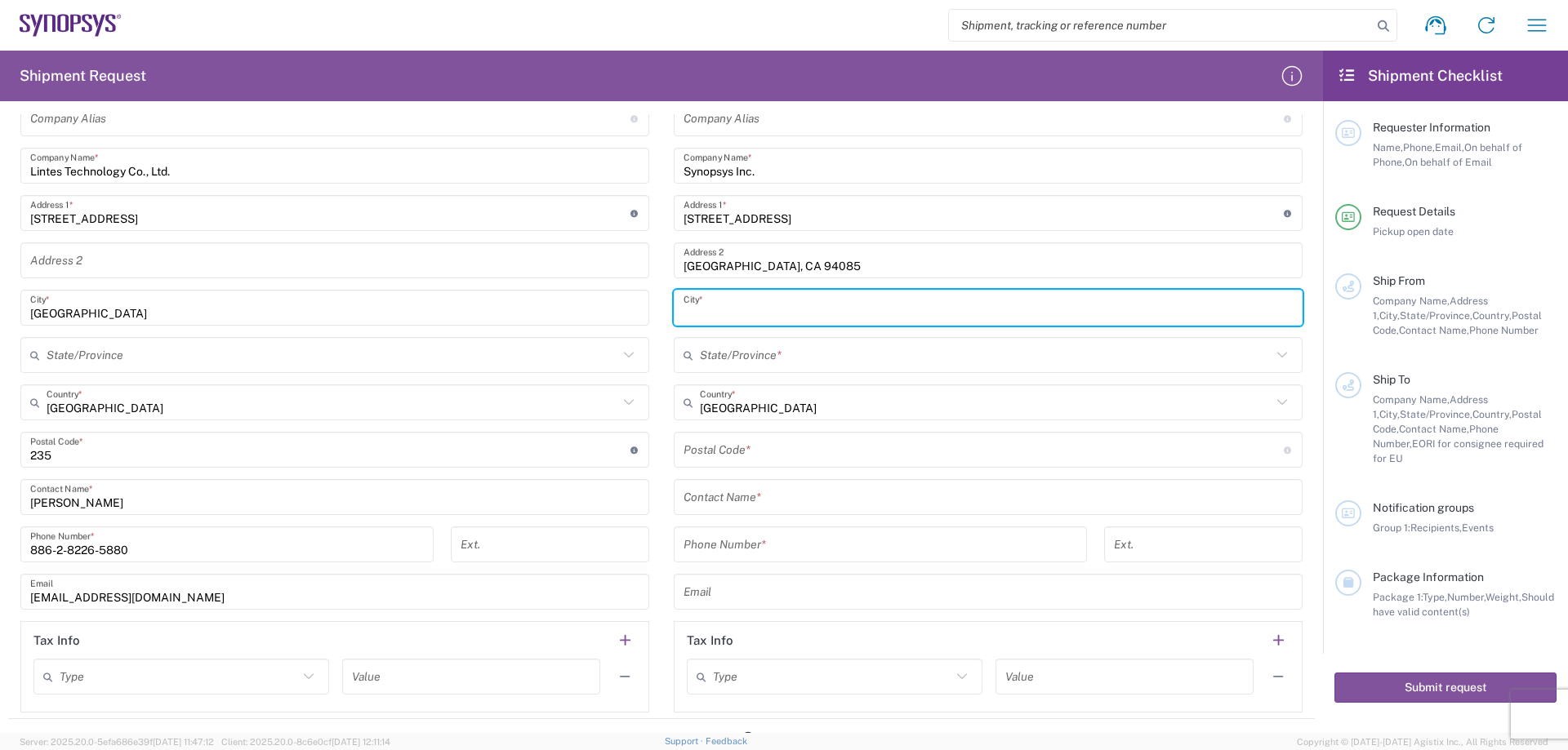
paste input "Sunnyvale"
type input "Sunnyvale"
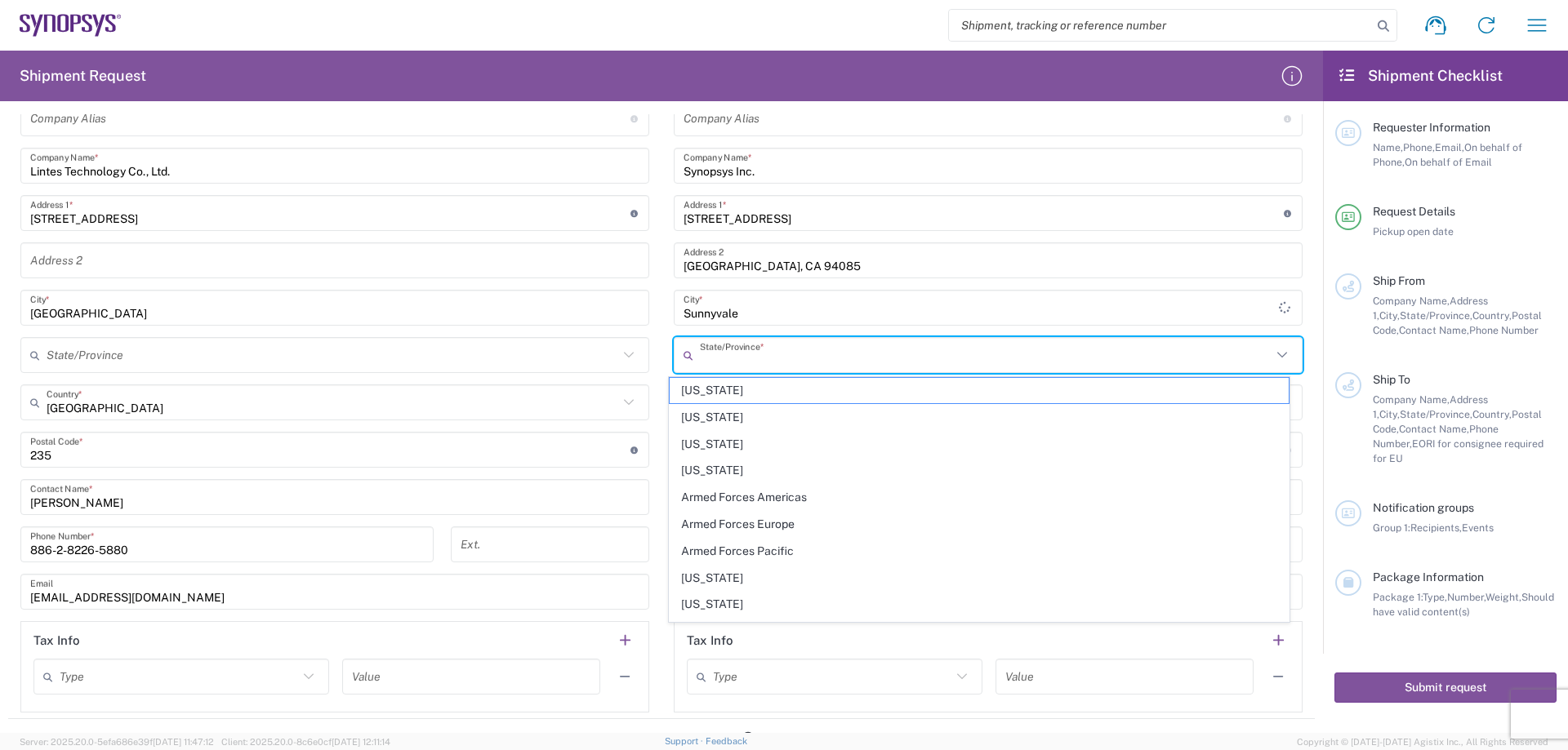
click at [751, 346] on input "text" at bounding box center [985, 355] width 572 height 29
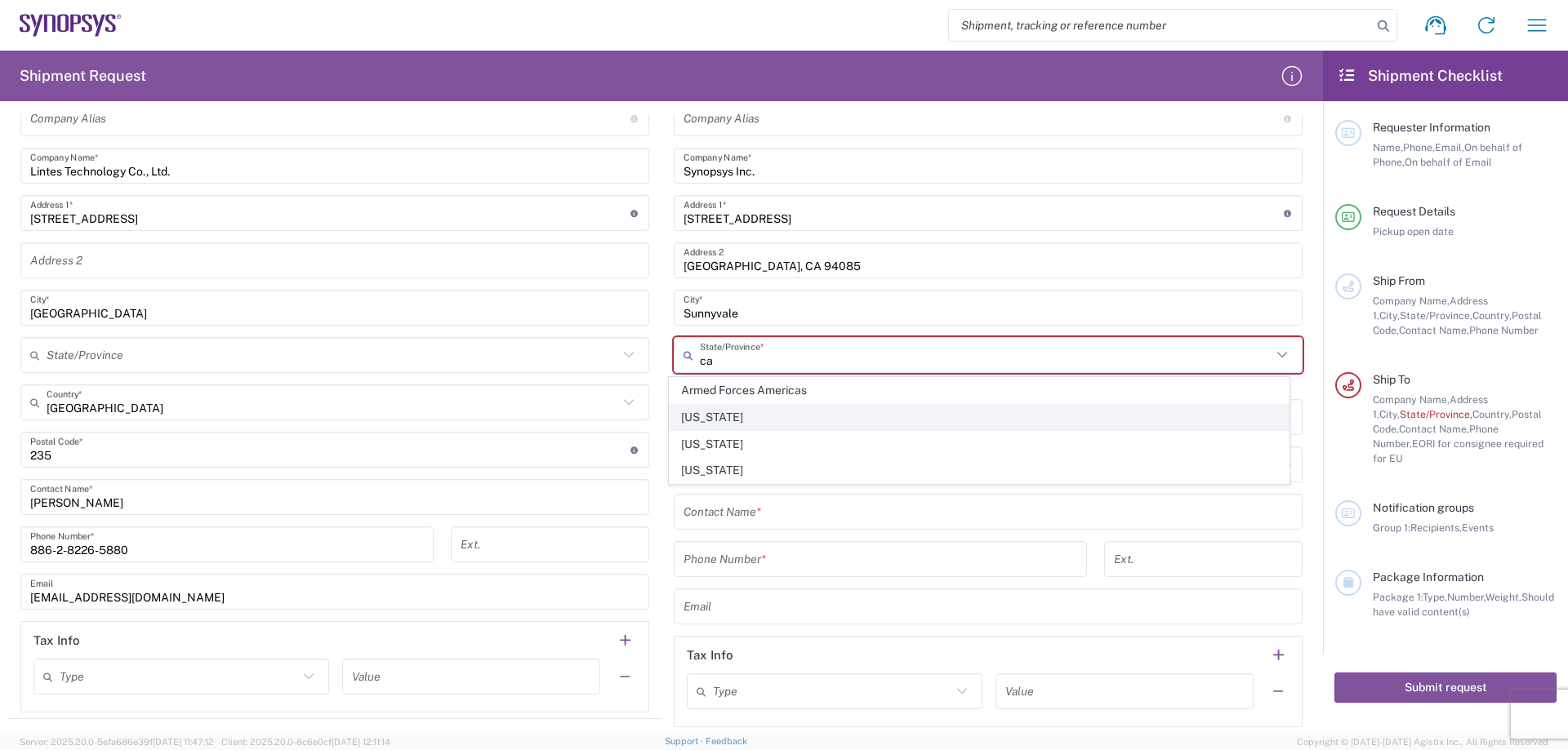
click at [756, 411] on span "[US_STATE]" at bounding box center [979, 417] width 620 height 25
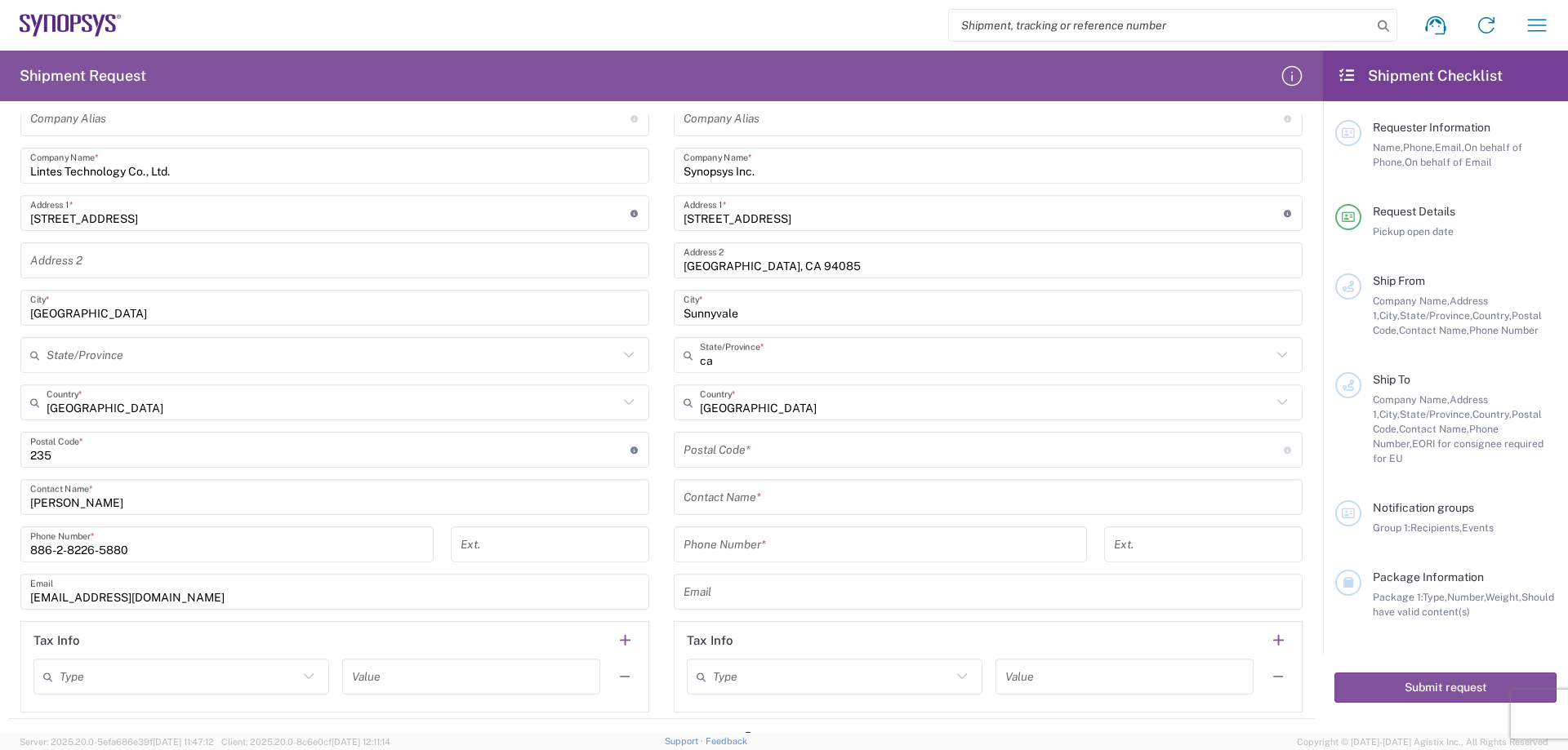
type input "[US_STATE]"
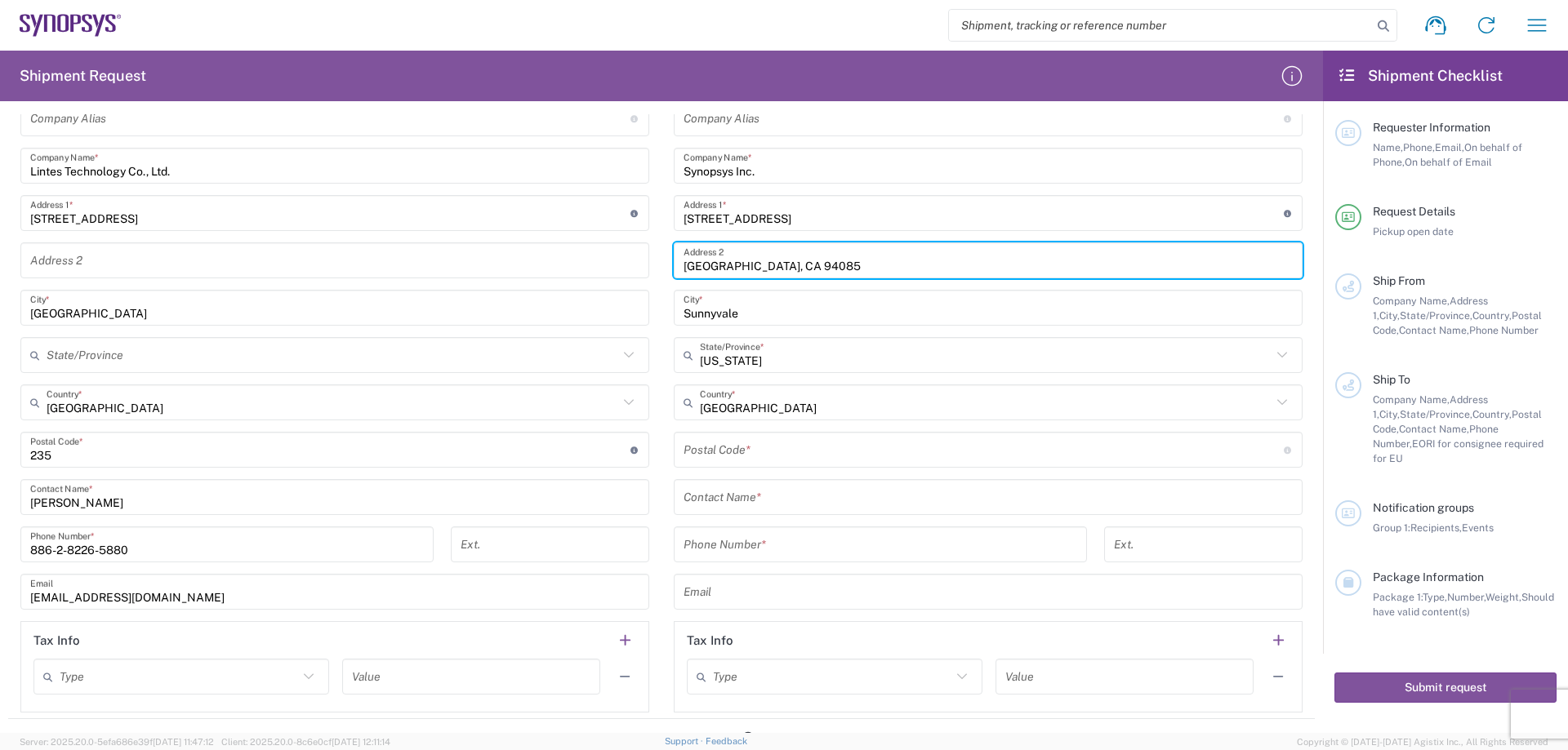
drag, startPoint x: 757, startPoint y: 267, endPoint x: 793, endPoint y: 266, distance: 36.0
click at [793, 266] on input "[GEOGRAPHIC_DATA], CA 94085" at bounding box center [988, 261] width 609 height 29
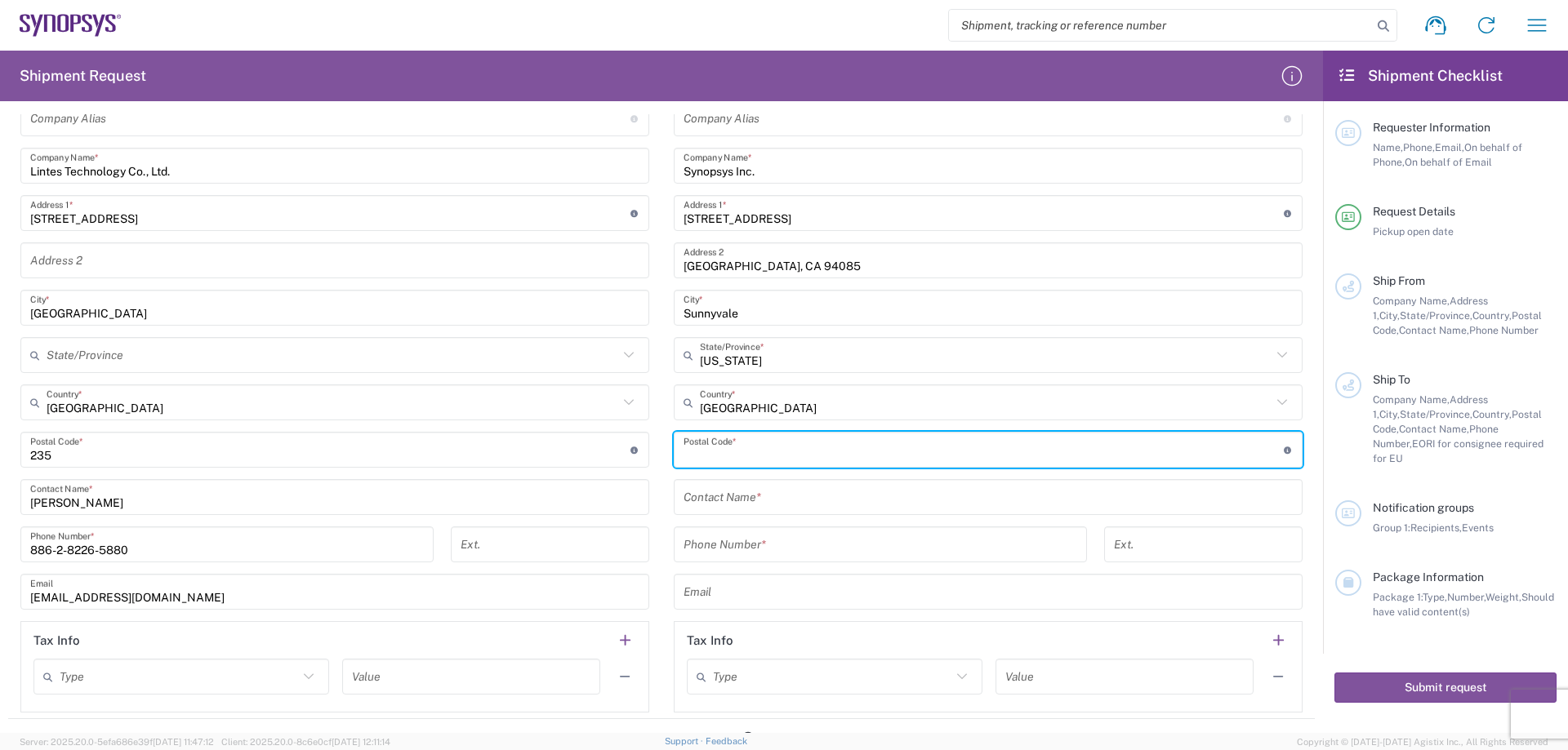
click at [729, 460] on input "undefined" at bounding box center [984, 450] width 600 height 29
paste input "94085"
type input "94085"
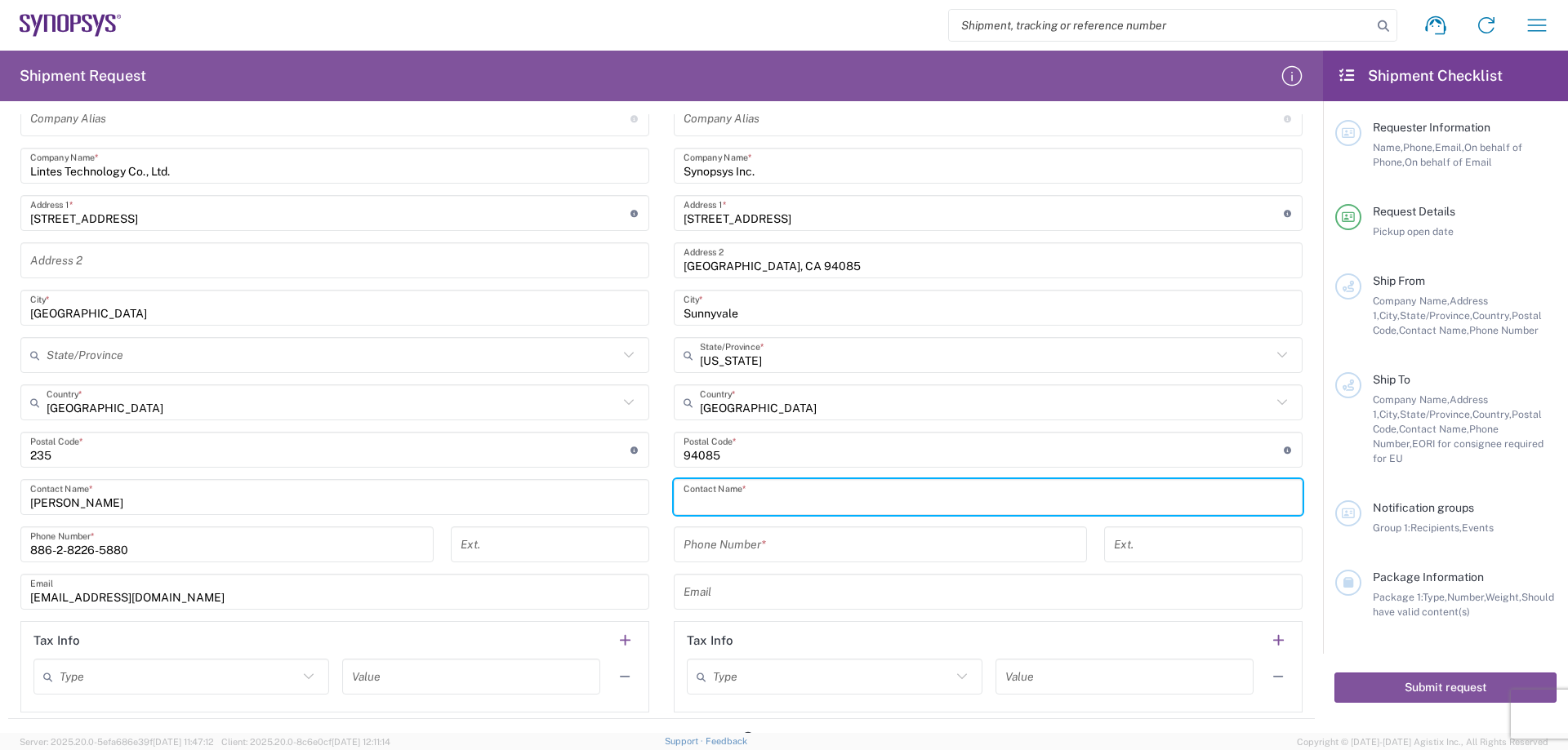
click at [731, 497] on input "text" at bounding box center [988, 498] width 609 height 29
type input "C"
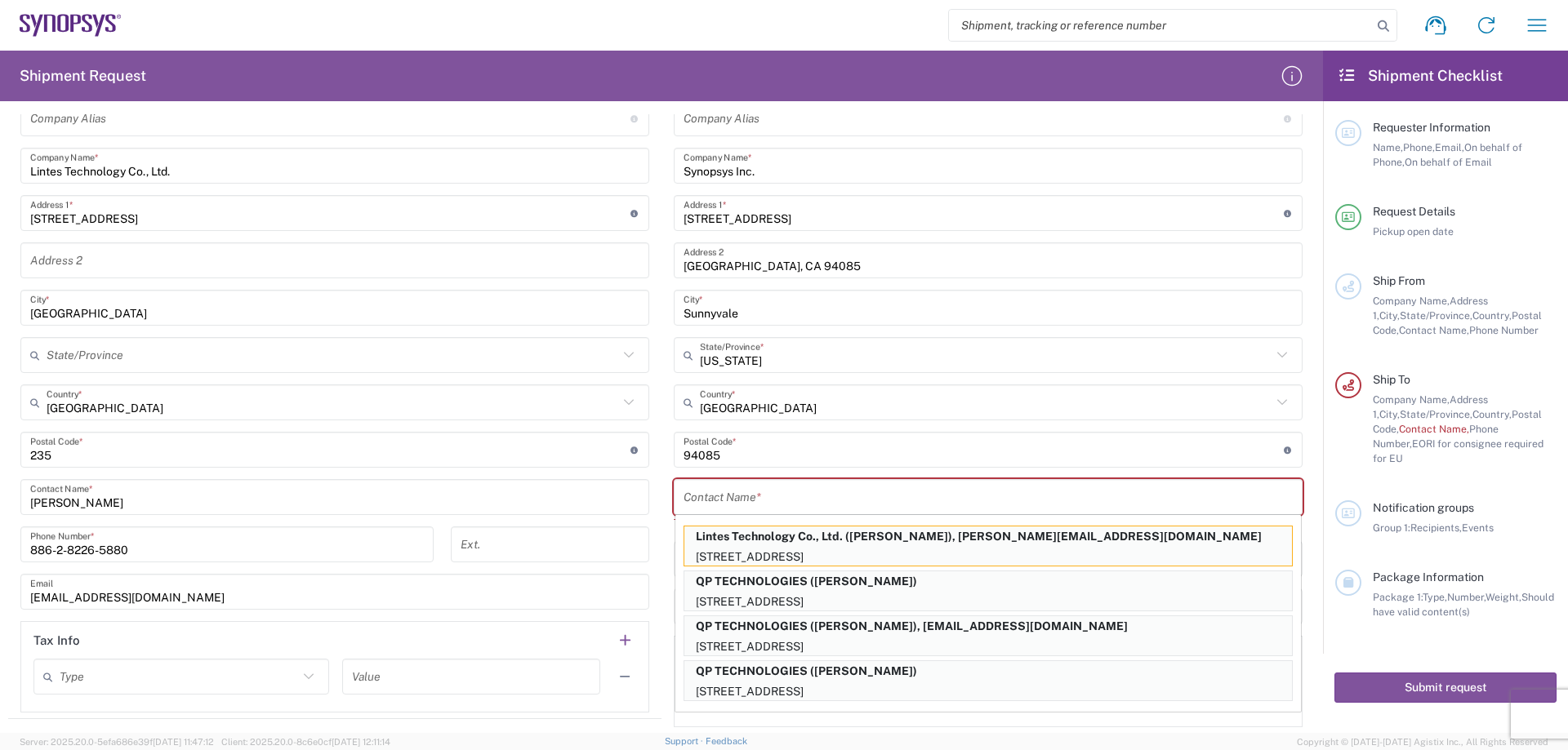
click at [722, 504] on input "text" at bounding box center [988, 498] width 609 height 29
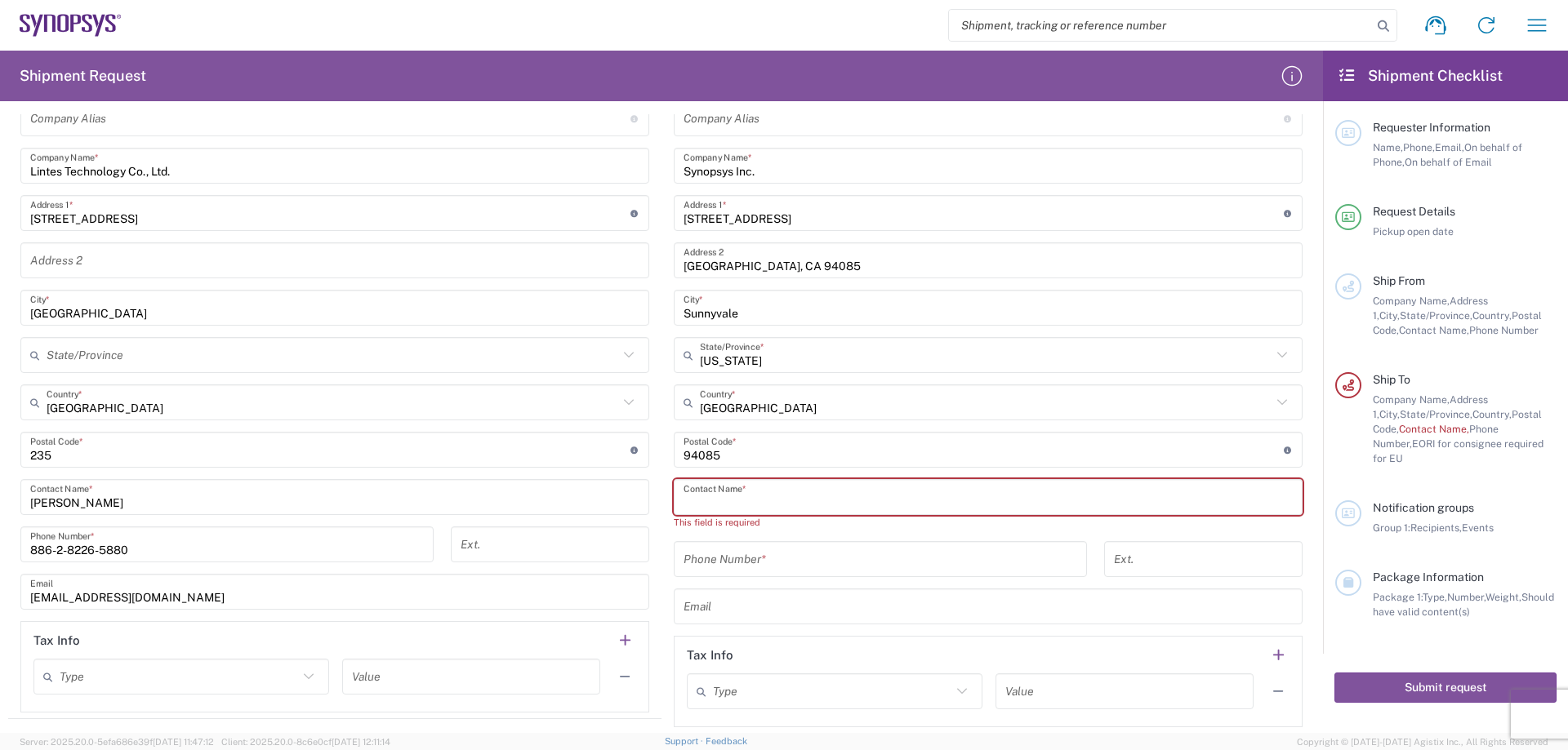
paste input "[PERSON_NAME],"
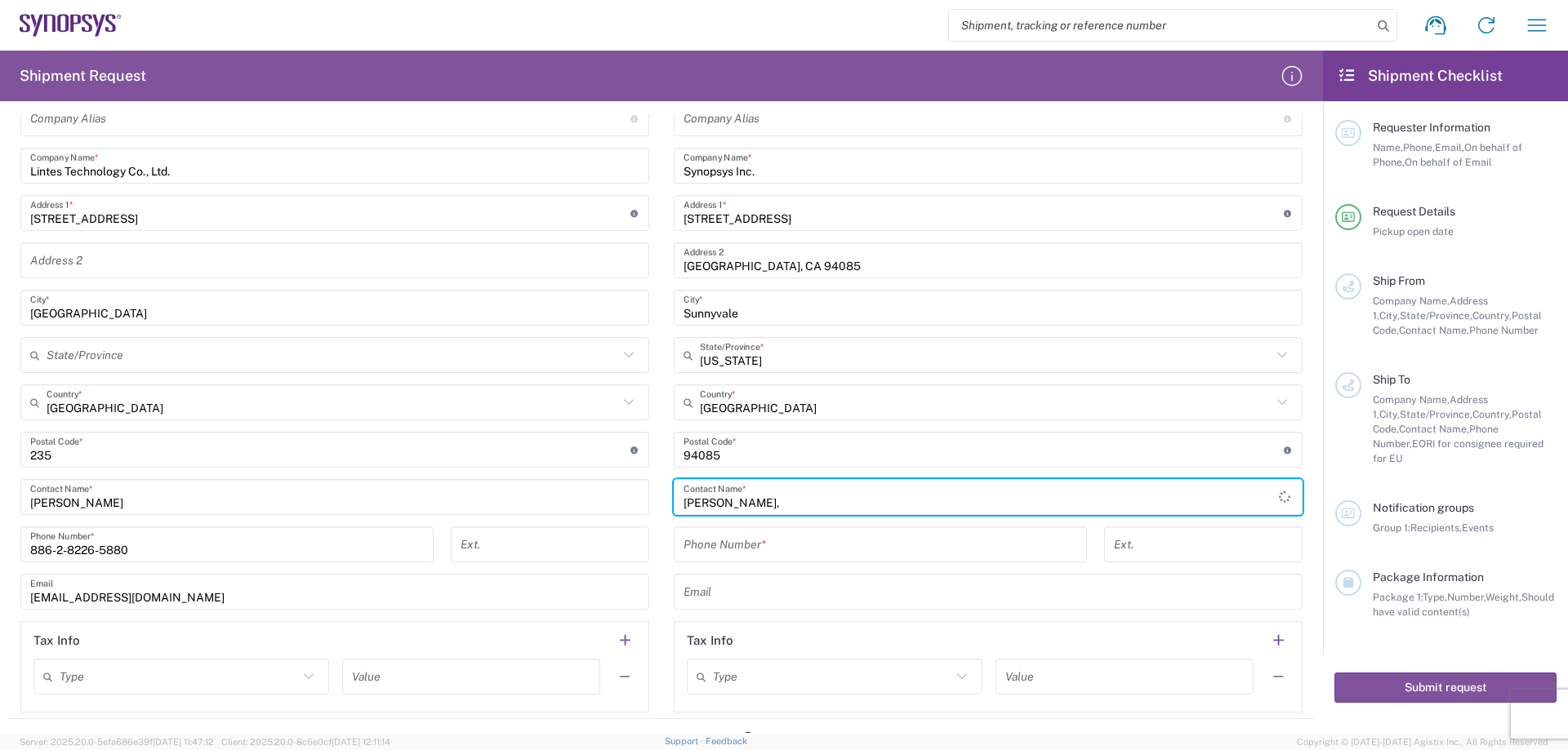
type input "[PERSON_NAME],"
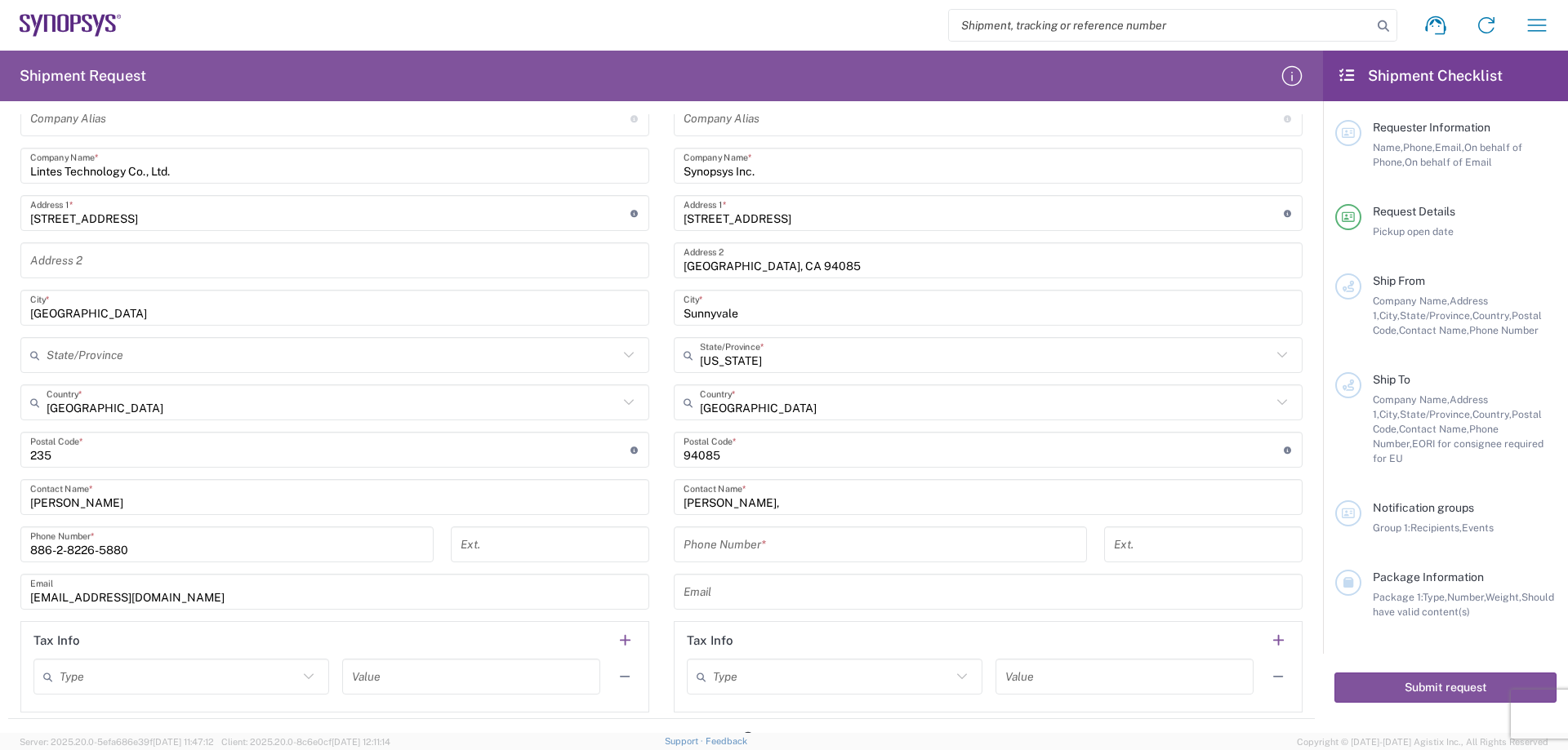
click at [661, 531] on main "Location [GEOGRAPHIC_DATA] DE04 Agrate Brianza IT01 [GEOGRAPHIC_DATA] DE02 [GEO…" at bounding box center [988, 382] width 653 height 659
click at [747, 545] on input "tel" at bounding box center [880, 545] width 394 height 29
paste input "[PHONE_NUMBER]"
type input "[PHONE_NUMBER]"
click at [661, 601] on main "Location [GEOGRAPHIC_DATA] DE04 Agrate Brianza IT01 [GEOGRAPHIC_DATA] DE02 [GEO…" at bounding box center [988, 382] width 653 height 659
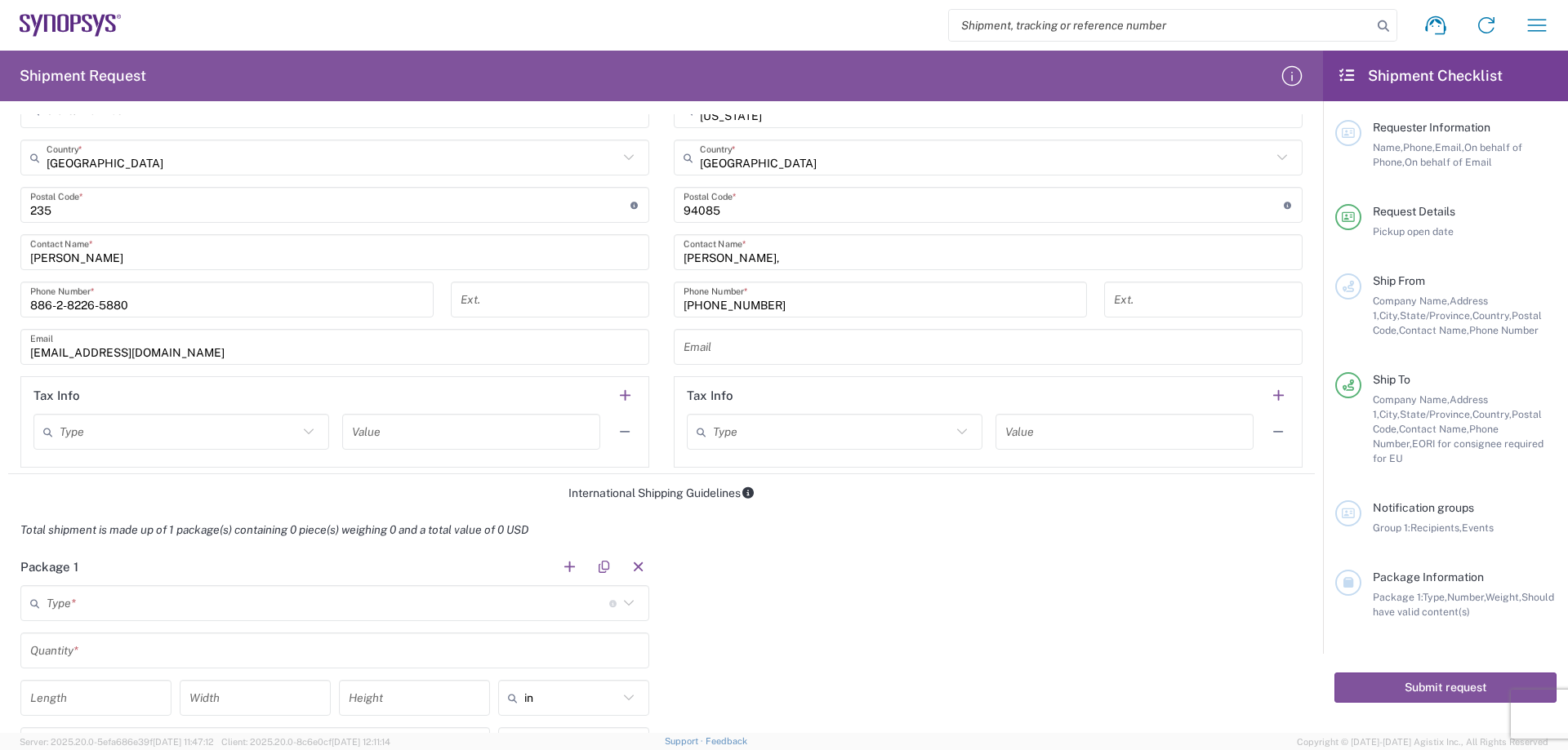
scroll to position [1061, 0]
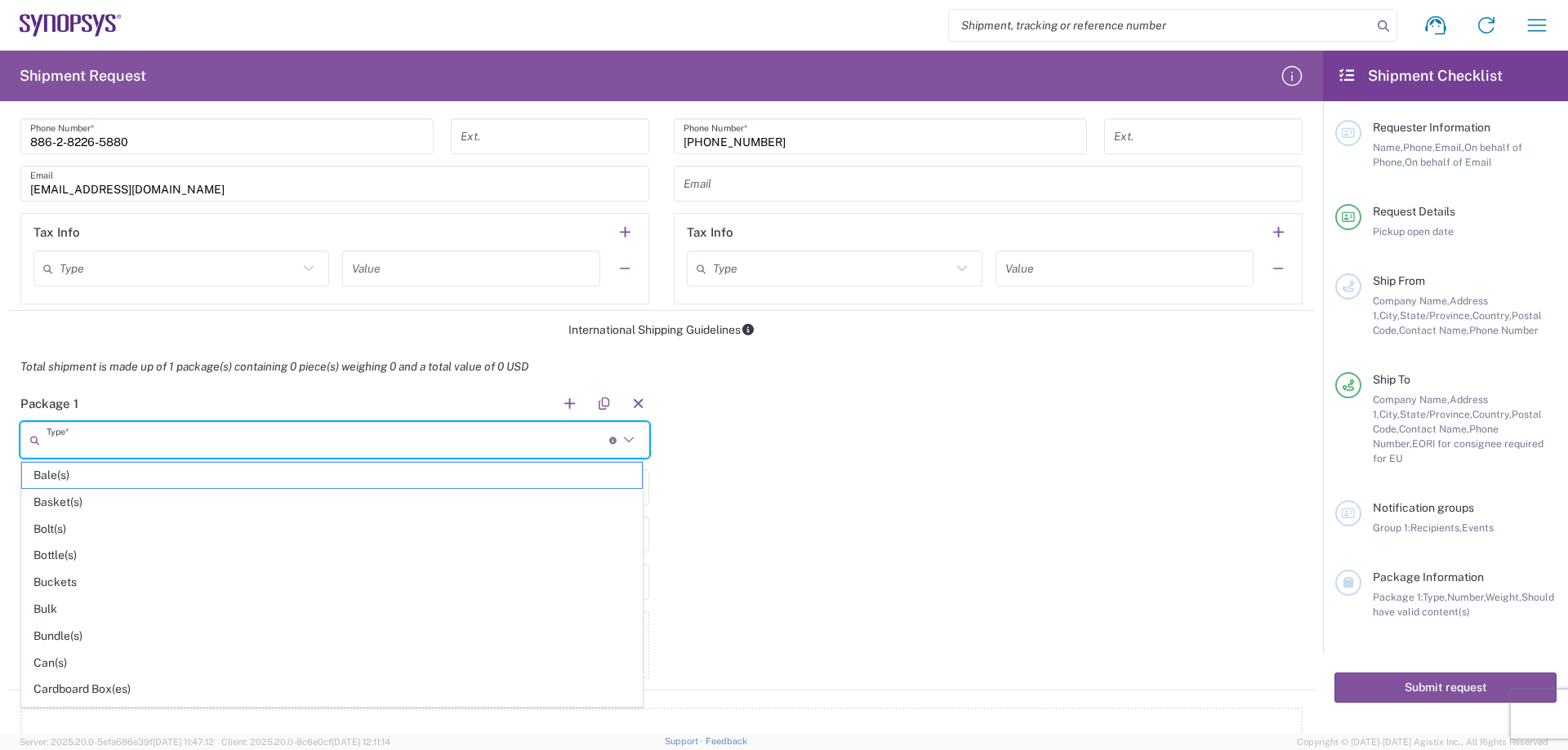
click at [102, 442] on input "text" at bounding box center [328, 440] width 563 height 29
click at [177, 692] on span "Your Packaging" at bounding box center [332, 693] width 620 height 25
type input "Your Packaging"
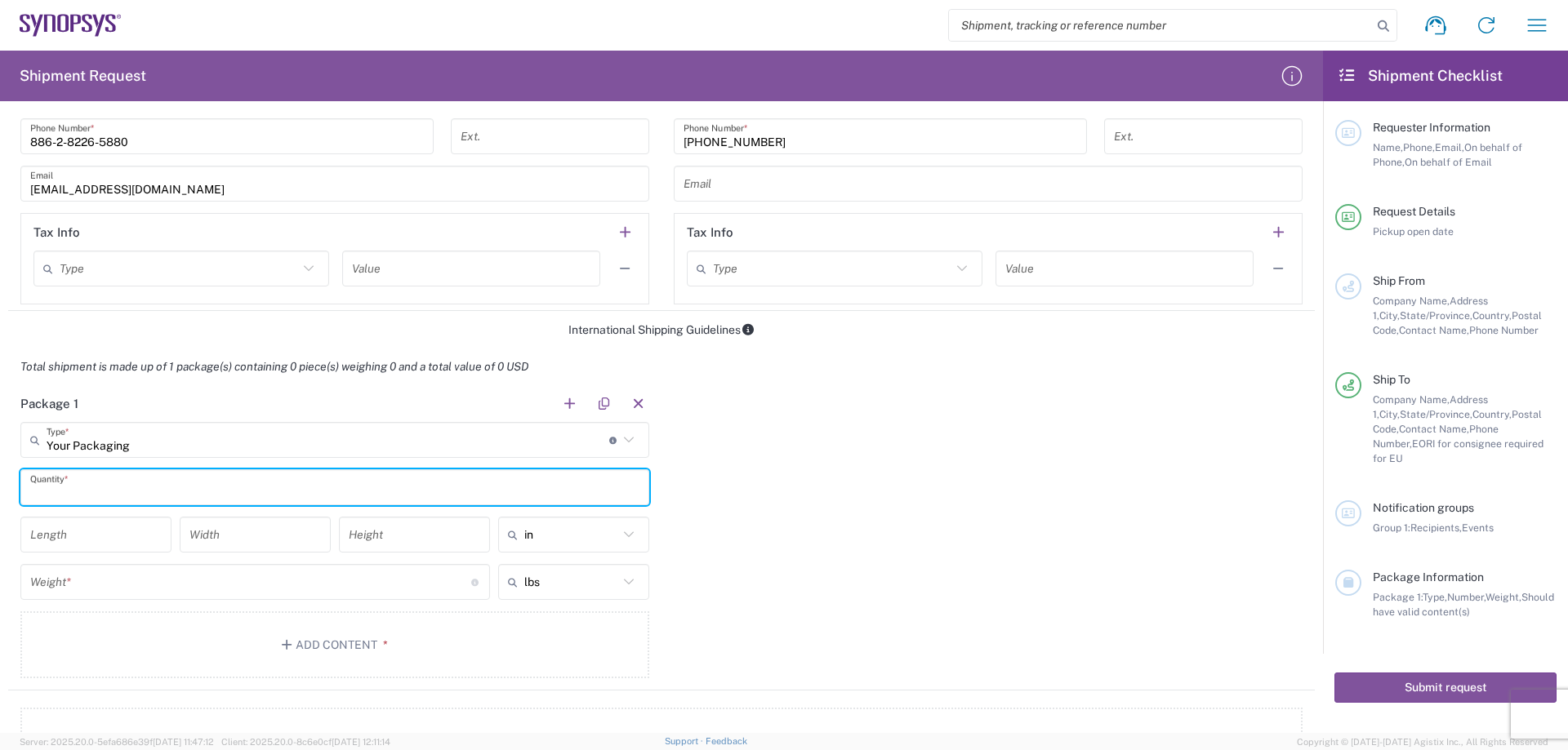
click at [145, 494] on input "text" at bounding box center [335, 488] width 609 height 29
type input "1"
click at [132, 577] on input "number" at bounding box center [250, 582] width 441 height 29
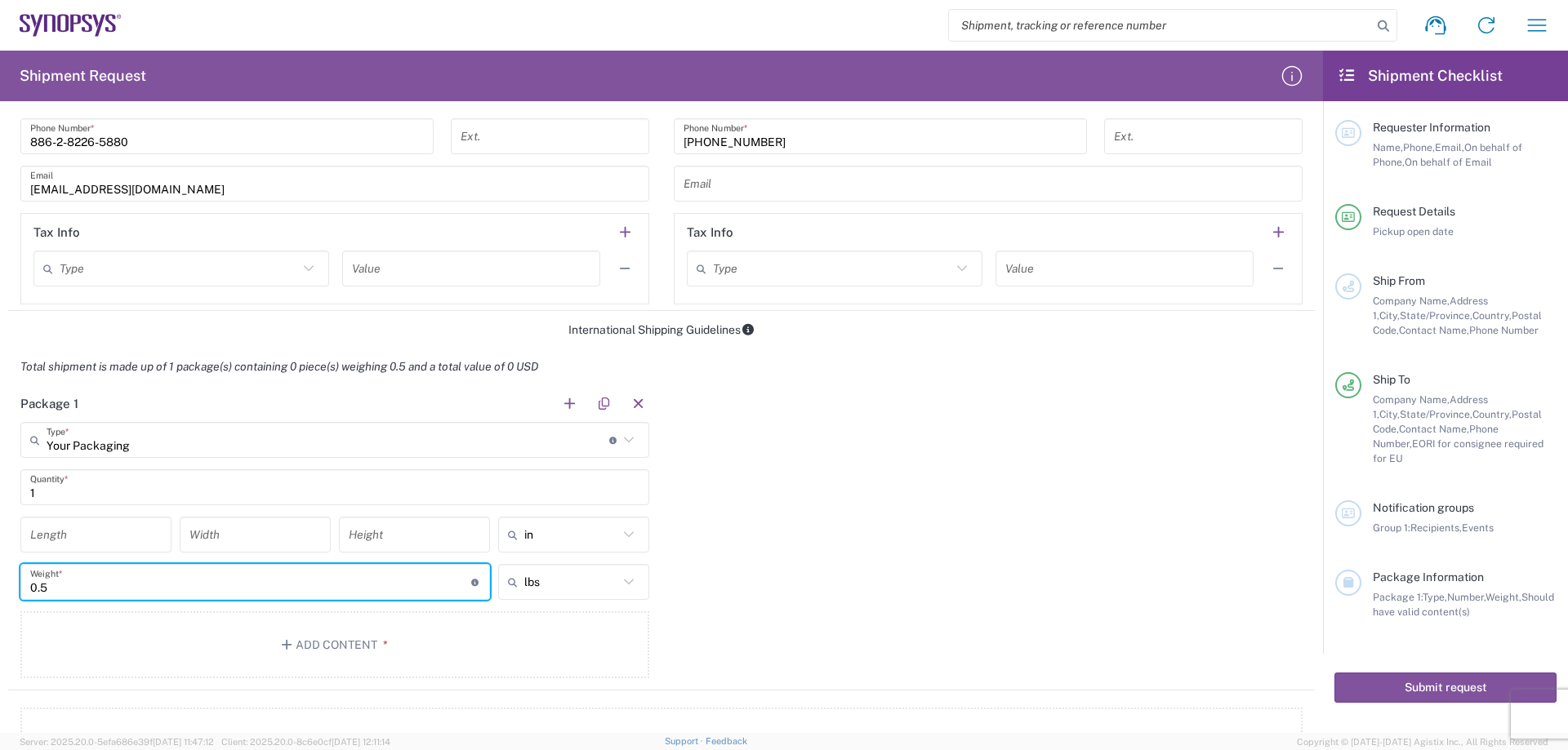
type input "0.5"
drag, startPoint x: 549, startPoint y: 561, endPoint x: 560, endPoint y: 580, distance: 22.0
click at [549, 566] on main "Your Packaging Type * Material used to package goods Bale(s) Basket(s) Bolt(s) …" at bounding box center [335, 554] width 653 height 262
click at [560, 580] on input "text" at bounding box center [571, 581] width 94 height 26
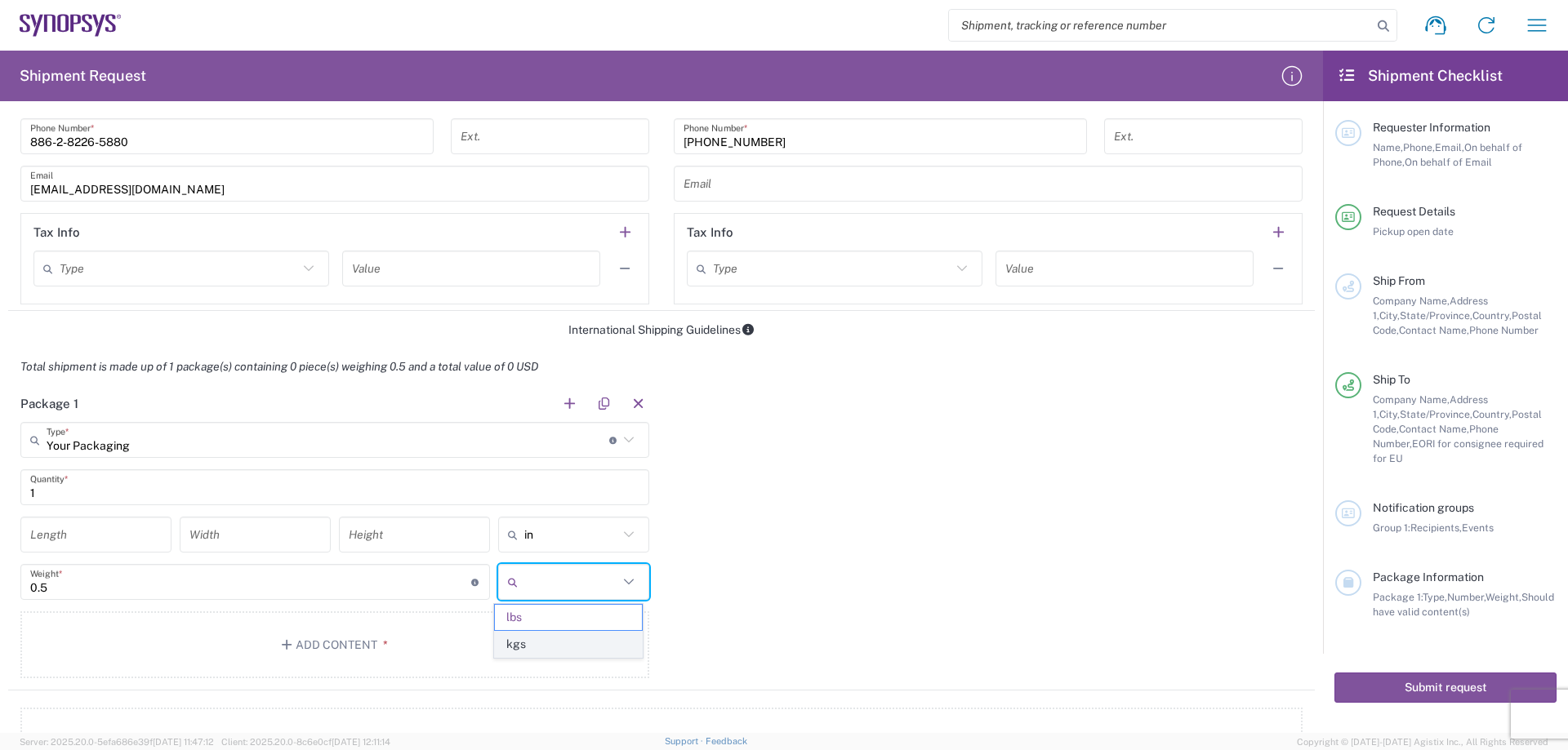
click at [551, 638] on span "kgs" at bounding box center [567, 644] width 146 height 25
type input "0.23"
type input "kgs"
click at [242, 580] on input "0.23" at bounding box center [250, 582] width 441 height 29
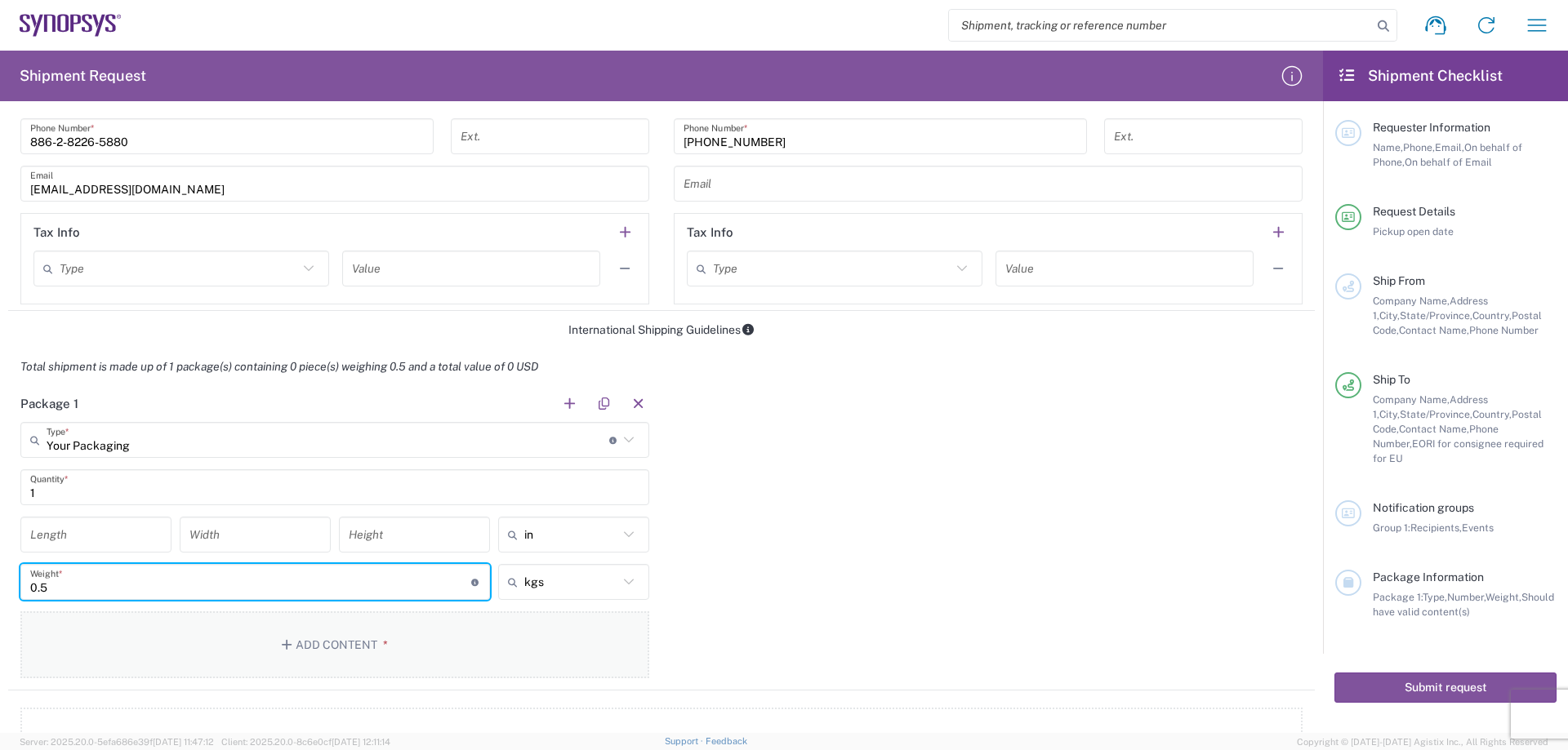
type input "0.5"
click at [340, 651] on button "Add Content *" at bounding box center [335, 645] width 629 height 67
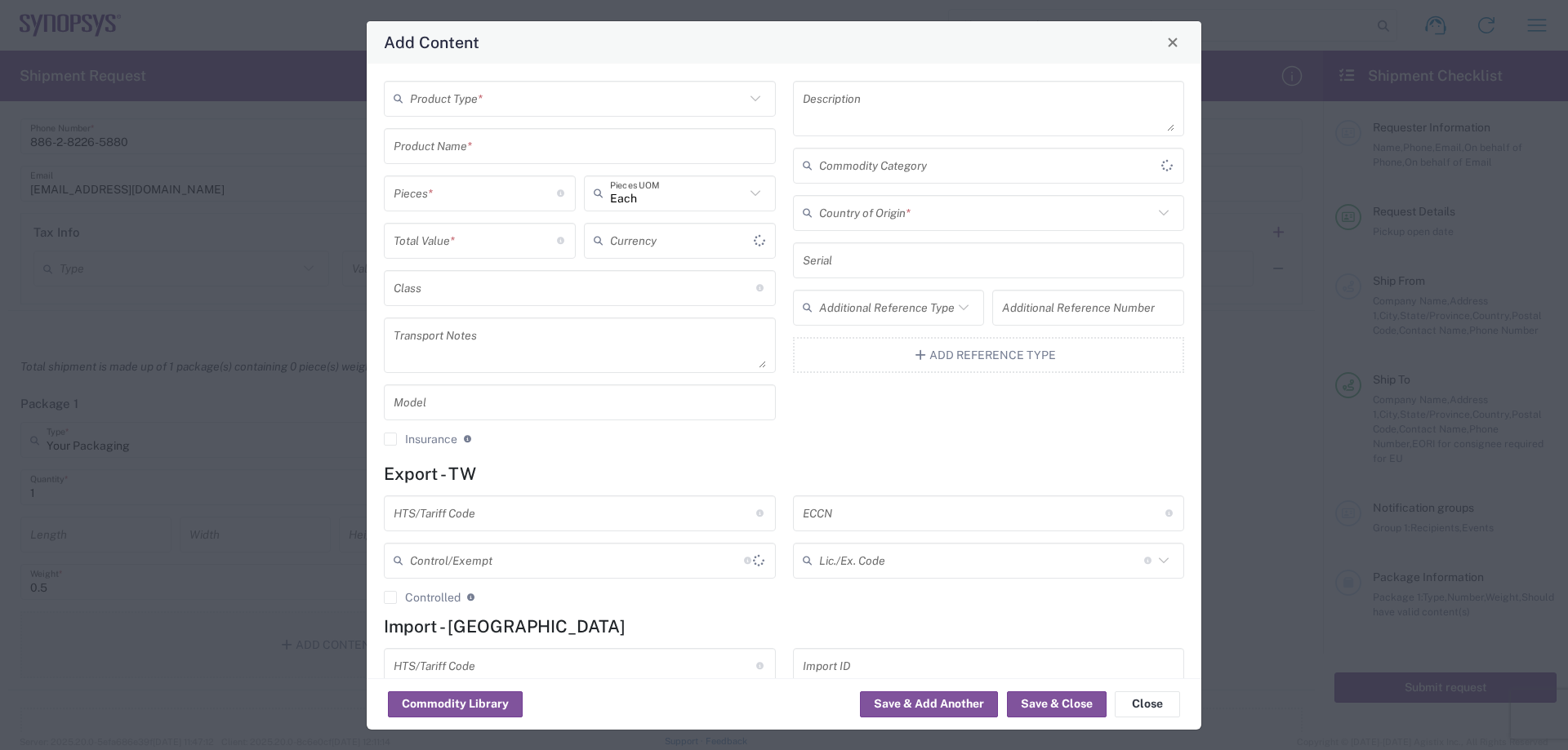
type input "US Dollar"
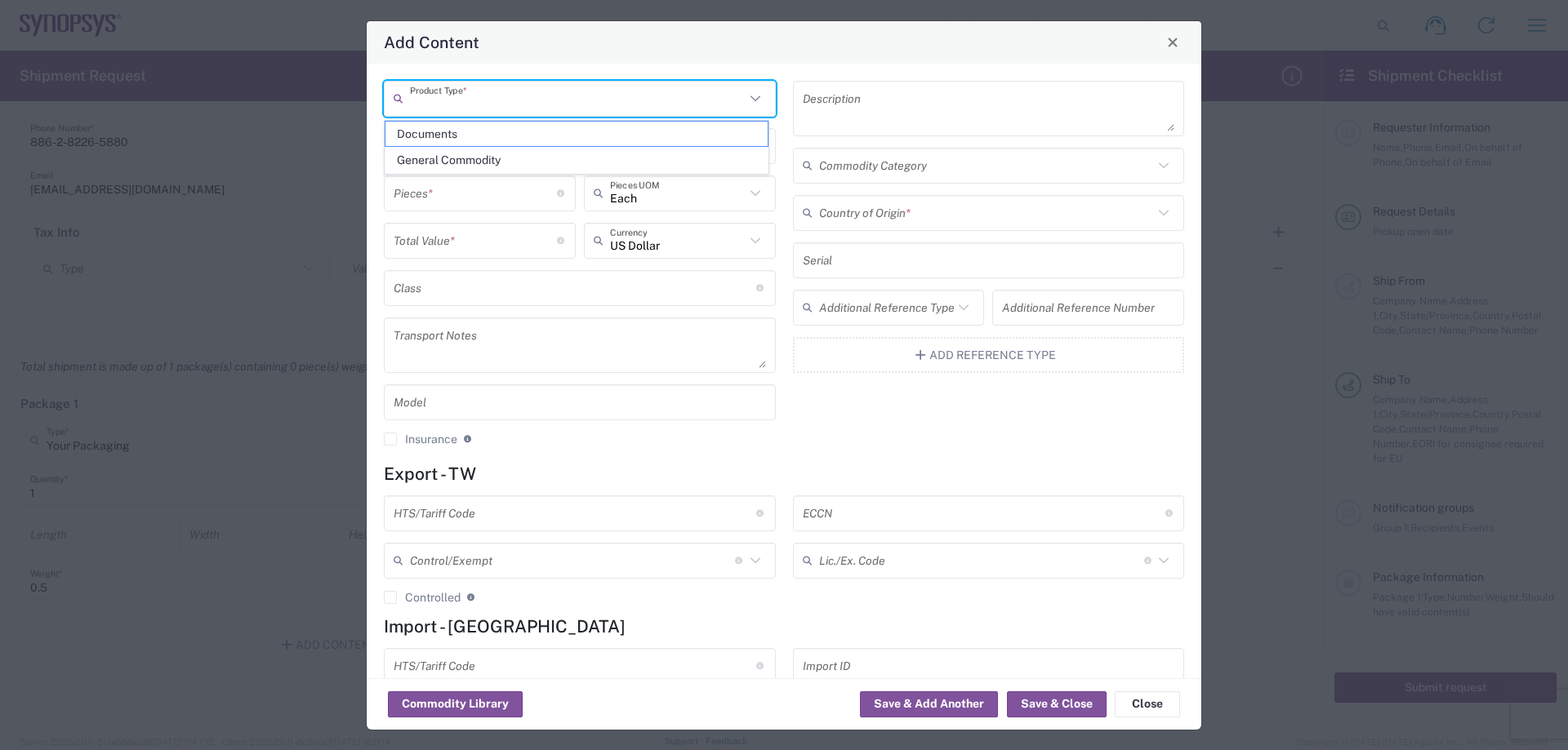
click at [575, 92] on input "text" at bounding box center [577, 99] width 335 height 29
click at [561, 151] on span "General Commodity" at bounding box center [577, 161] width 382 height 25
type input "General Commodity"
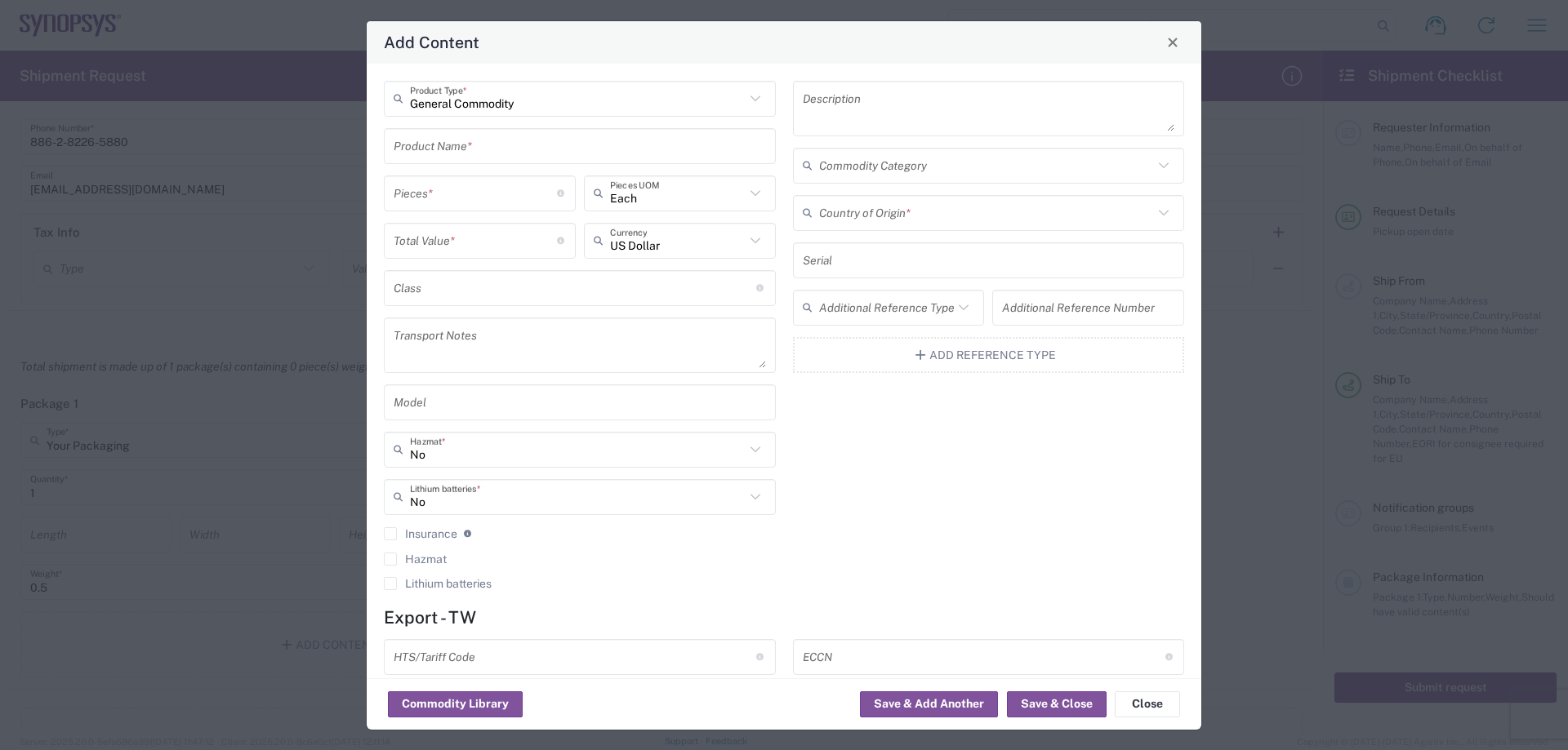
click at [541, 146] on input "text" at bounding box center [580, 146] width 372 height 29
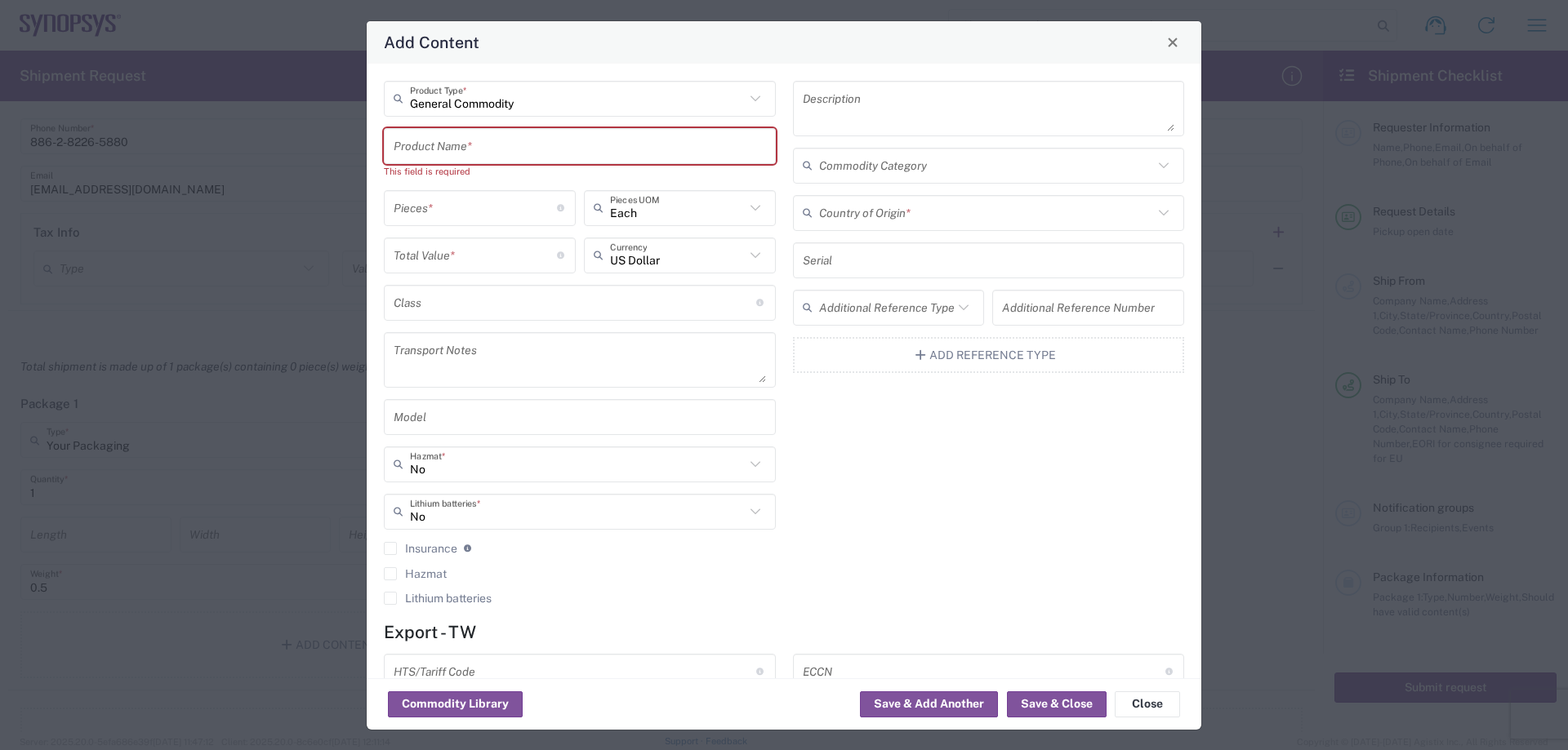
click at [459, 150] on input "text" at bounding box center [580, 146] width 372 height 29
paste input "USB3.1 Type C [DEMOGRAPHIC_DATA] to [DEMOGRAPHIC_DATA] 2.0M Passive"
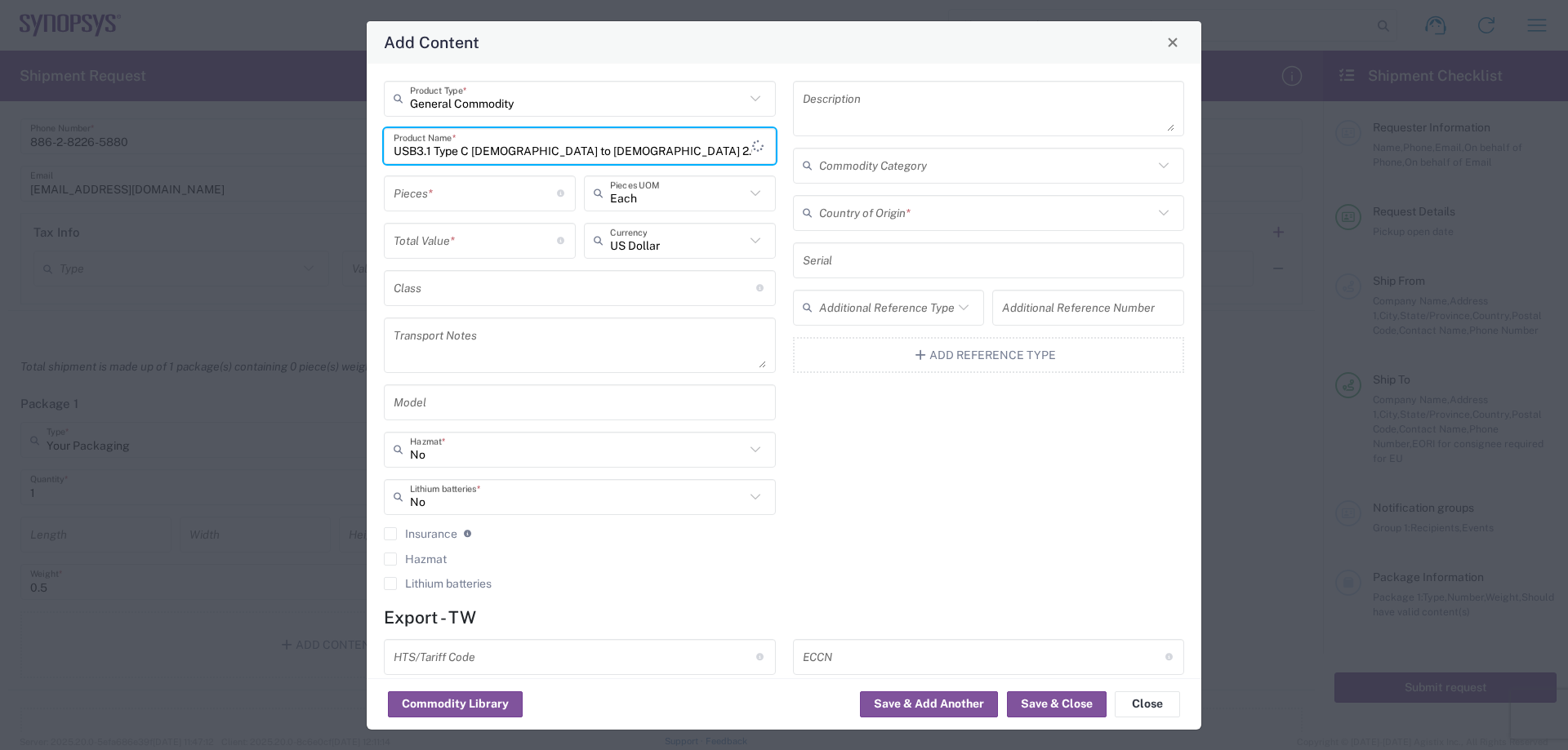
type input "USB3.1 Type C [DEMOGRAPHIC_DATA] to [DEMOGRAPHIC_DATA] 2.0M Passive"
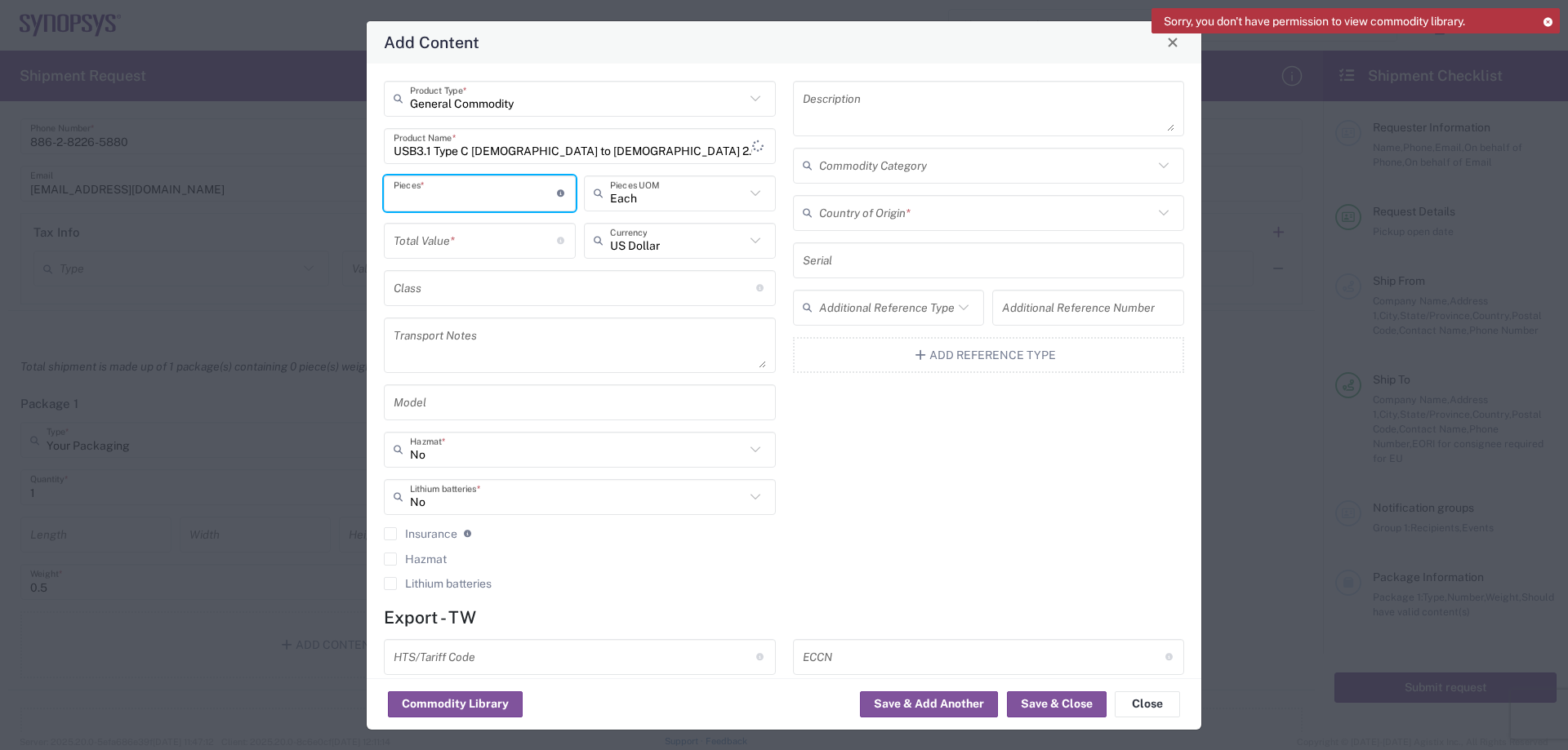
click at [468, 202] on input "number" at bounding box center [476, 193] width 163 height 29
type input "1"
click at [490, 255] on div "Total Value * Total value of all the pieces" at bounding box center [480, 240] width 192 height 36
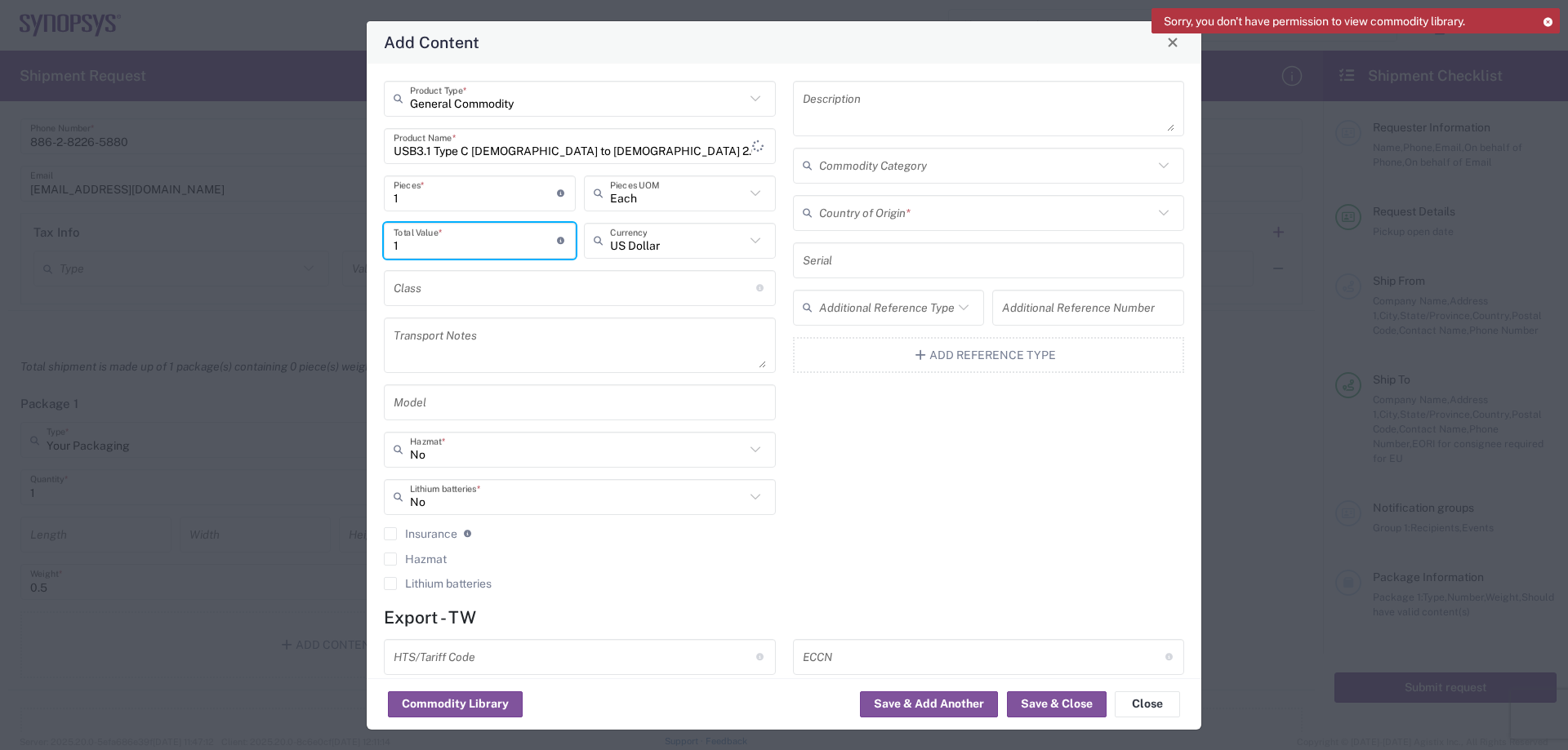
type input "1"
click at [913, 219] on input "text" at bounding box center [986, 213] width 335 height 29
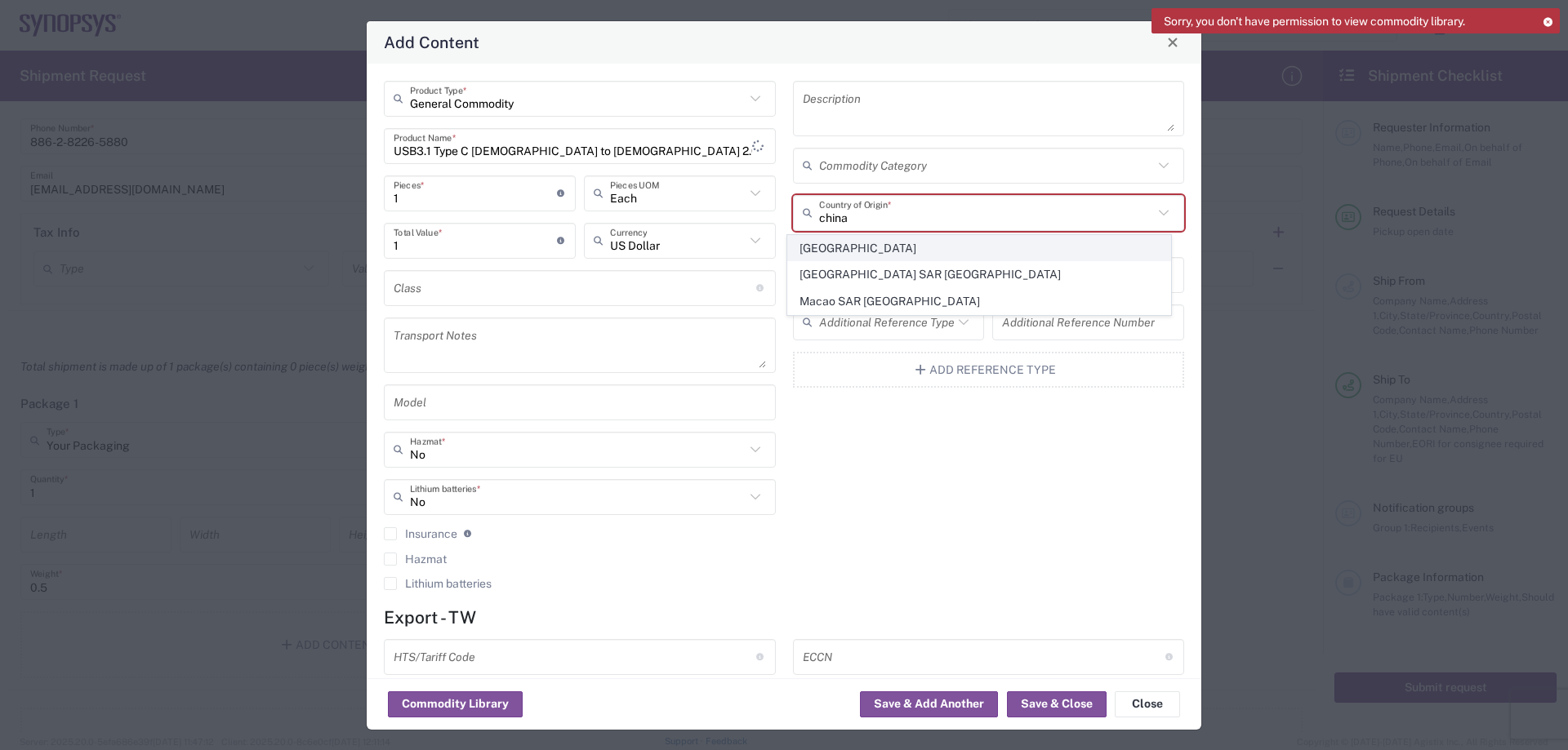
click at [907, 245] on span "[GEOGRAPHIC_DATA]" at bounding box center [979, 249] width 382 height 25
type input "[GEOGRAPHIC_DATA]"
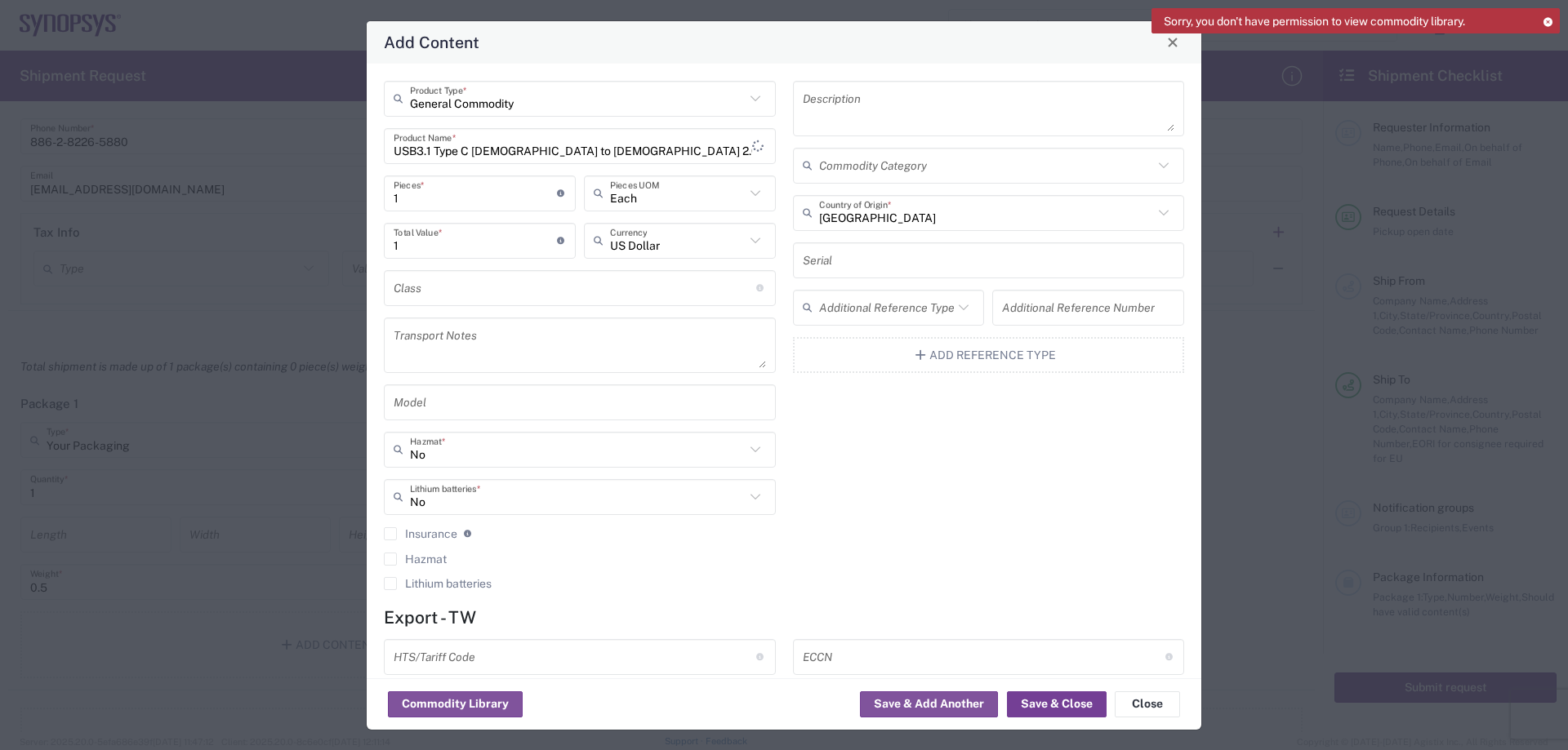
click at [1073, 708] on button "Save & Close" at bounding box center [1056, 704] width 100 height 26
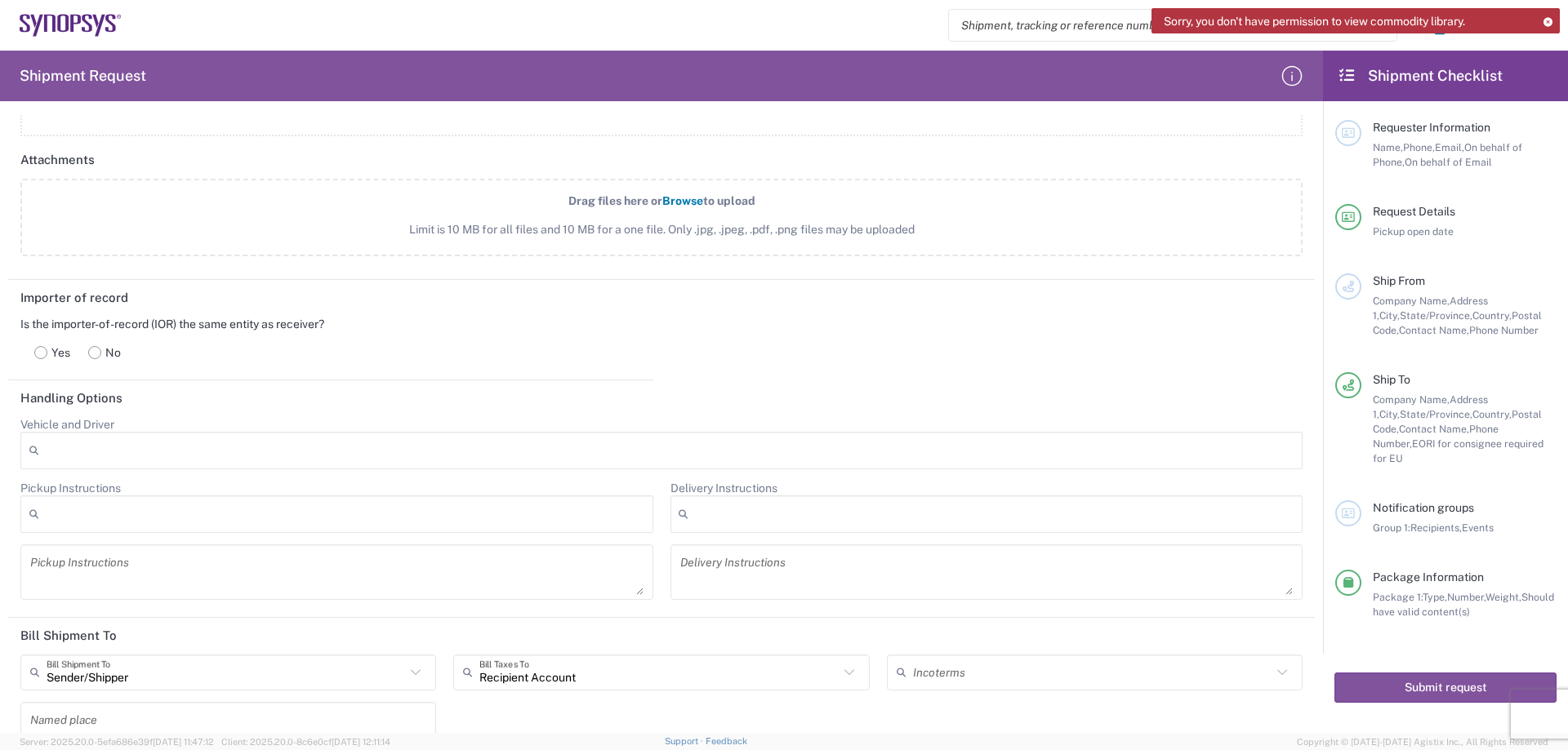
scroll to position [1924, 0]
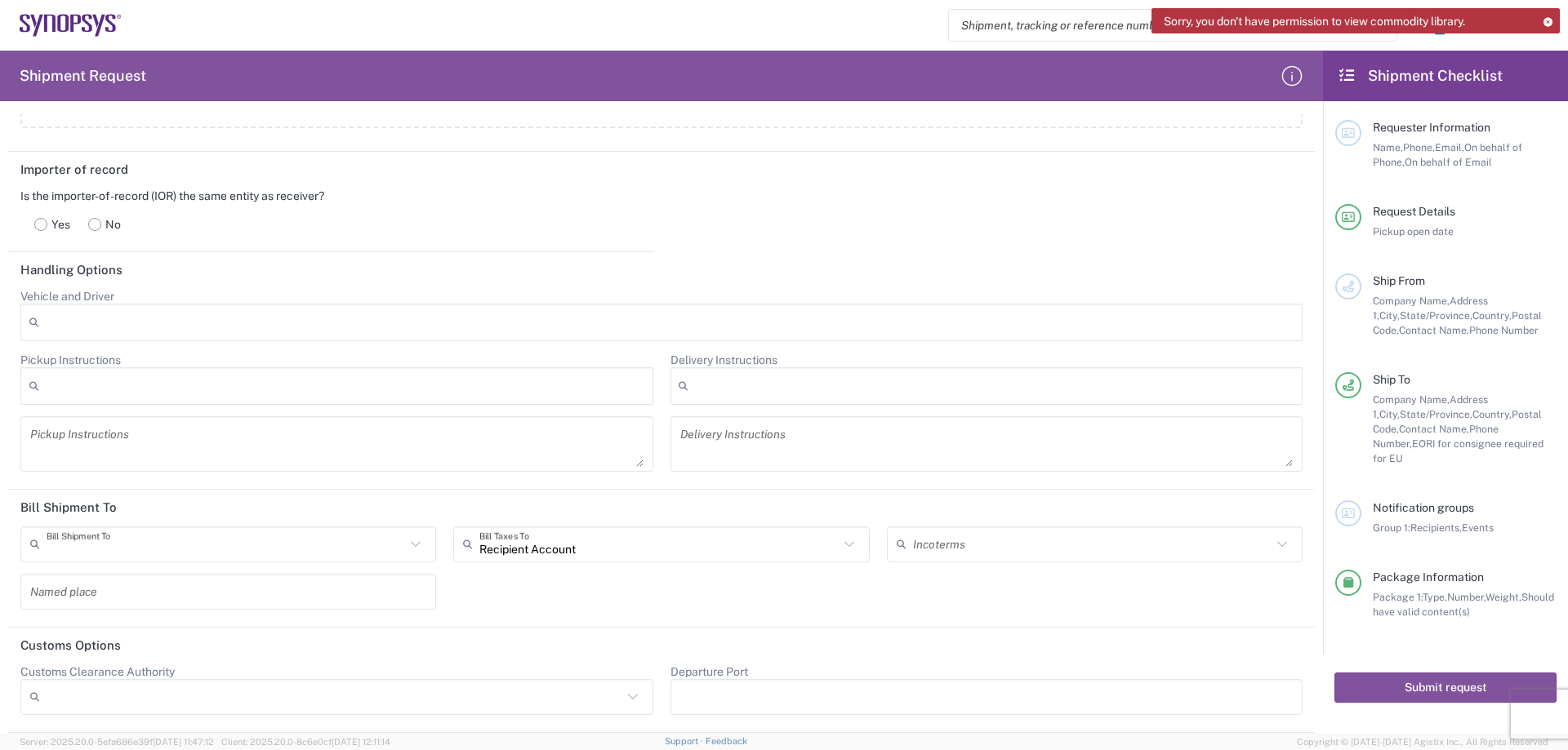
click at [255, 556] on input "text" at bounding box center [226, 545] width 359 height 29
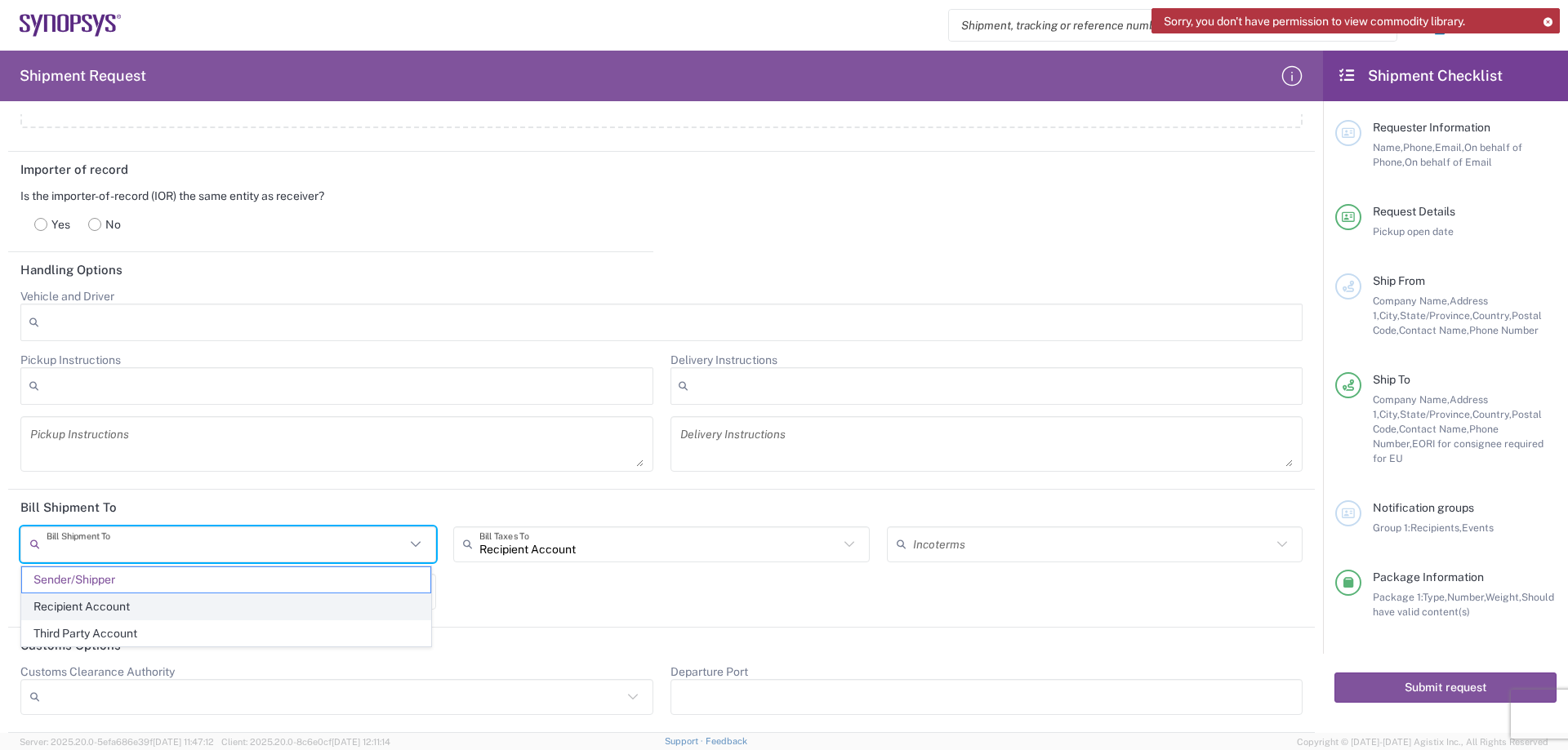
click at [241, 606] on span "Recipient Account" at bounding box center [226, 607] width 408 height 25
type input "Recipient Account"
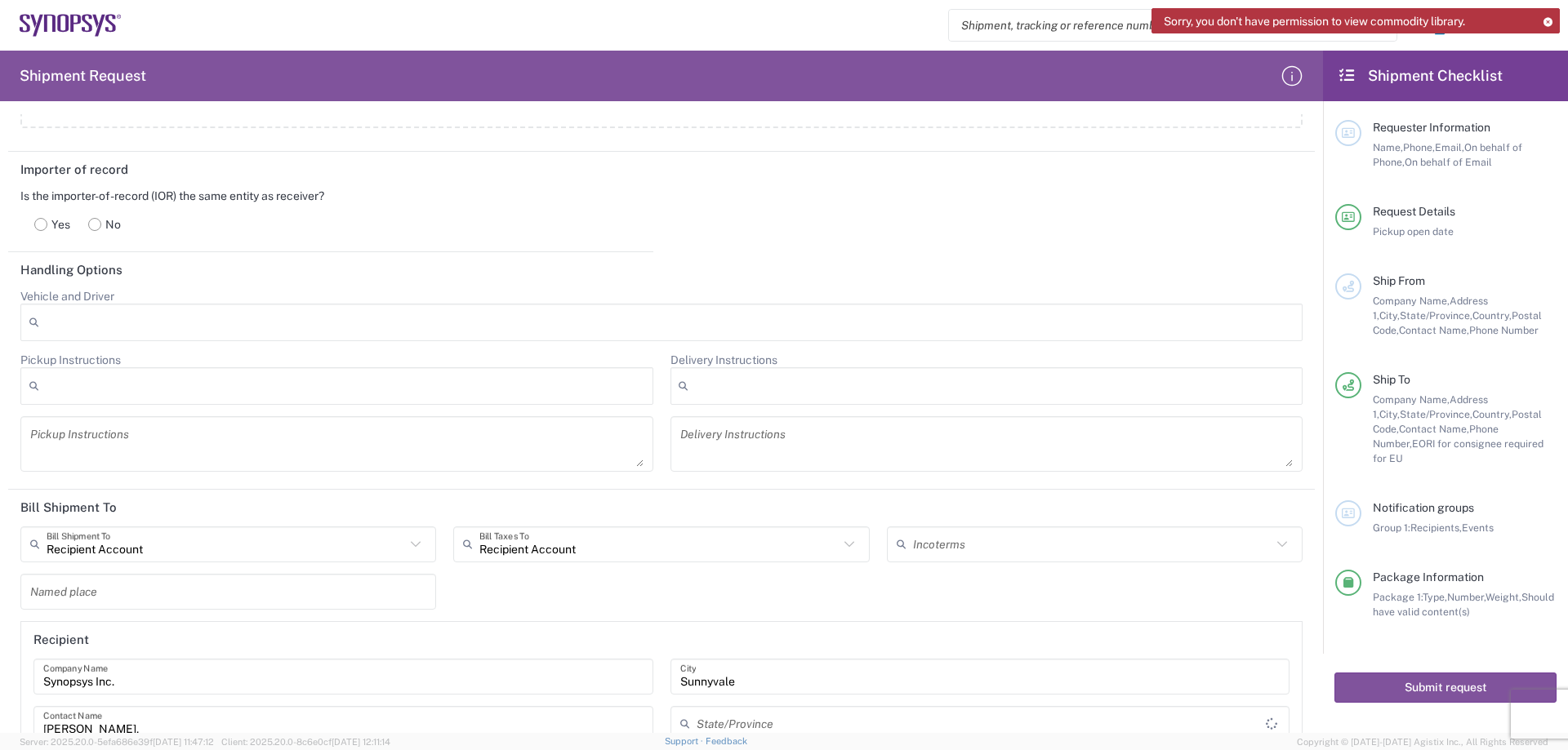
type input "[US_STATE]"
click at [994, 549] on input "text" at bounding box center [1092, 545] width 359 height 29
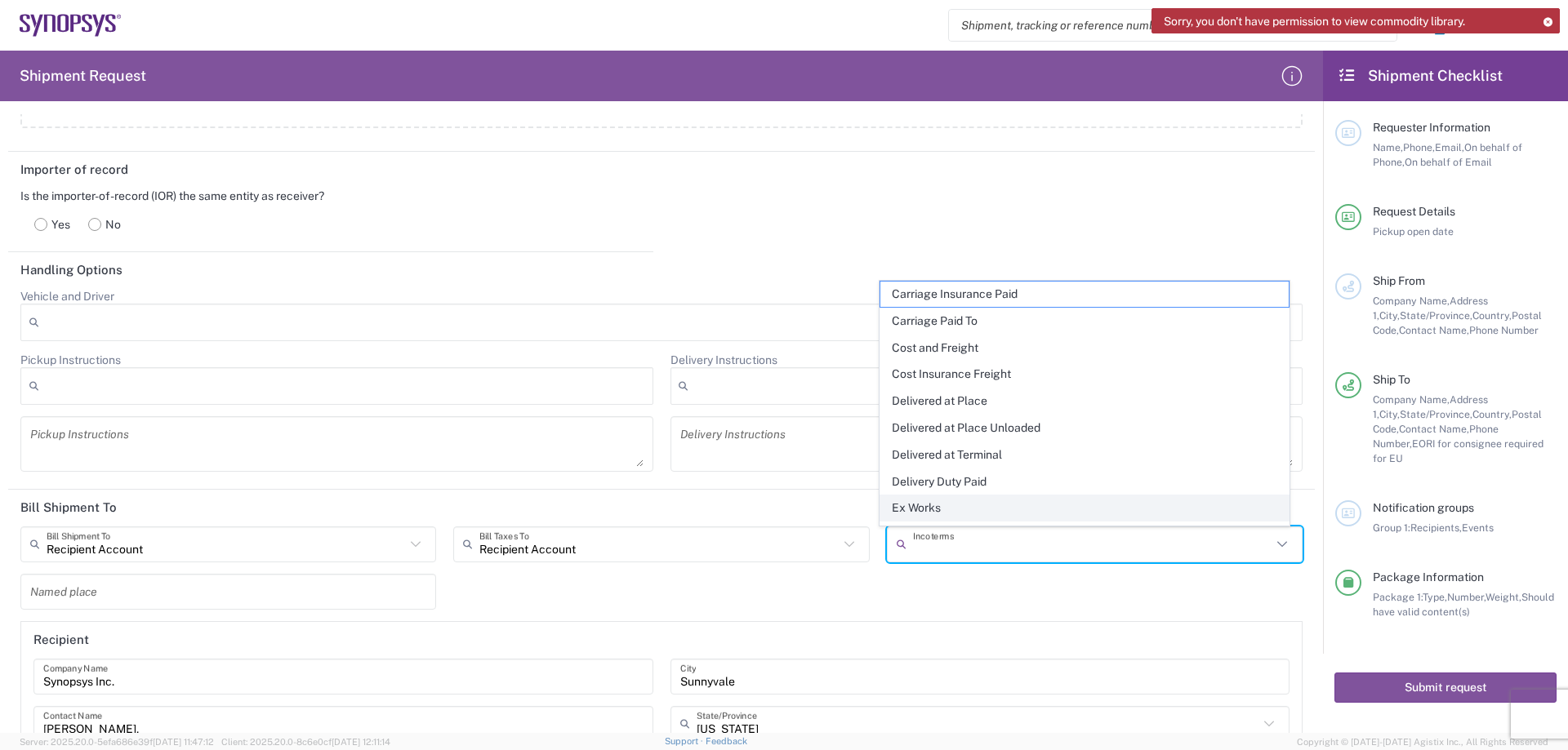
click at [980, 520] on span "Ex Works" at bounding box center [1084, 508] width 408 height 25
type input "Recipient Account"
type input "Ex Works"
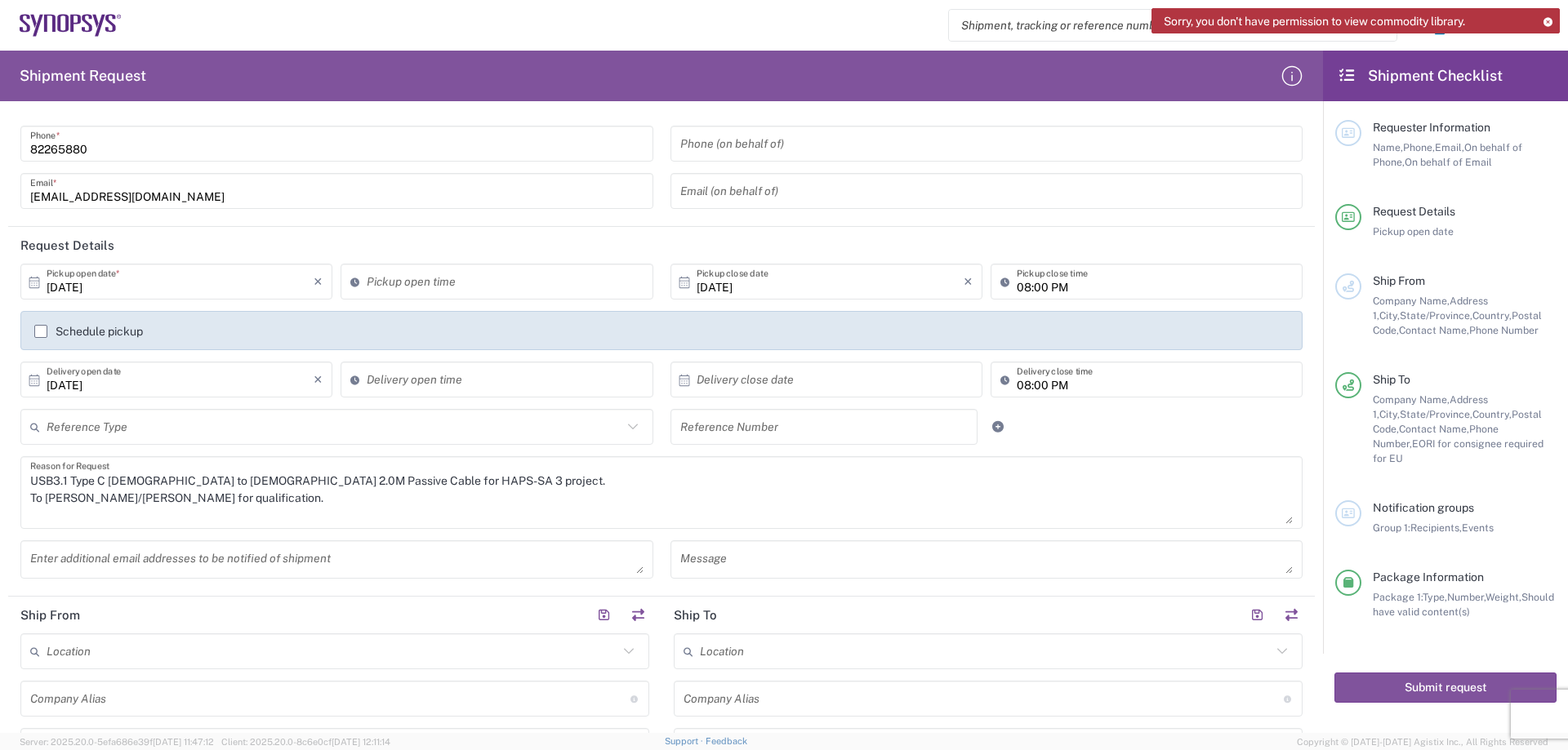
scroll to position [0, 0]
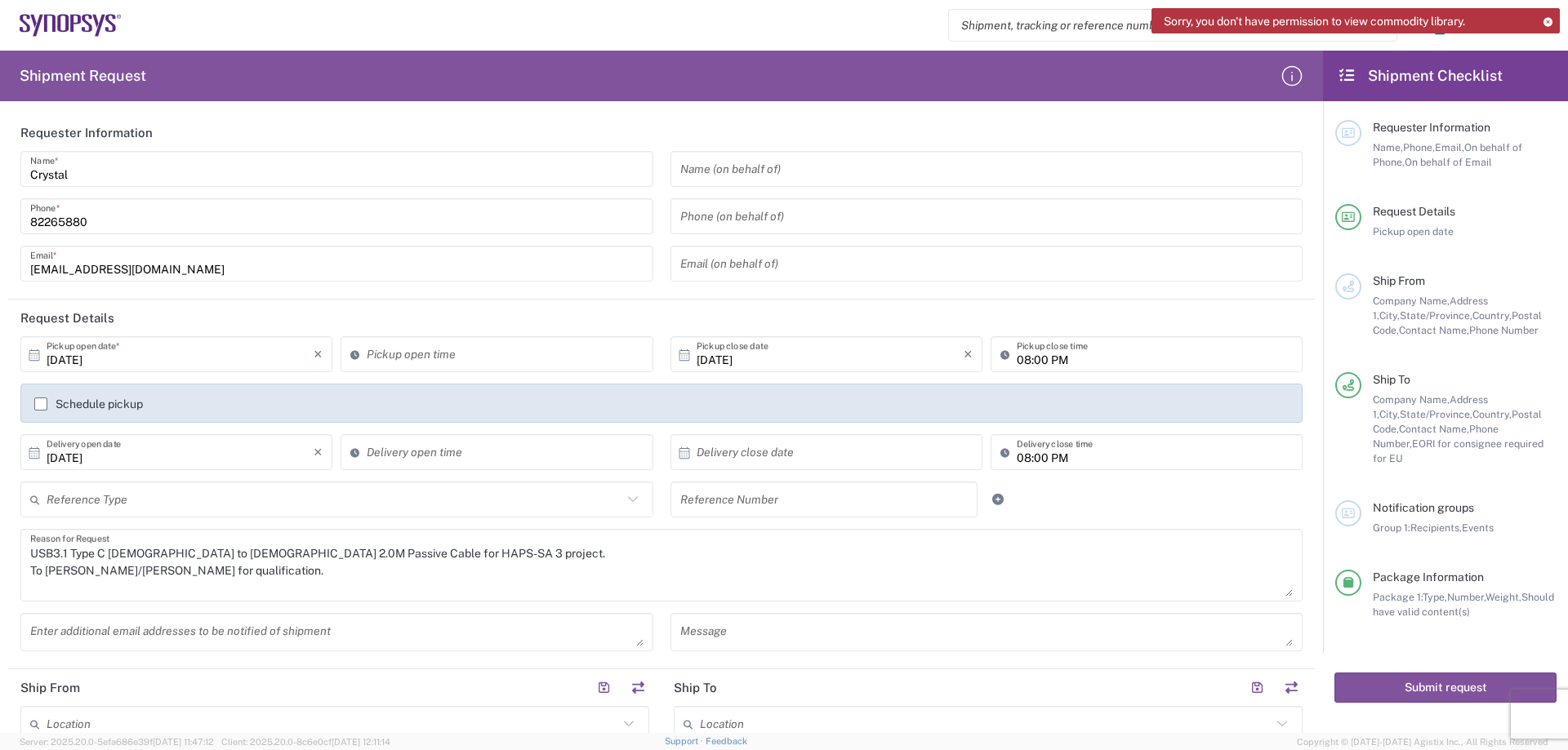
click at [1024, 362] on input "08:00 PM" at bounding box center [1155, 354] width 276 height 29
click at [1058, 356] on input ":00 PM" at bounding box center [1155, 354] width 276 height 29
type input ":"
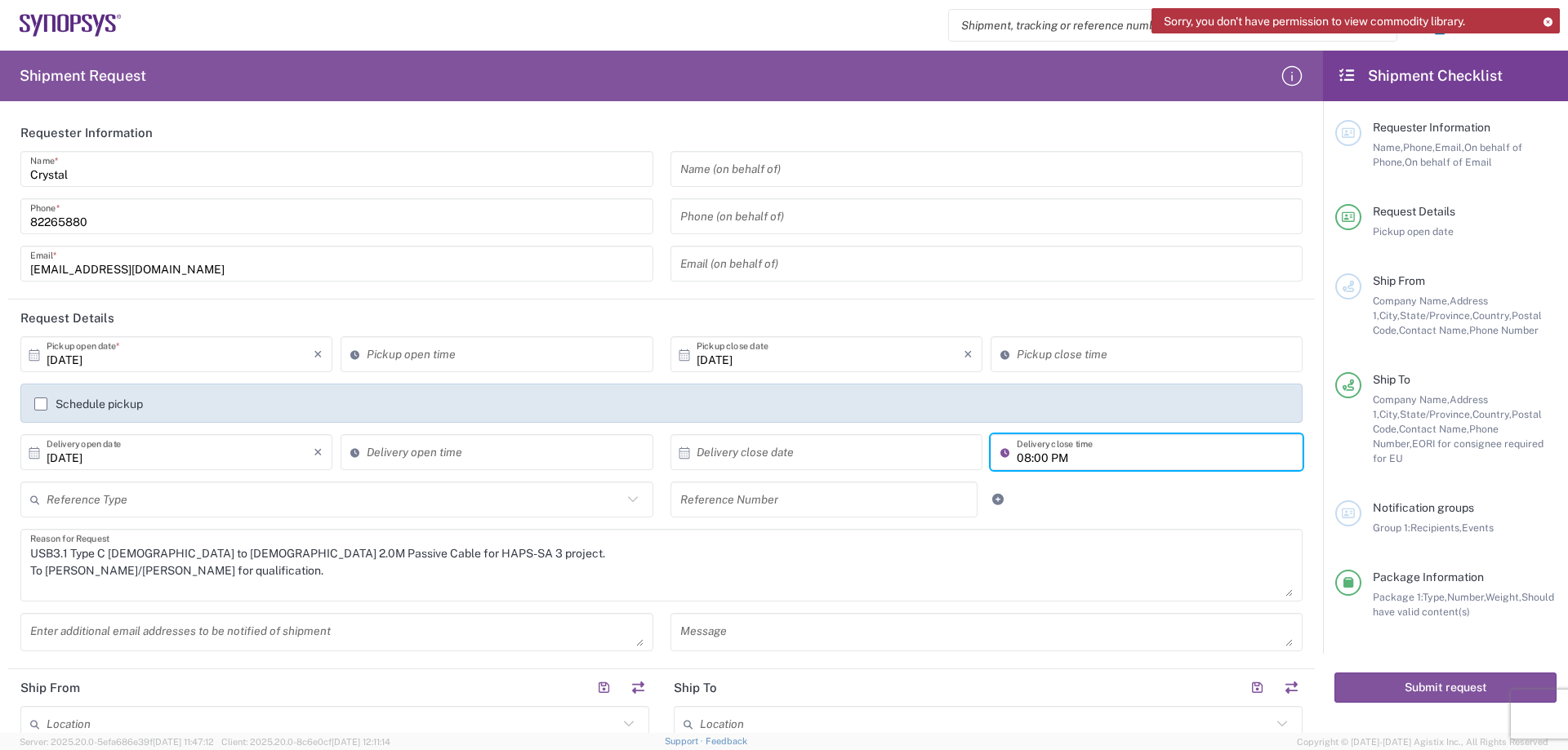
click at [1053, 458] on input "08:00 PM" at bounding box center [1155, 453] width 276 height 29
type input "M"
click at [1076, 360] on input "11:10 AM" at bounding box center [1155, 354] width 276 height 29
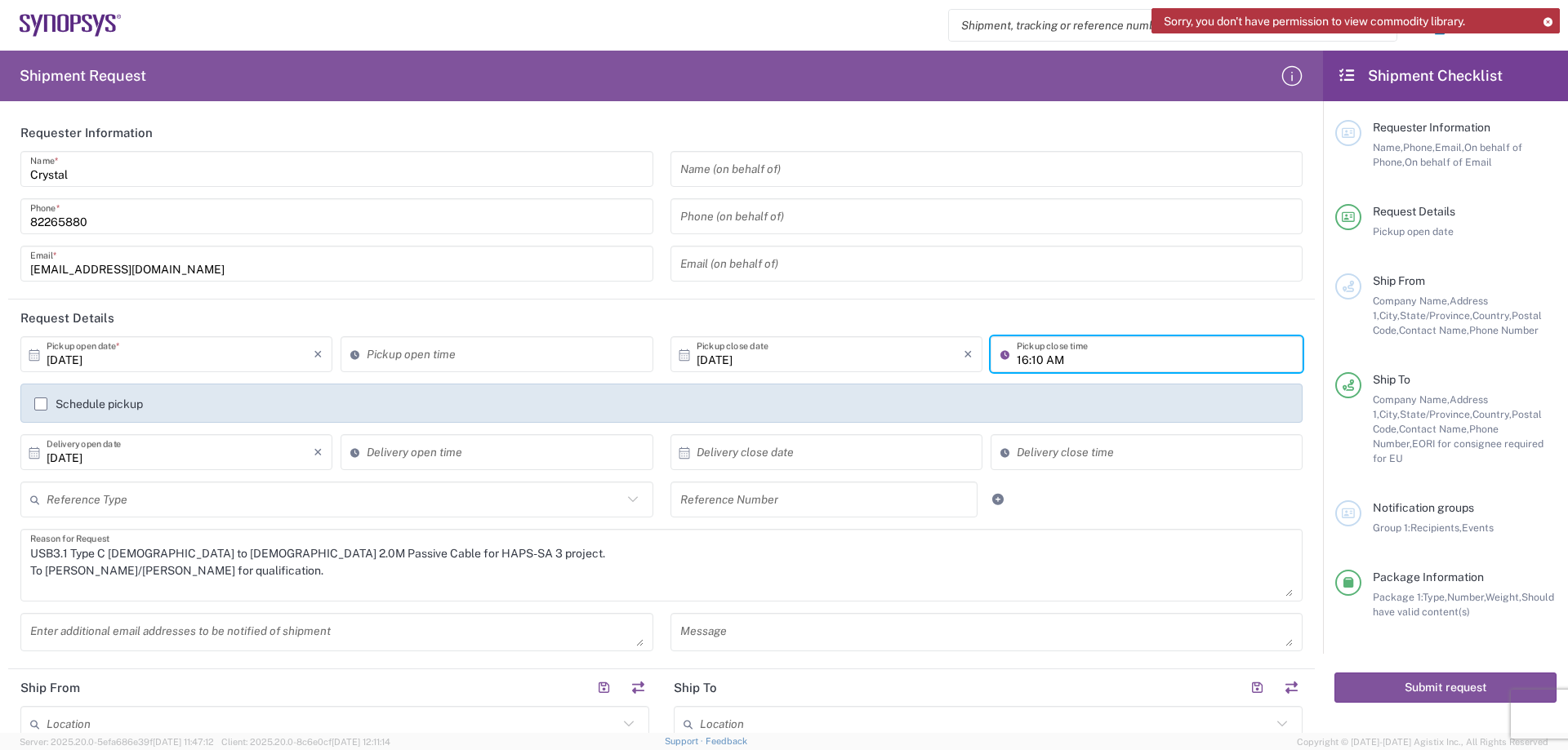
click at [1027, 360] on input "16:10 AM" at bounding box center [1155, 354] width 276 height 29
click at [1052, 363] on input "16:00 AM" at bounding box center [1155, 354] width 276 height 29
type input "16:00 PM"
click at [1213, 307] on header "Request Details" at bounding box center [661, 318] width 1307 height 37
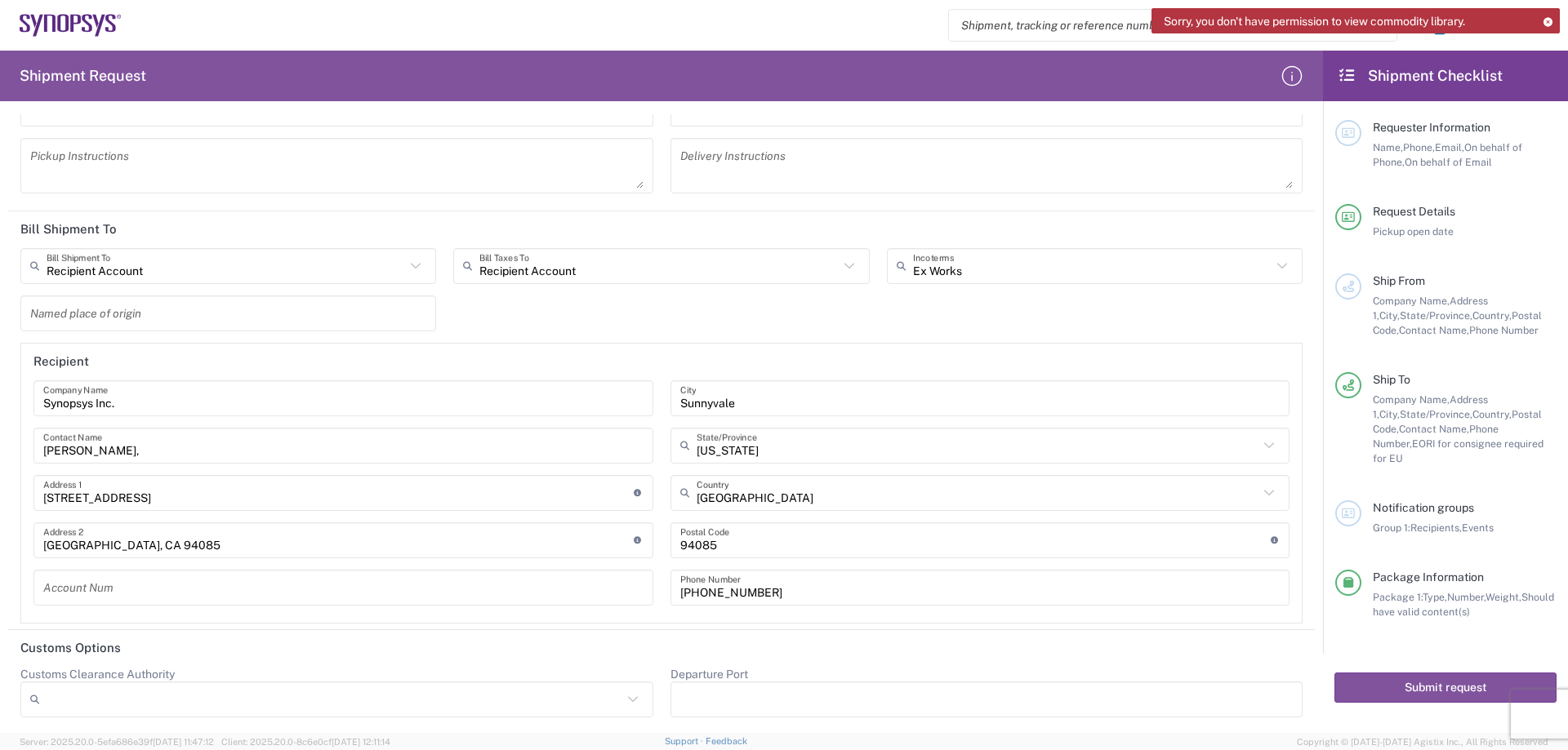
scroll to position [2205, 0]
click at [1420, 685] on button "Submit request" at bounding box center [1446, 688] width 223 height 31
